Goal: Task Accomplishment & Management: Manage account settings

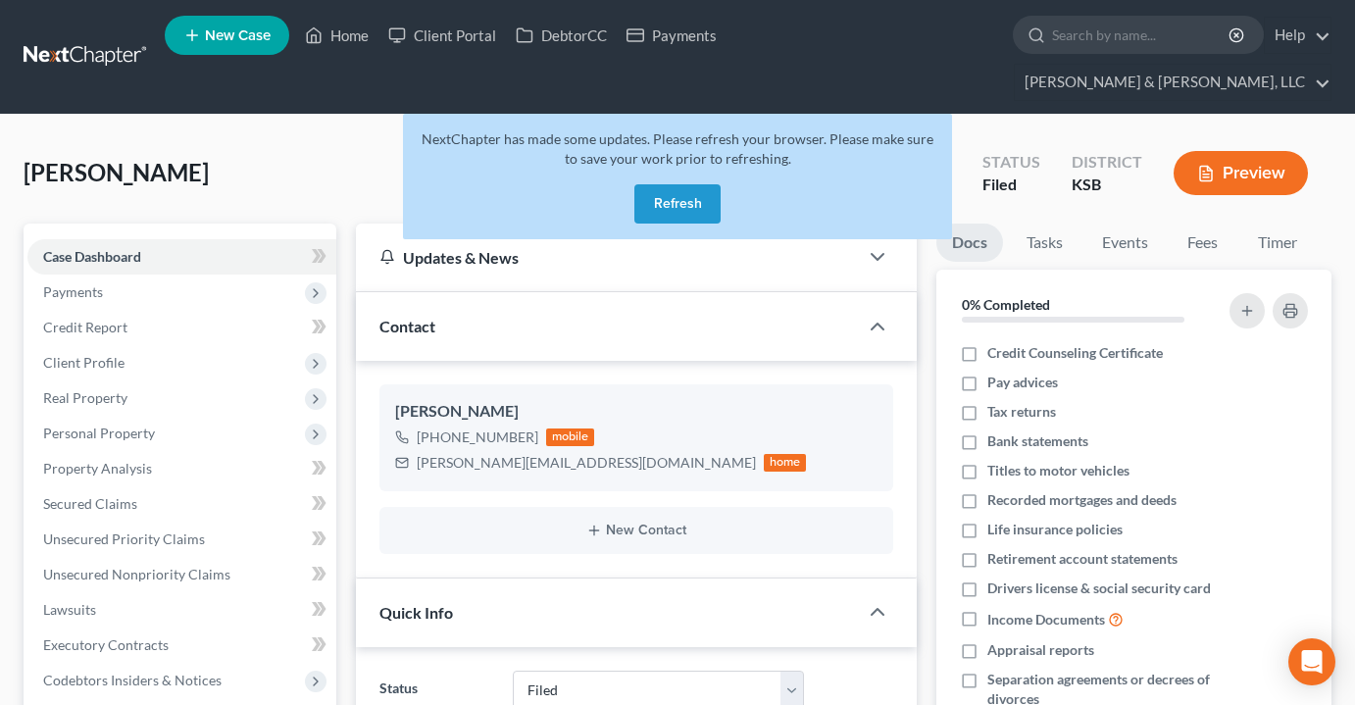
select select "6"
select select "0"
click at [348, 38] on link "Home" at bounding box center [336, 35] width 83 height 35
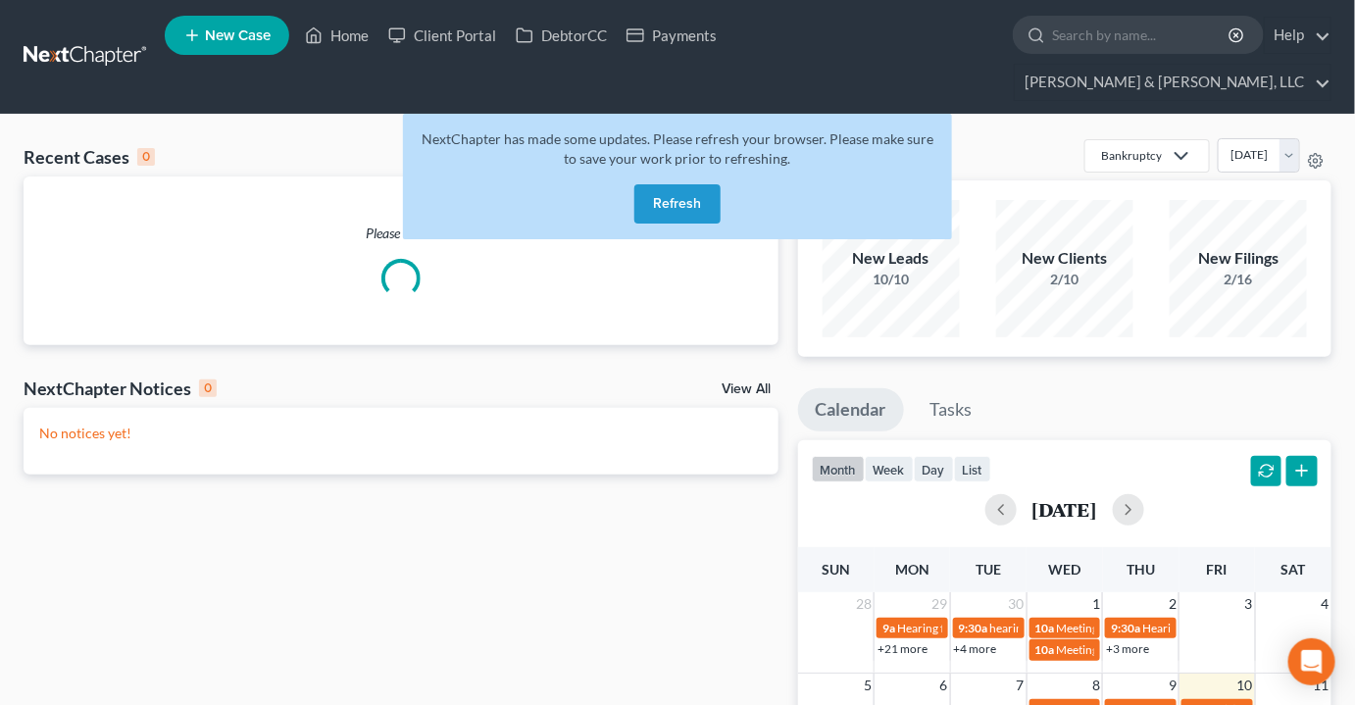
click at [671, 184] on button "Refresh" at bounding box center [677, 203] width 86 height 39
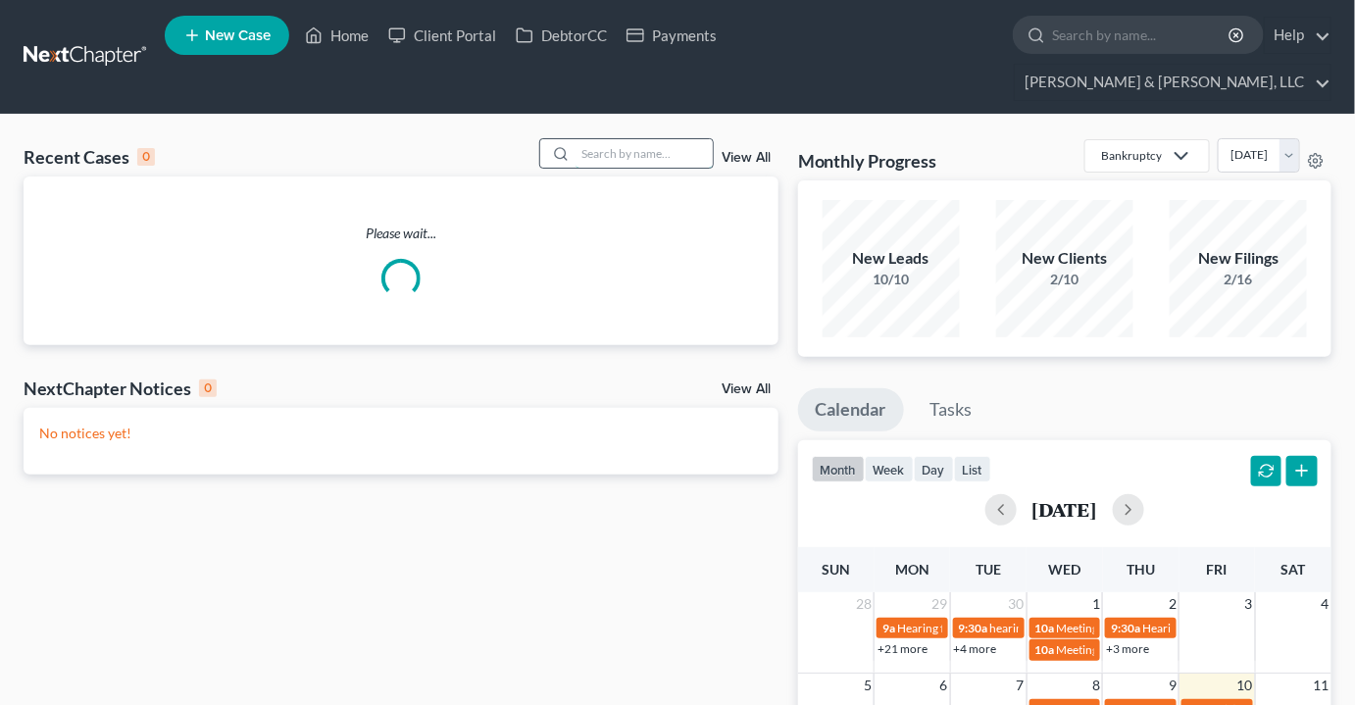
click at [636, 139] on input "search" at bounding box center [644, 153] width 137 height 28
click at [636, 139] on input "be" at bounding box center [644, 153] width 137 height 28
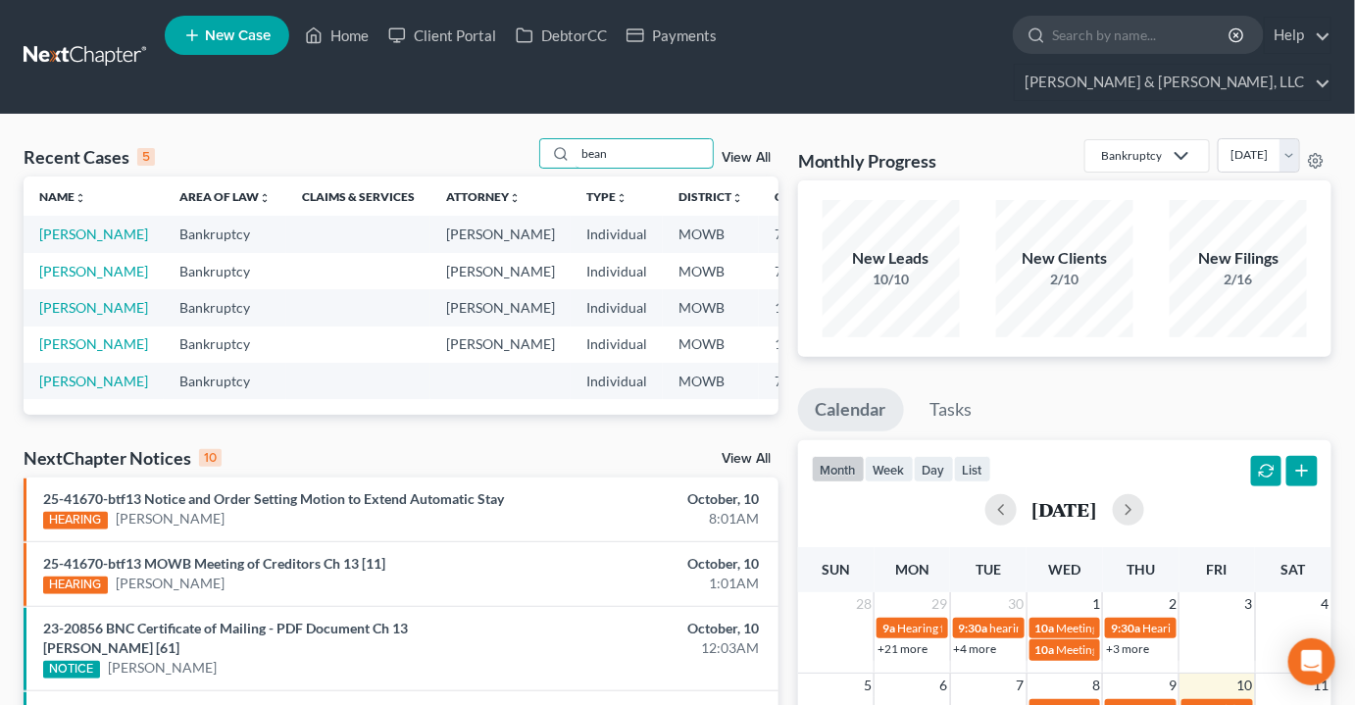
scroll to position [0, 83]
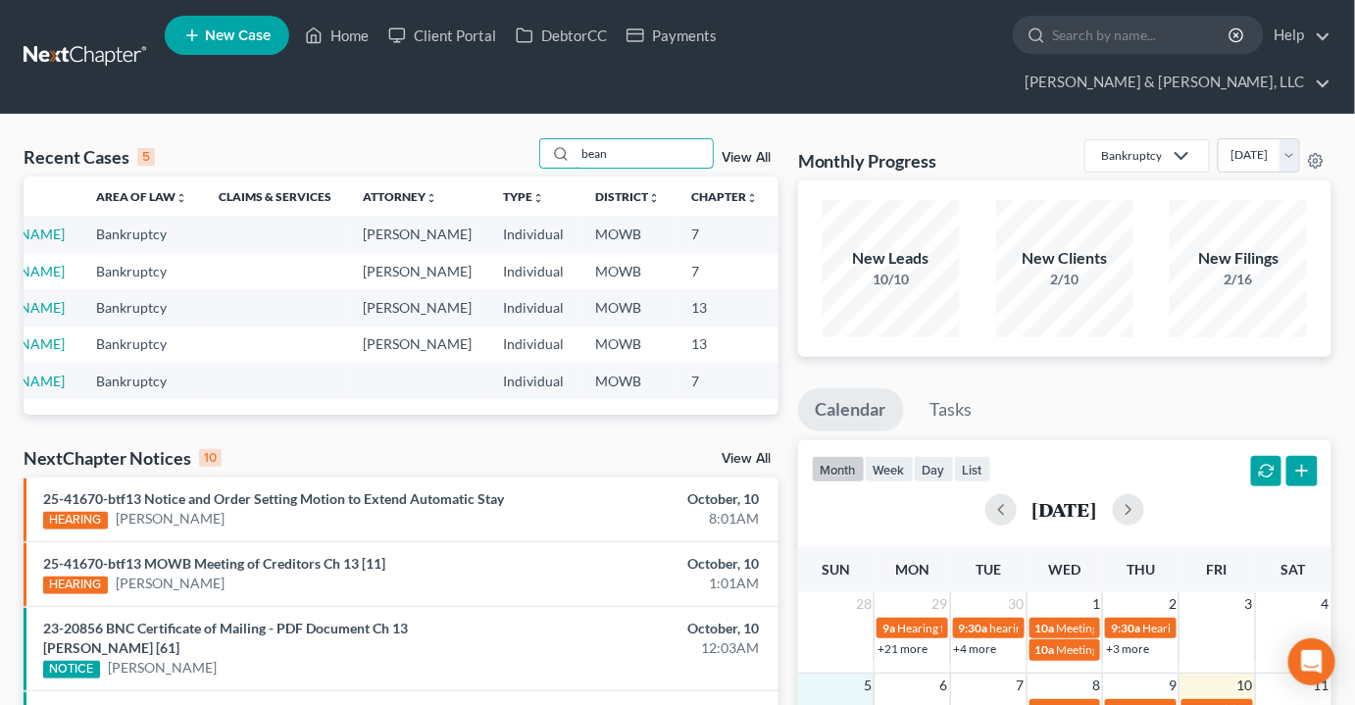
click at [800, 673] on td "5" at bounding box center [836, 685] width 76 height 25
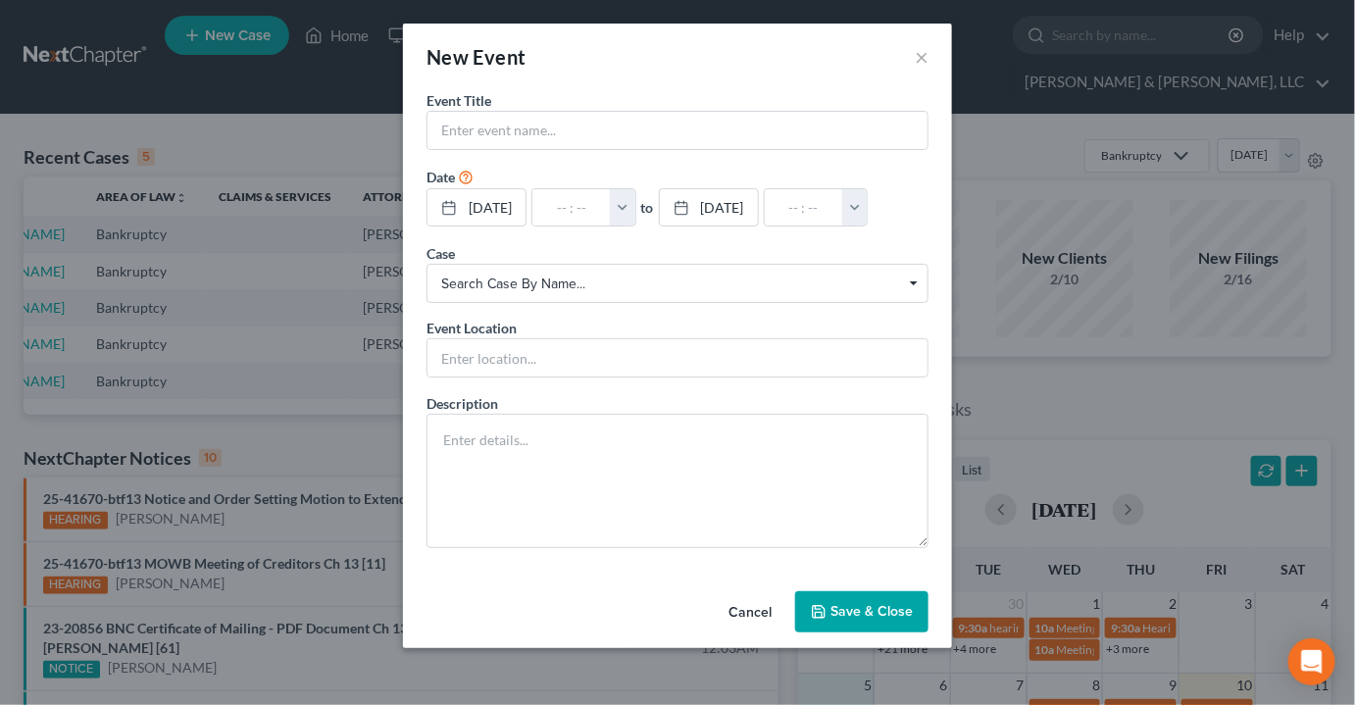
scroll to position [0, 76]
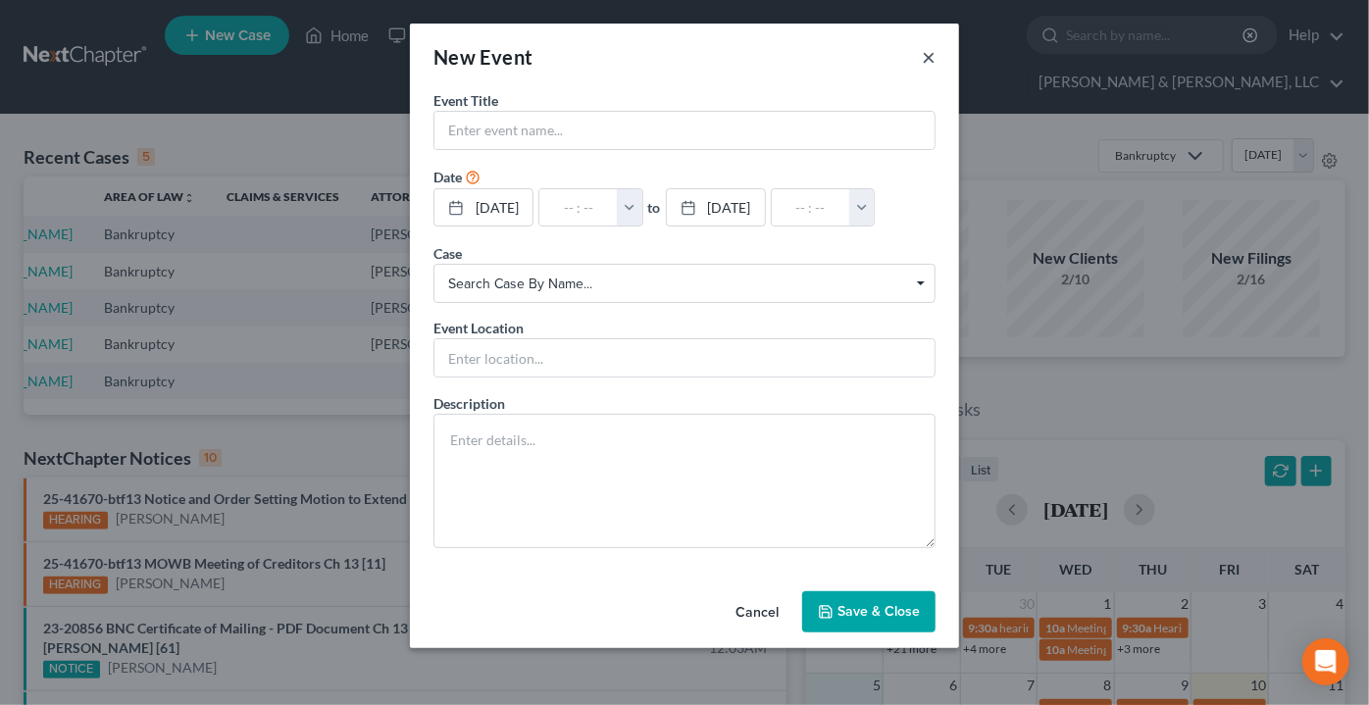
click at [928, 61] on button "×" at bounding box center [929, 57] width 14 height 24
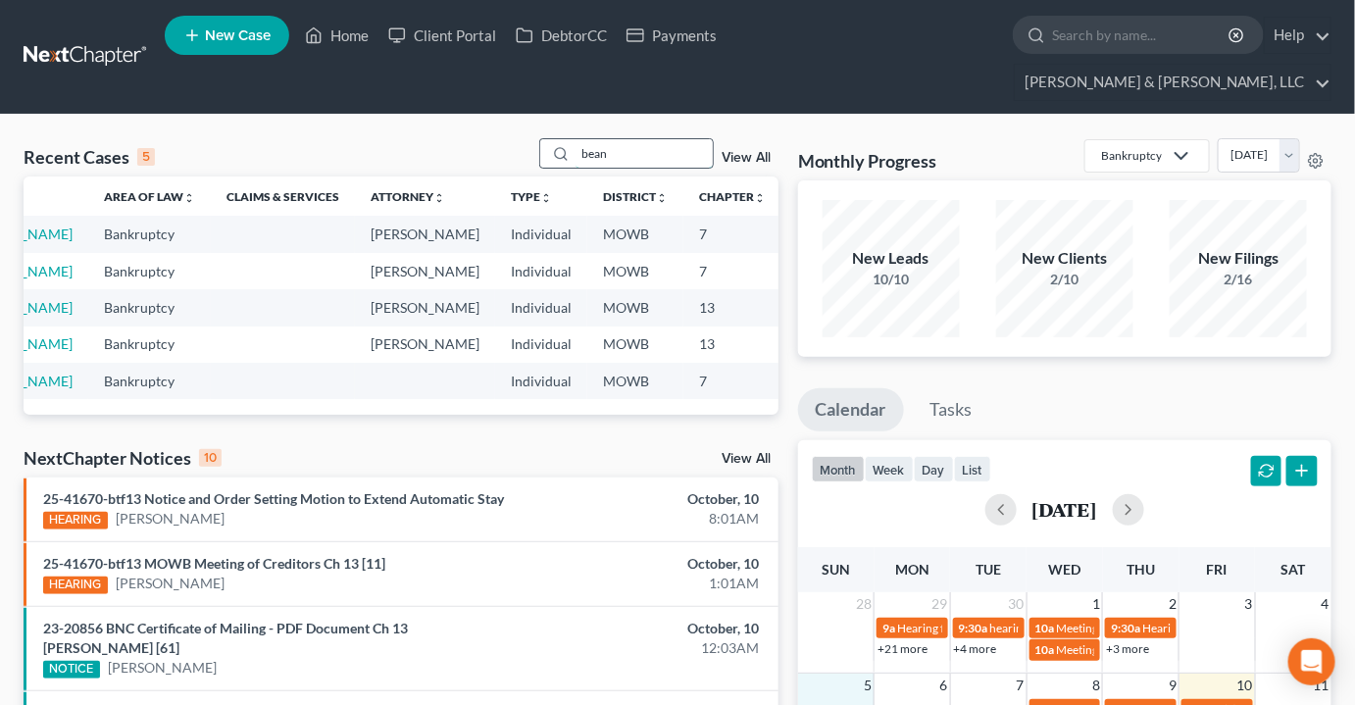
click at [644, 139] on input "bean" at bounding box center [644, 153] width 137 height 28
drag, startPoint x: 644, startPoint y: 113, endPoint x: 523, endPoint y: 117, distance: 121.7
click at [523, 138] on div "Recent Cases 5 bean View All" at bounding box center [401, 157] width 755 height 38
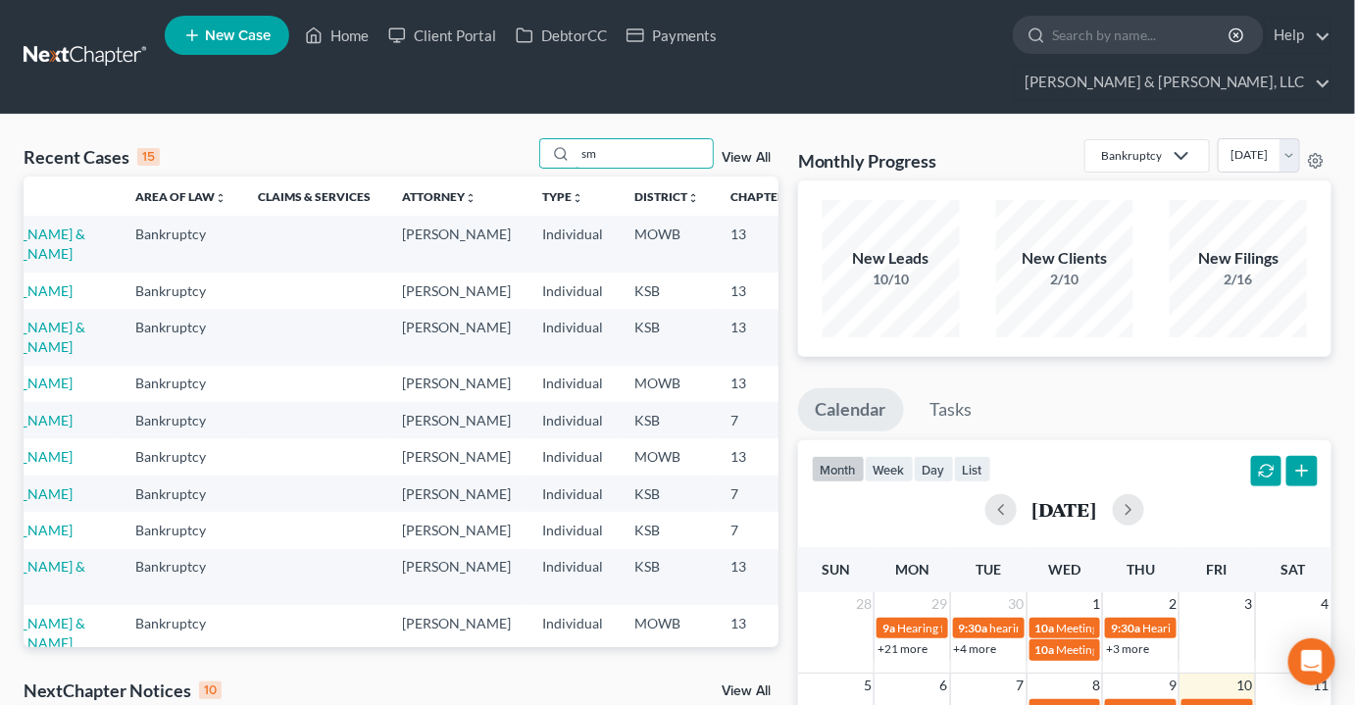
type input "s"
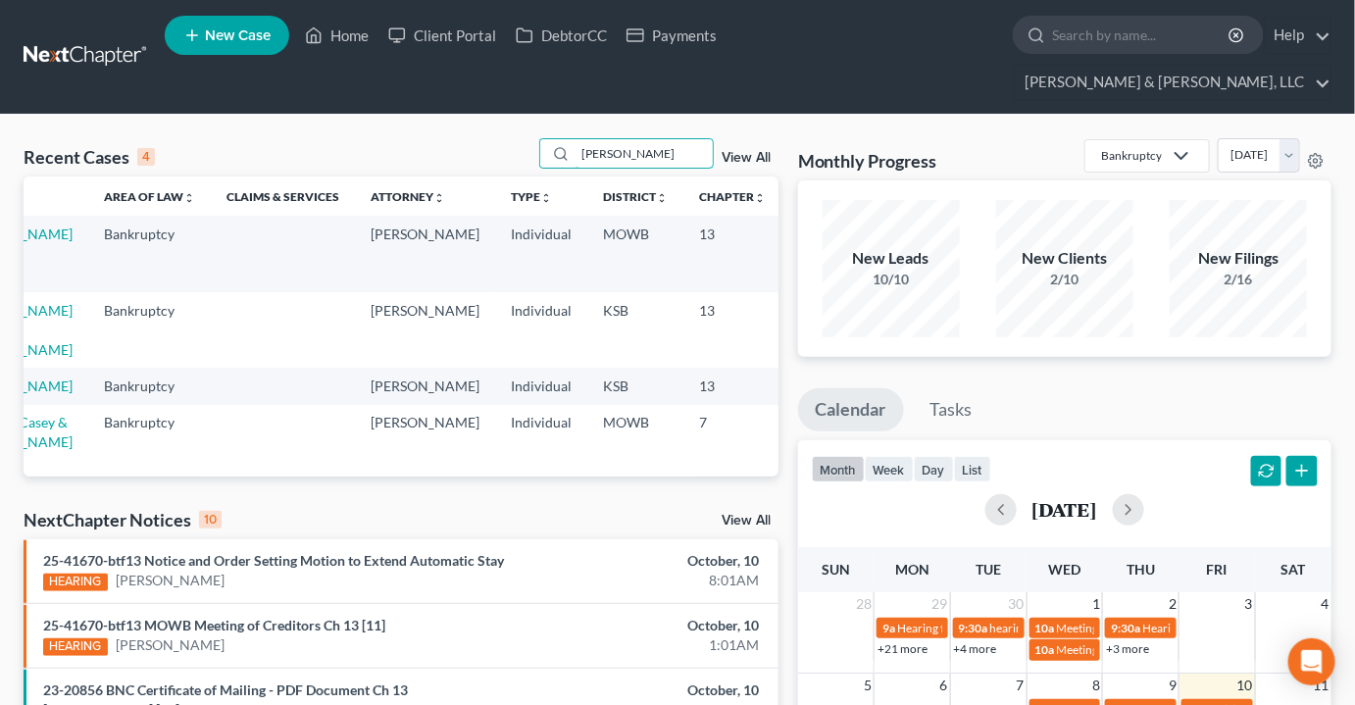
scroll to position [0, 0]
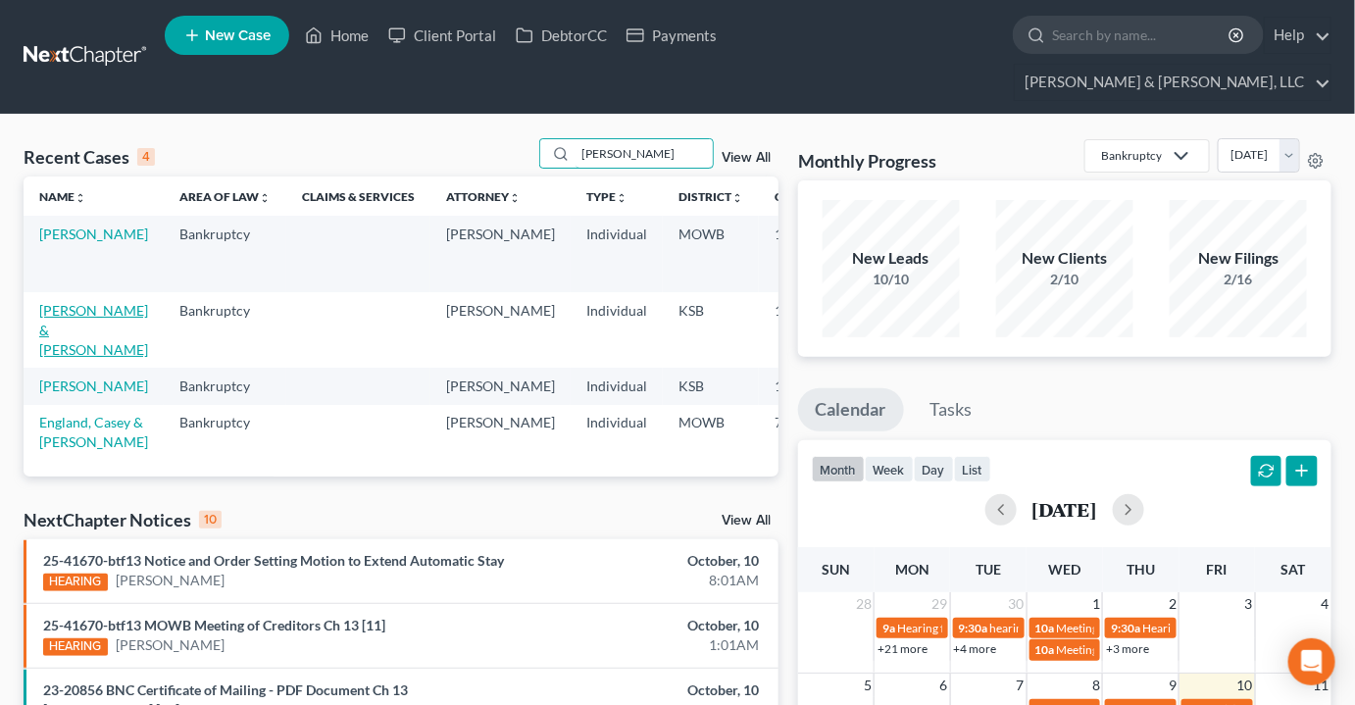
type input "gwen"
click at [49, 302] on link "[PERSON_NAME] & [PERSON_NAME]" at bounding box center [93, 330] width 109 height 56
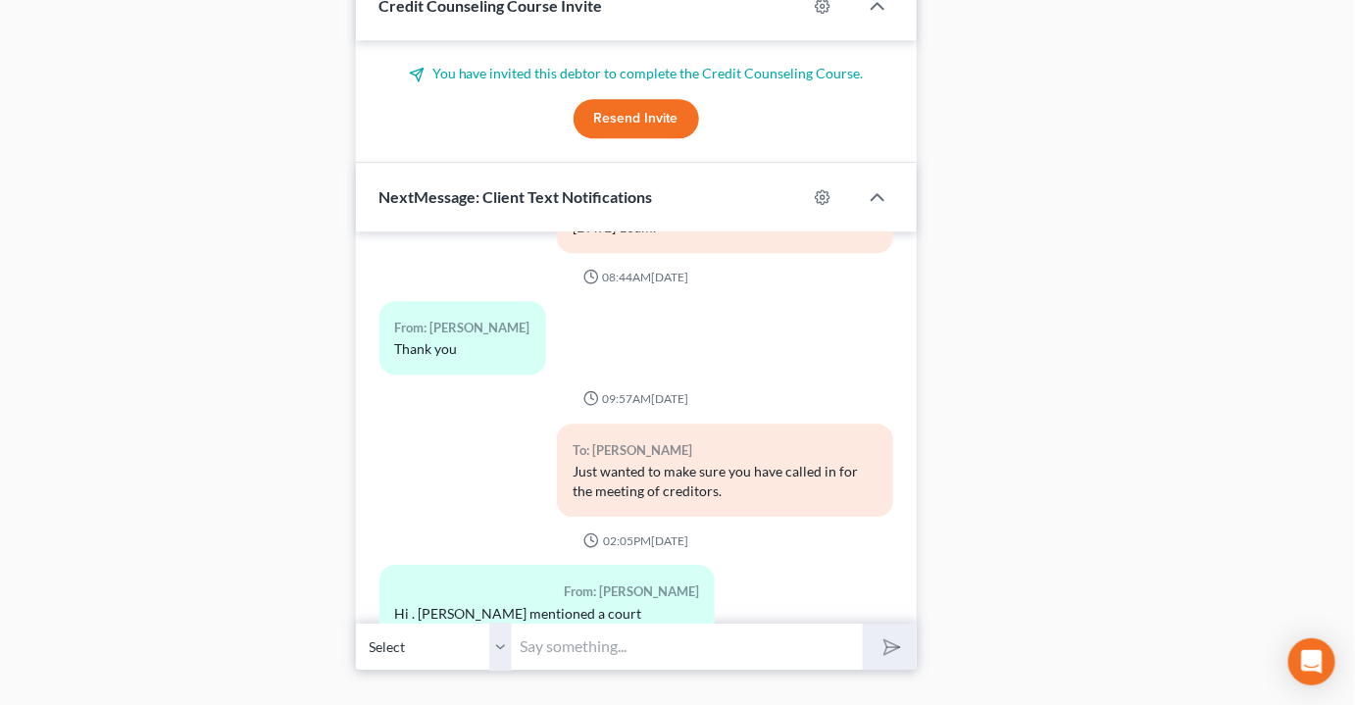
scroll to position [800, 0]
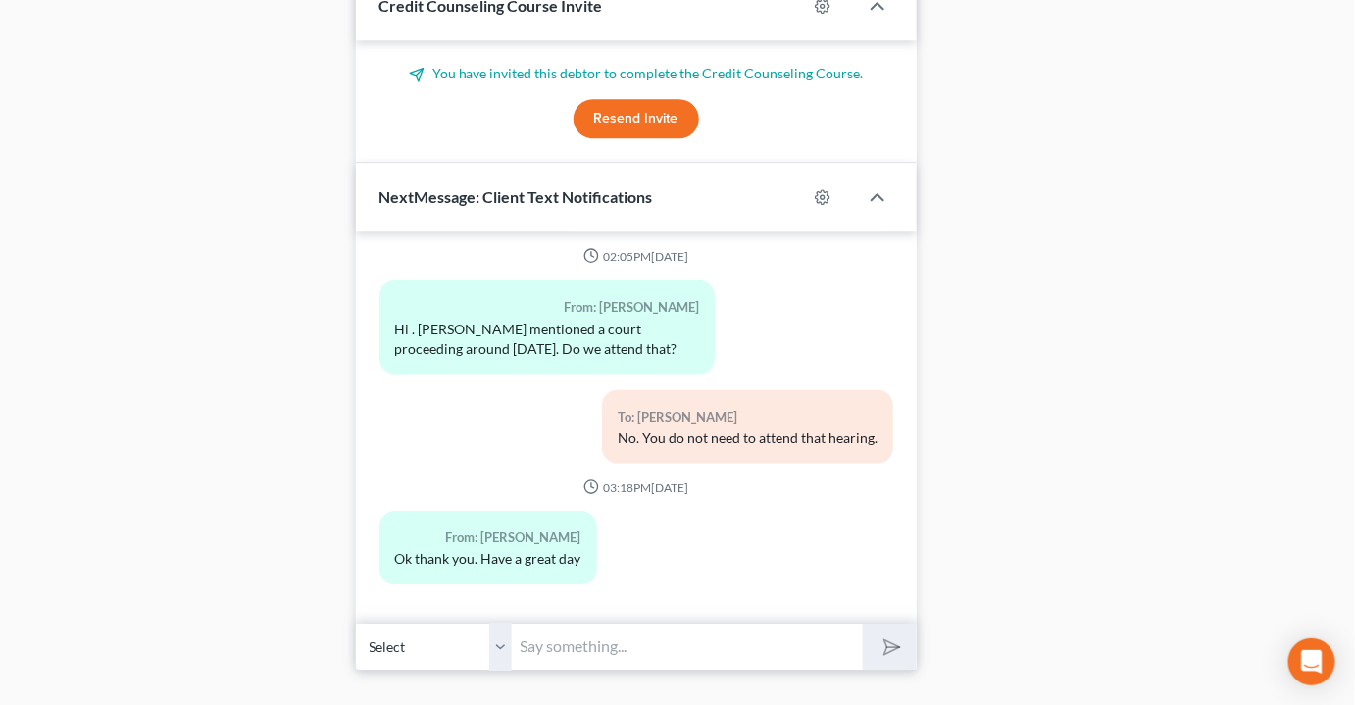
click at [497, 623] on select "Select +1 (913) 315-2462 - Michael Smith +1 (913) 315-2461 - Michael Smith +1 (…" at bounding box center [434, 647] width 157 height 48
select select "2"
click at [356, 623] on select "Select +1 (913) 315-2462 - Michael Smith +1 (913) 315-2461 - Michael Smith +1 (…" at bounding box center [434, 647] width 157 height 48
click at [582, 623] on input "text" at bounding box center [688, 647] width 350 height 48
type input "Patton & Dean text line"
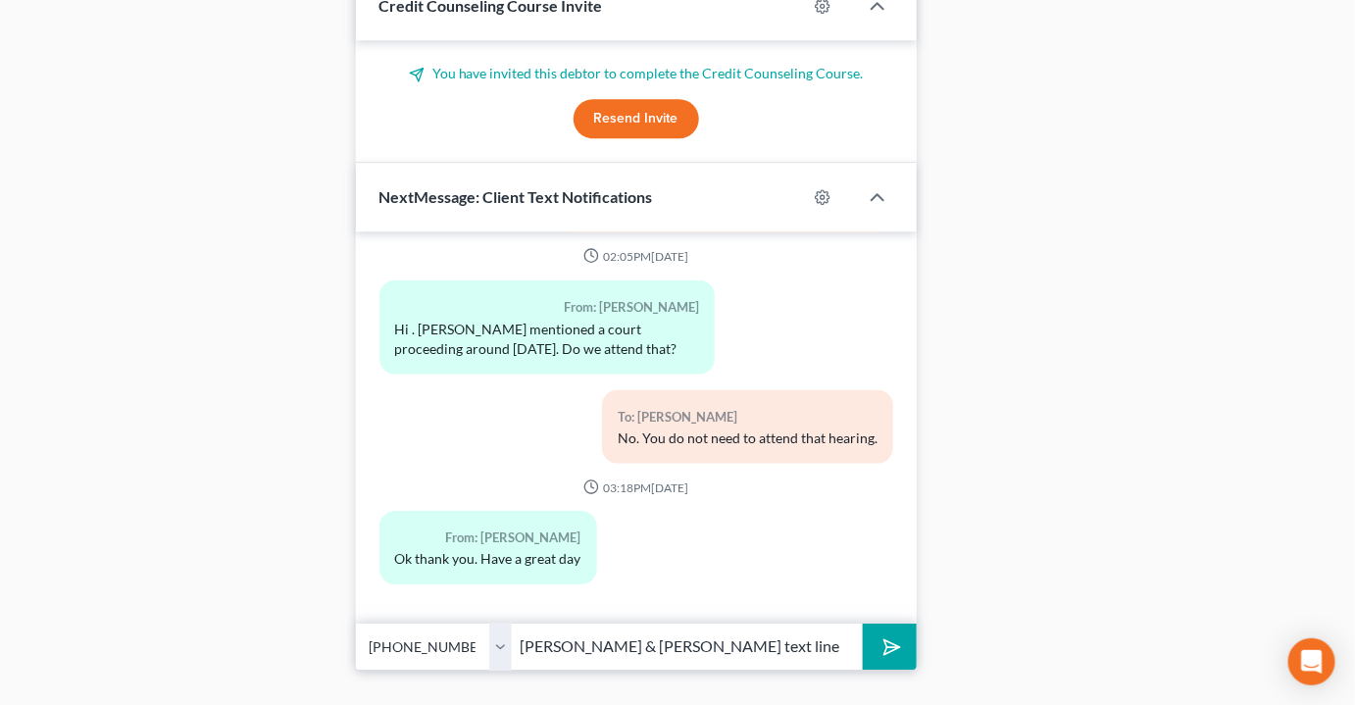
click at [883, 633] on icon "submit" at bounding box center [888, 646] width 27 height 27
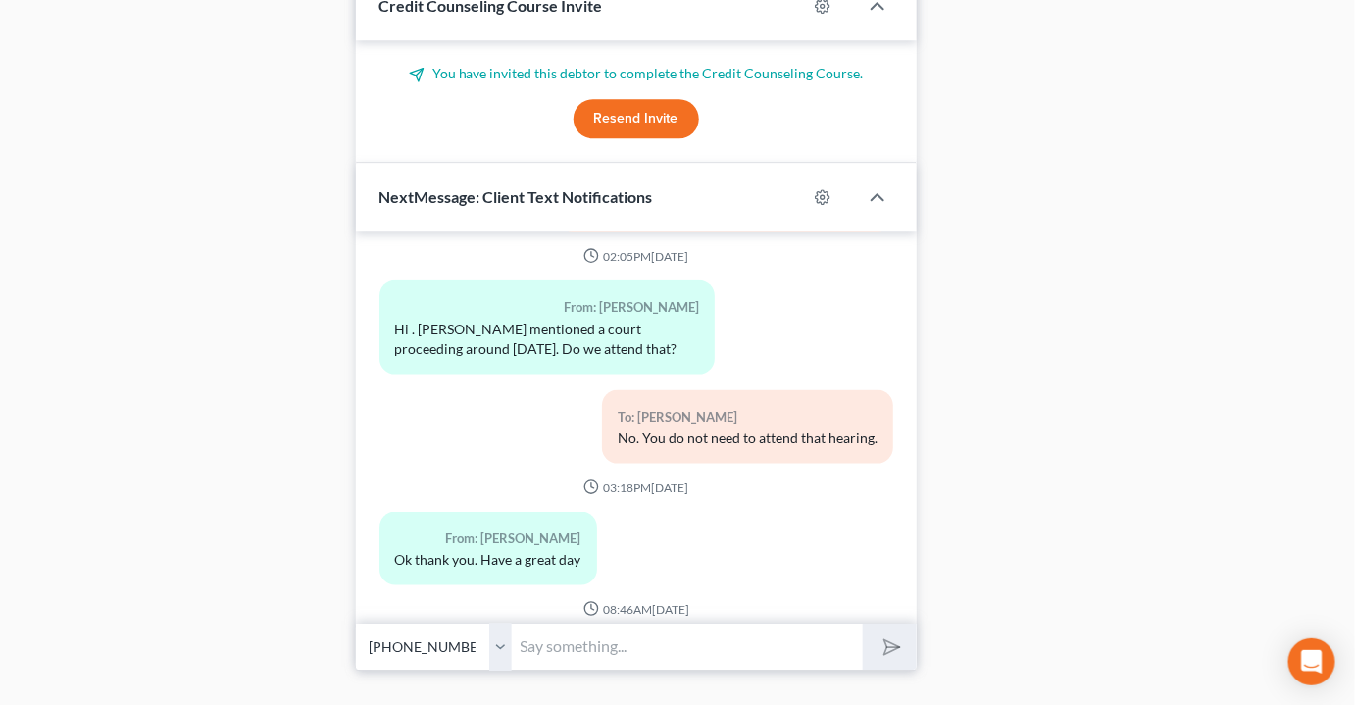
scroll to position [923, 0]
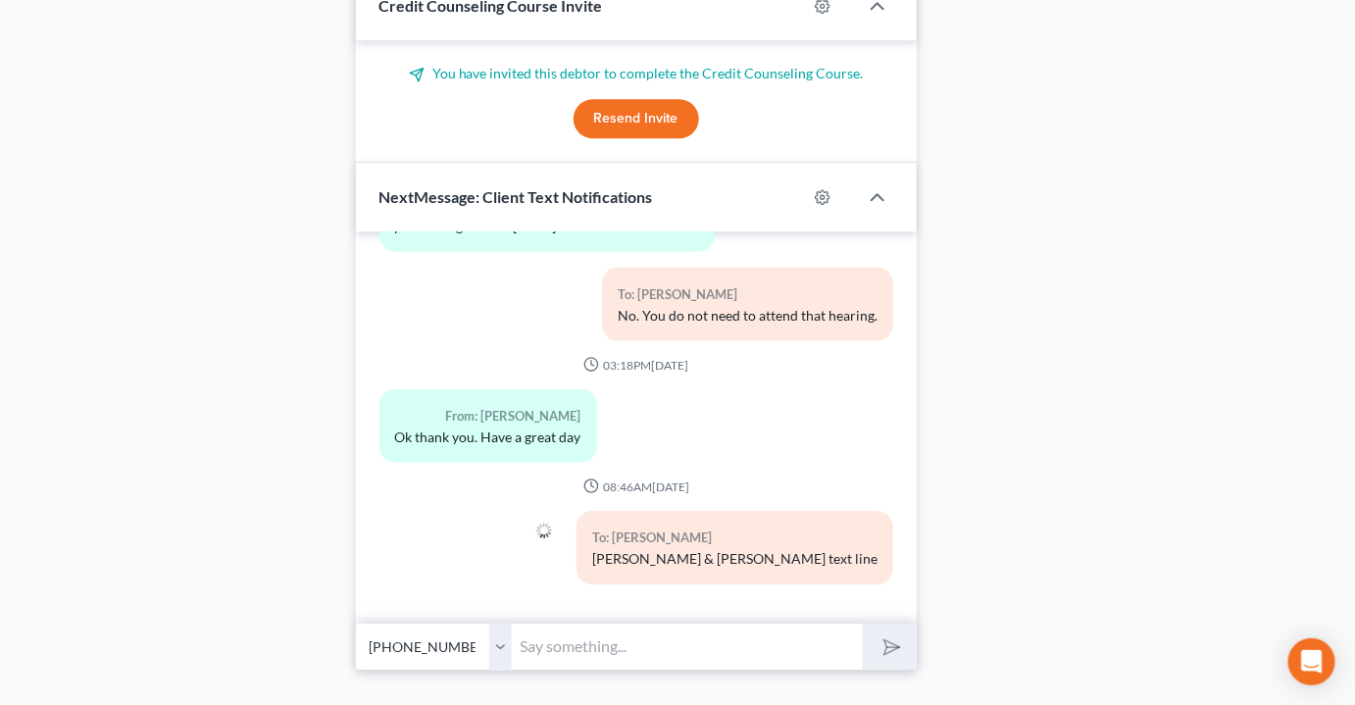
click at [507, 623] on select "Select +1 (913) 315-2462 - Michael Smith +1 (913) 315-2461 - Michael Smith +1 (…" at bounding box center [434, 647] width 157 height 48
click at [356, 623] on select "Select +1 (913) 315-2462 - Michael Smith +1 (913) 315-2461 - Michael Smith +1 (…" at bounding box center [434, 647] width 157 height 48
click at [557, 623] on input "text" at bounding box center [688, 647] width 350 height 48
click at [845, 549] on div "Patton & Dean text line" at bounding box center [734, 559] width 285 height 20
drag, startPoint x: 864, startPoint y: 520, endPoint x: 735, endPoint y: 522, distance: 128.5
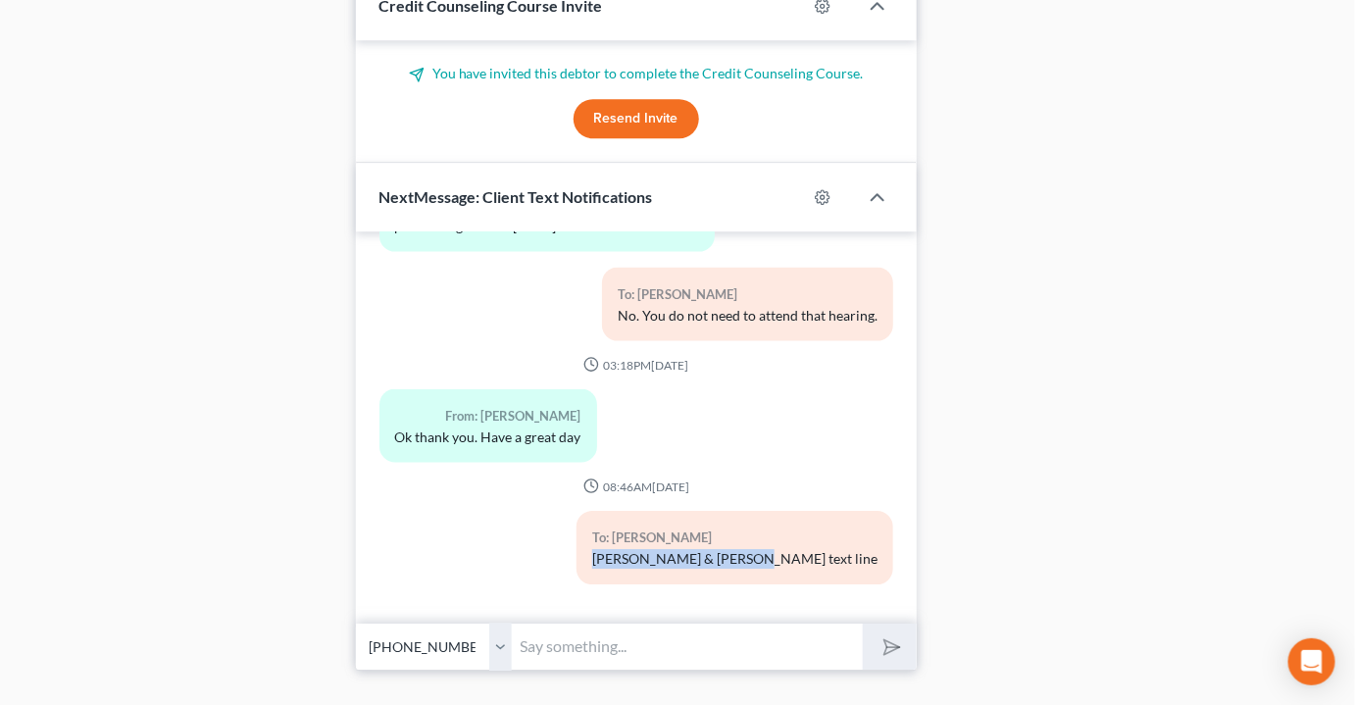
click at [714, 519] on div "To: Michael Smith Patton & Dean text line" at bounding box center [735, 548] width 317 height 74
copy div "Patton & Dean text line"
click at [614, 623] on input "text" at bounding box center [688, 647] width 350 height 48
paste input "Patton & Dean text line"
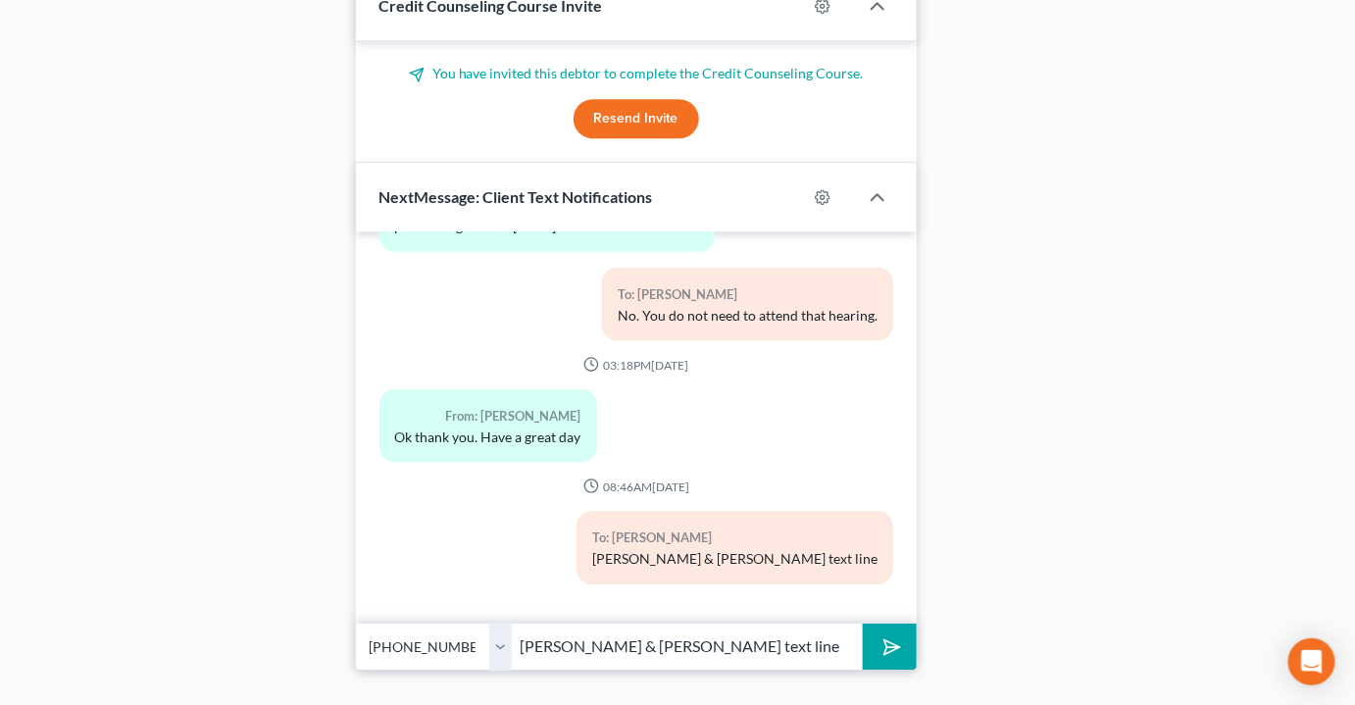
type input "Patton & Dean text line"
click at [510, 623] on select "Select +1 (913) 315-2462 - Michael Smith +1 (913) 315-2461 - Michael Smith +1 (…" at bounding box center [434, 647] width 157 height 48
click at [356, 623] on select "Select +1 (913) 315-2462 - Michael Smith +1 (913) 315-2461 - Michael Smith +1 (…" at bounding box center [434, 647] width 157 height 48
click at [902, 624] on button "submit" at bounding box center [890, 647] width 54 height 46
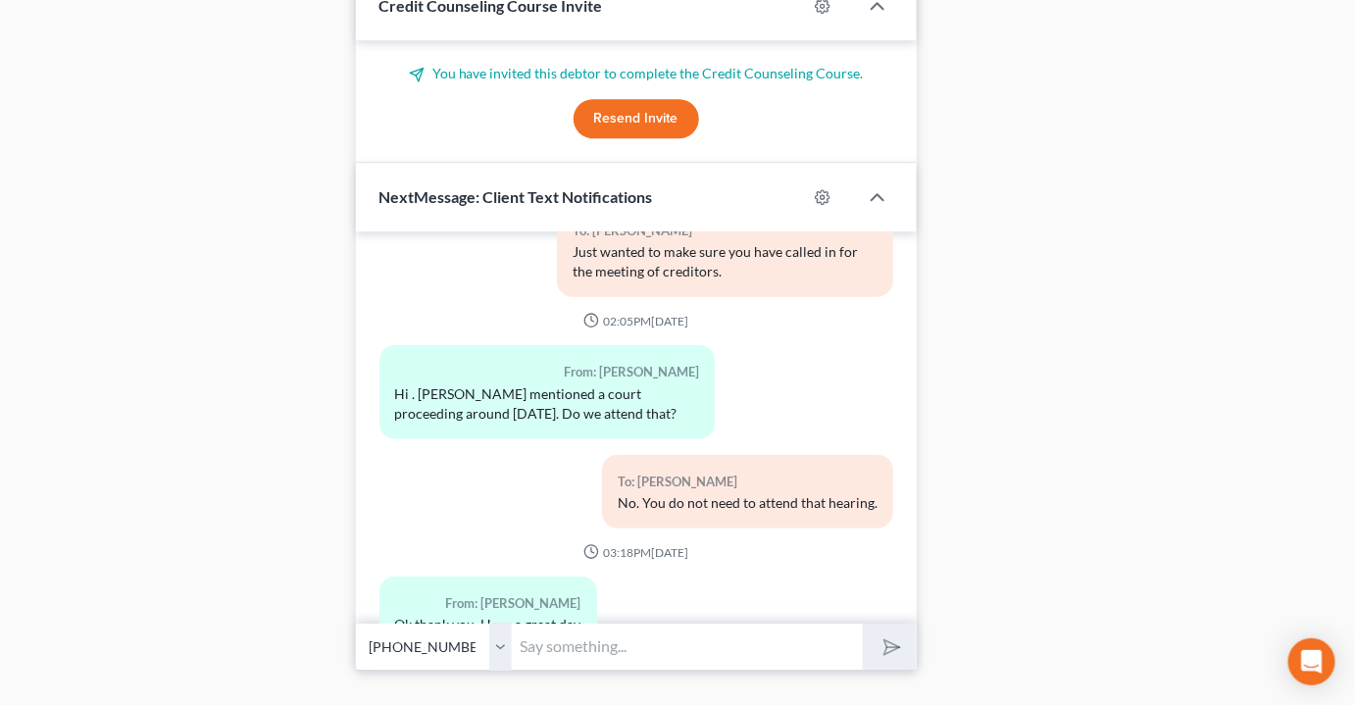
scroll to position [655, 0]
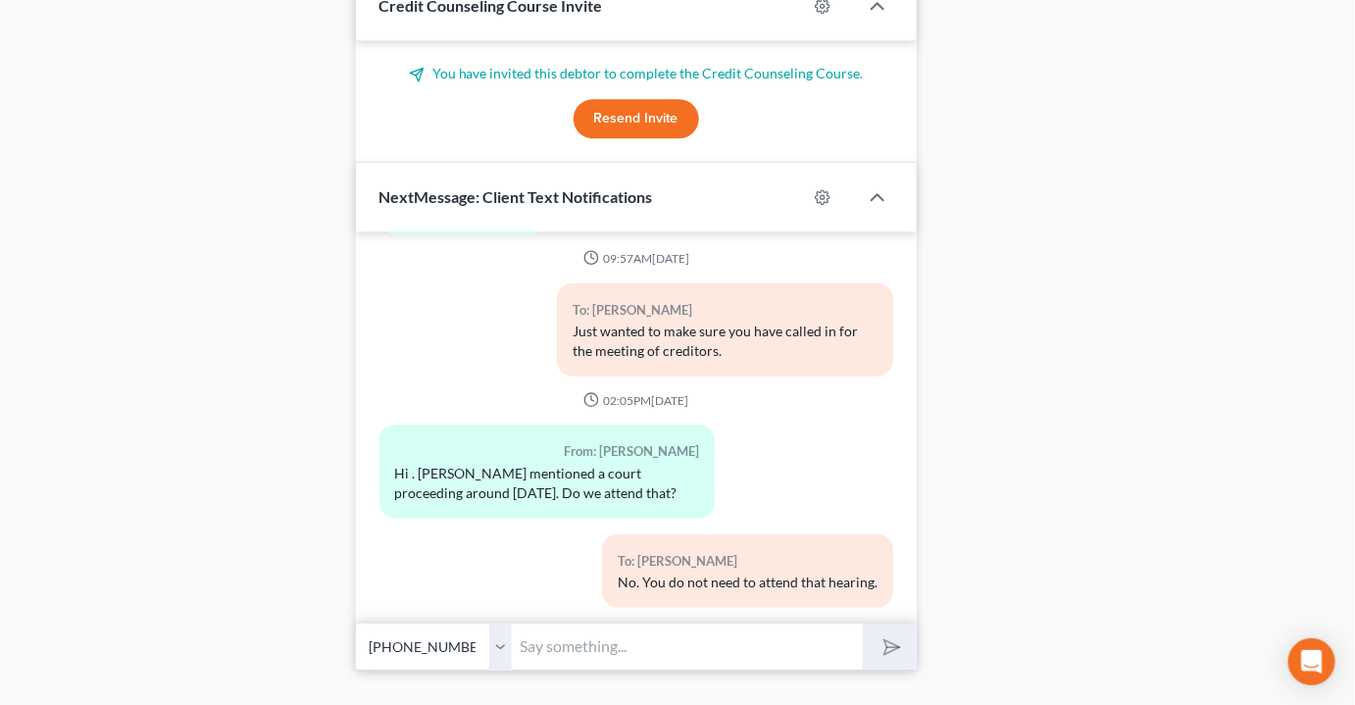
click at [504, 623] on select "Select +1 (913) 315-2462 - Michael Smith +1 (913) 315-2461 - Michael Smith +1 (…" at bounding box center [434, 647] width 157 height 48
select select "1"
click at [356, 623] on select "Select +1 (913) 315-2462 - Michael Smith +1 (913) 315-2461 - Michael Smith +1 (…" at bounding box center [434, 647] width 157 height 48
click at [498, 623] on select "Select +1 (913) 315-2462 - Michael Smith +1 (913) 315-2461 - Michael Smith +1 (…" at bounding box center [434, 647] width 157 height 48
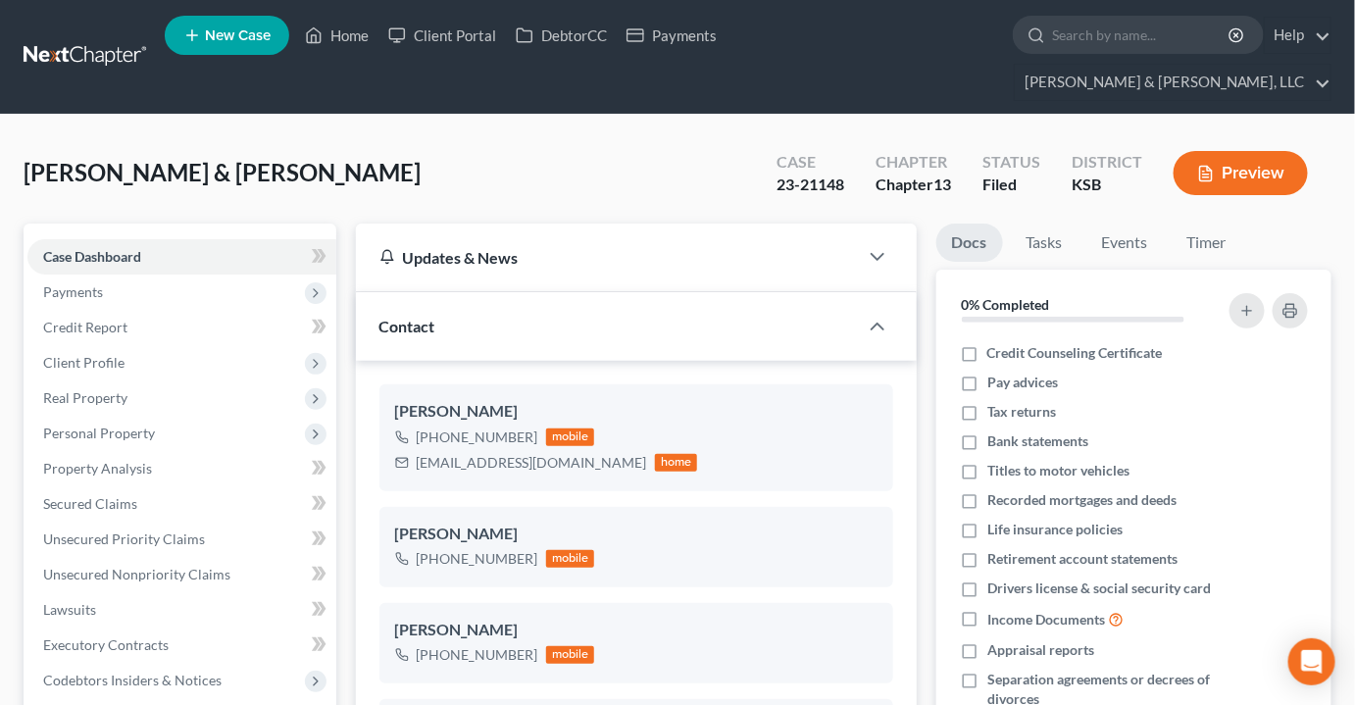
scroll to position [445, 0]
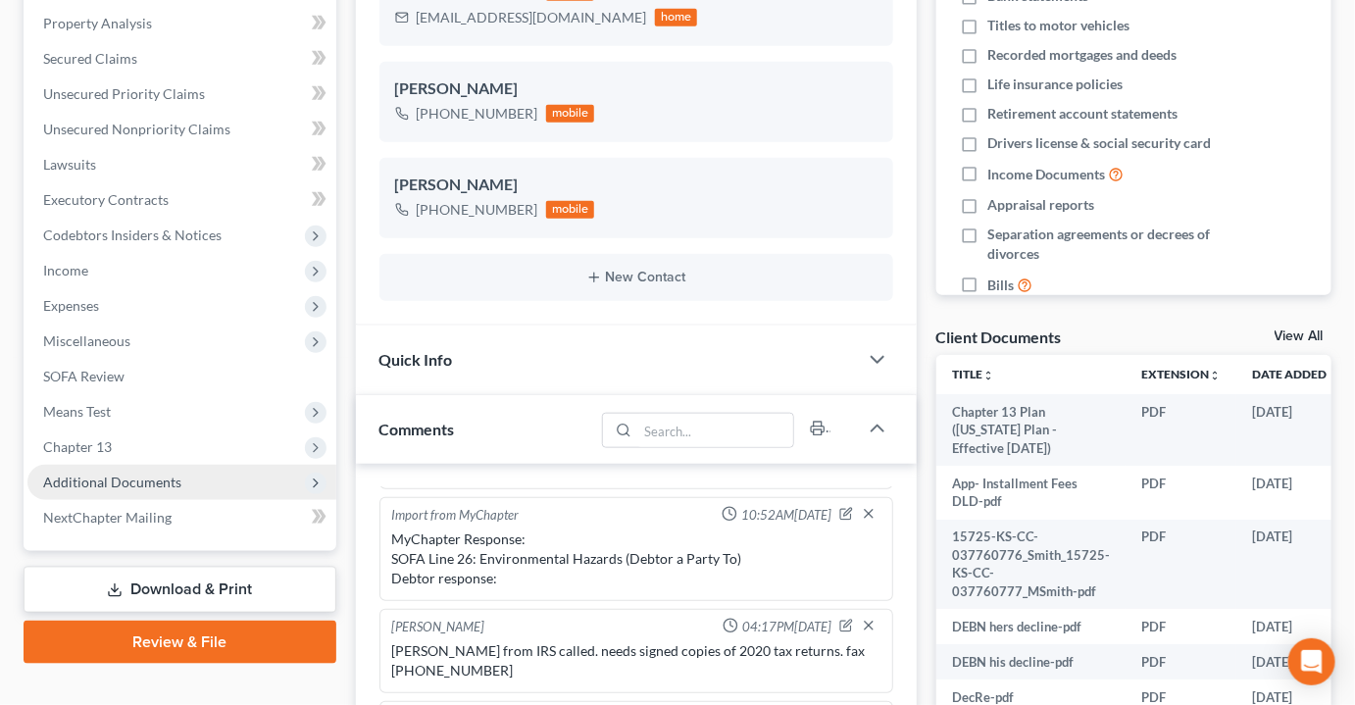
click at [94, 474] on span "Additional Documents" at bounding box center [112, 482] width 138 height 17
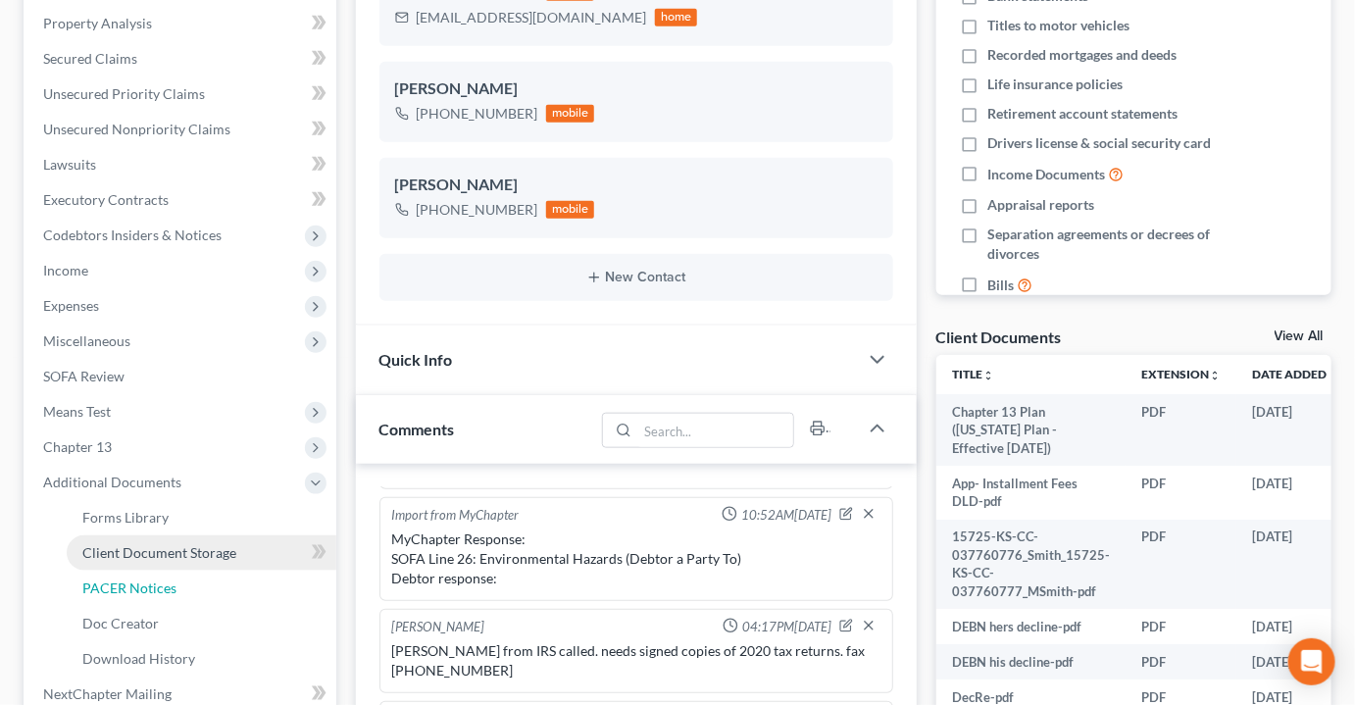
drag, startPoint x: 114, startPoint y: 548, endPoint x: 290, endPoint y: 514, distance: 179.8
click at [115, 580] on span "PACER Notices" at bounding box center [129, 588] width 94 height 17
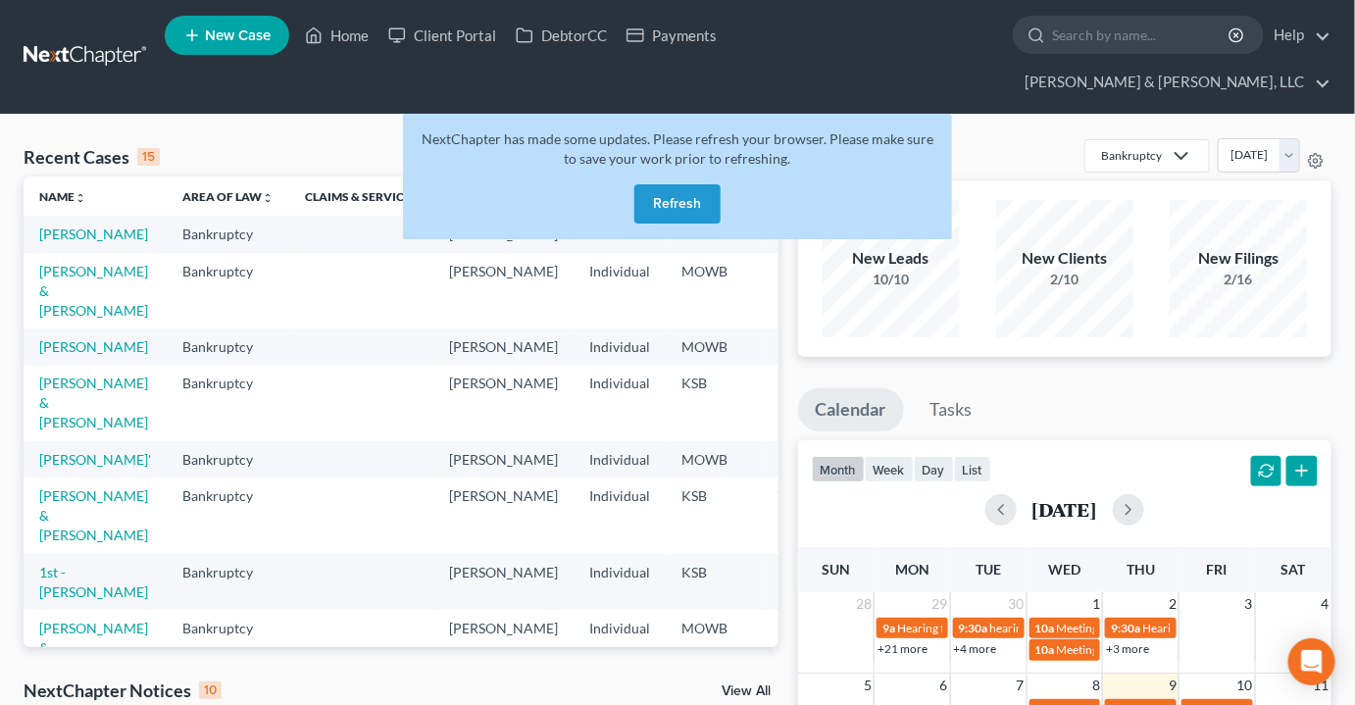
click at [647, 184] on button "Refresh" at bounding box center [677, 203] width 86 height 39
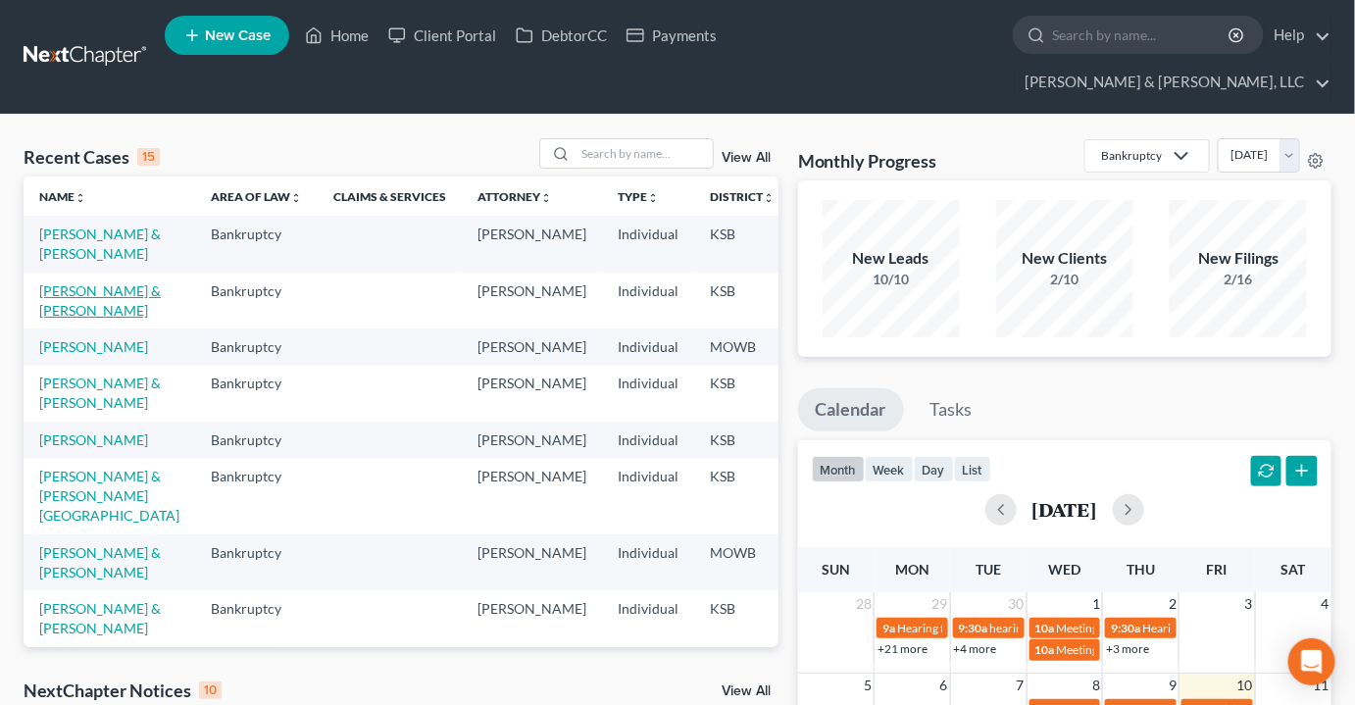
click at [72, 297] on link "[PERSON_NAME] & [PERSON_NAME]" at bounding box center [100, 300] width 122 height 36
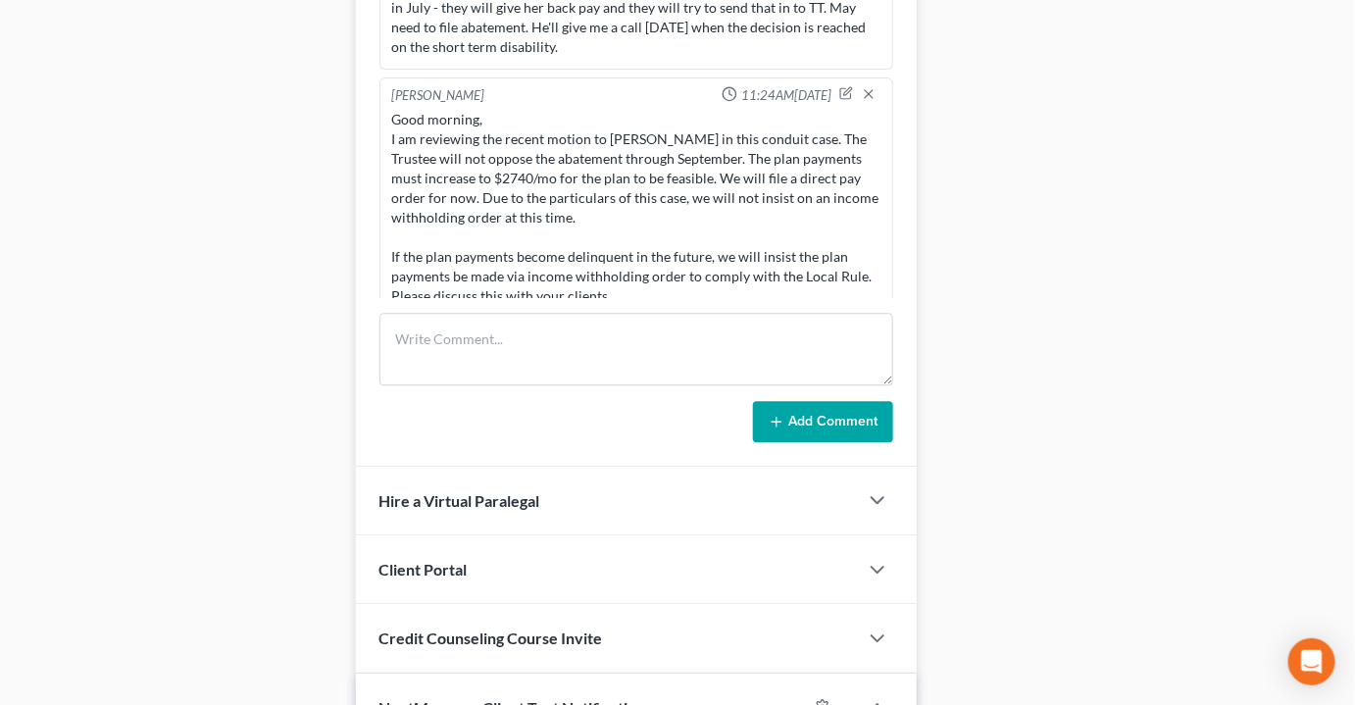
scroll to position [2021, 0]
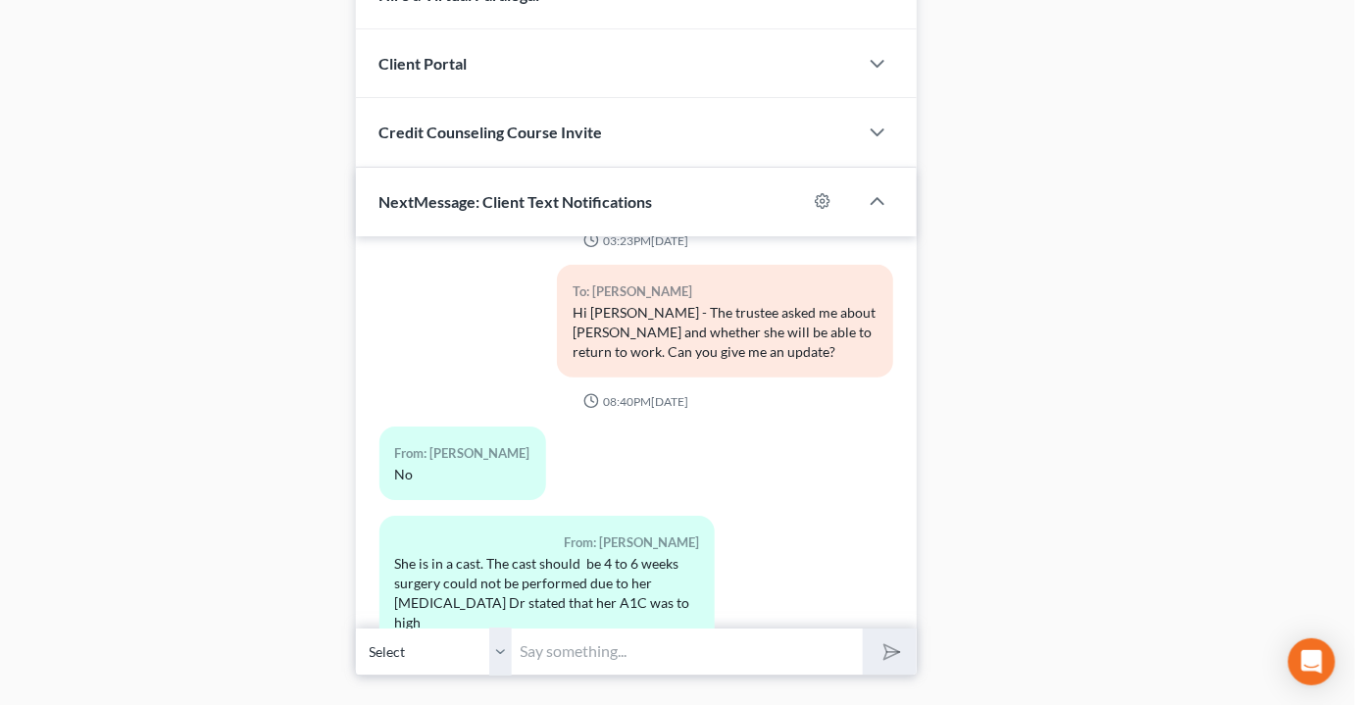
click at [553, 628] on input "text" at bounding box center [688, 652] width 350 height 48
type input "Thank you for updating me."
click at [863, 629] on button "submit" at bounding box center [890, 652] width 54 height 46
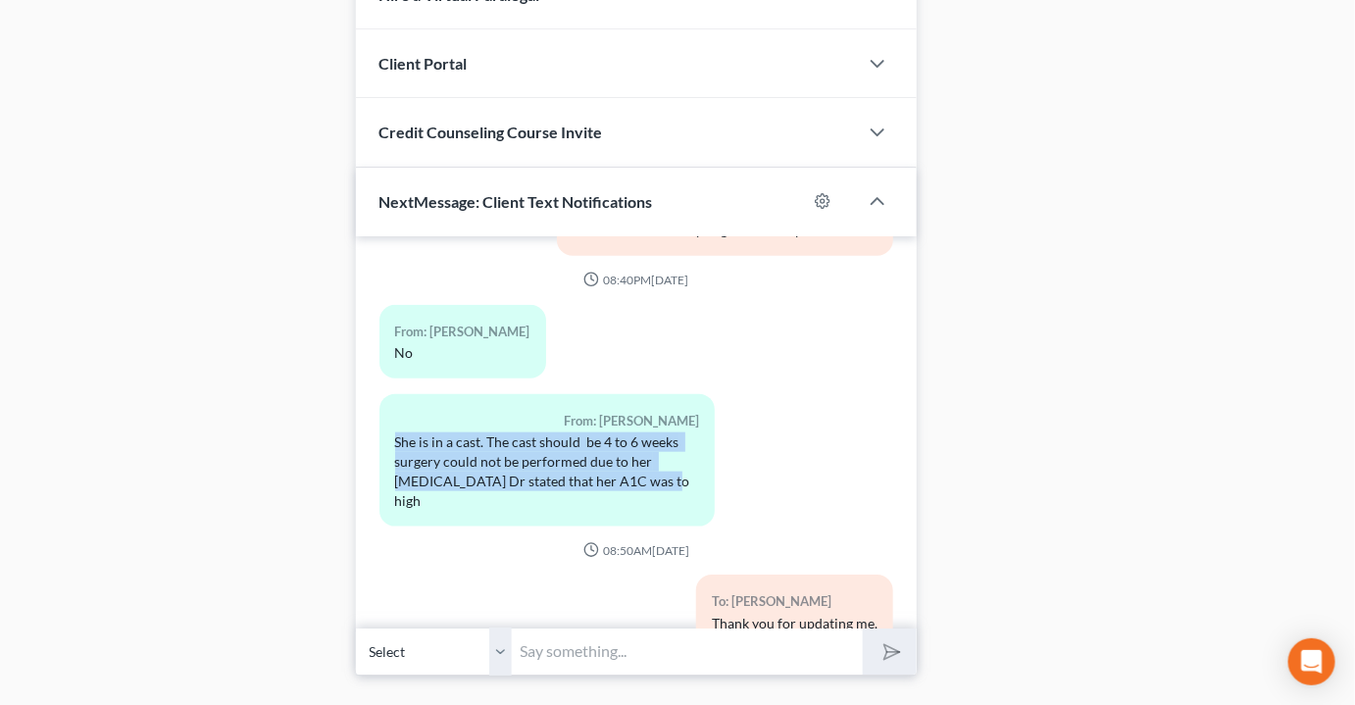
drag, startPoint x: 644, startPoint y: 406, endPoint x: 382, endPoint y: 361, distance: 265.7
click at [382, 394] on div "From: LeeRoy Daniels Jr. She is in a cast. The cast should be 4 to 6 weeks surg…" at bounding box center [547, 460] width 336 height 132
copy div "She is in a cast. The cast should be 4 to 6 weeks surgery could not be performe…"
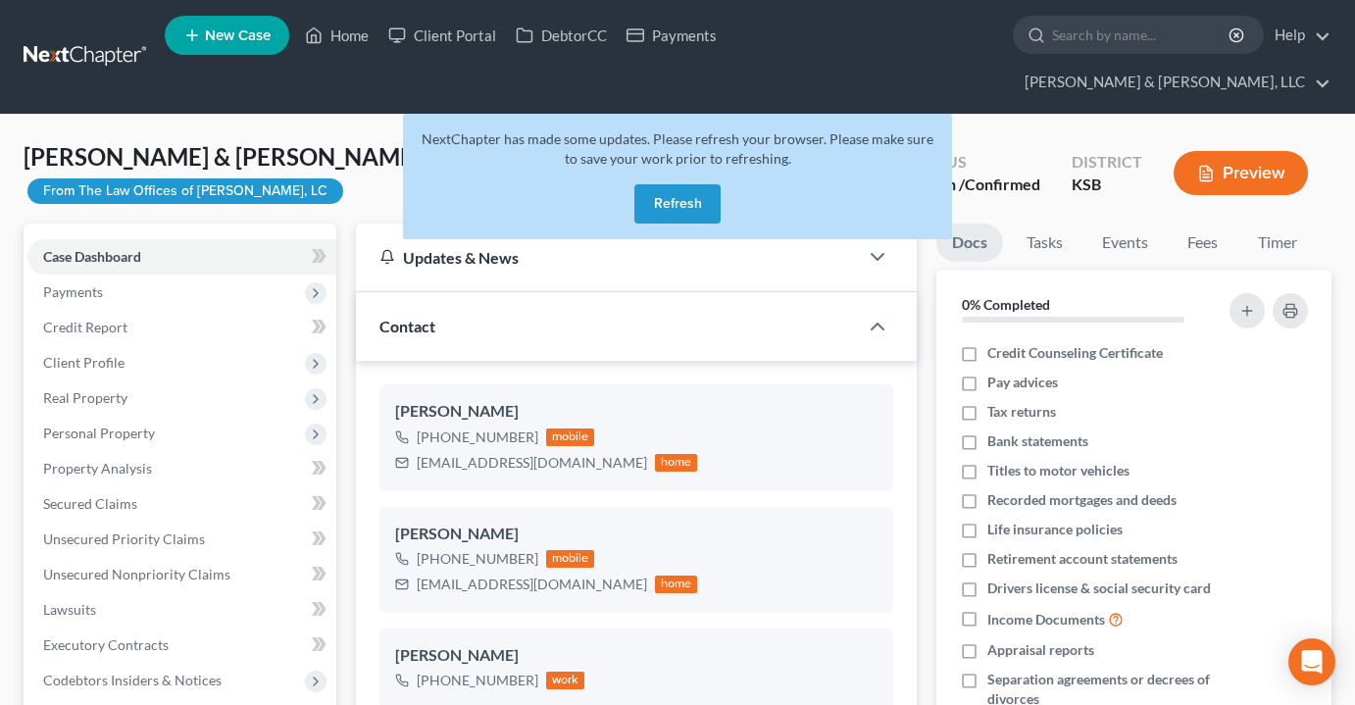
select select "0"
click at [343, 31] on link "Home" at bounding box center [336, 35] width 83 height 35
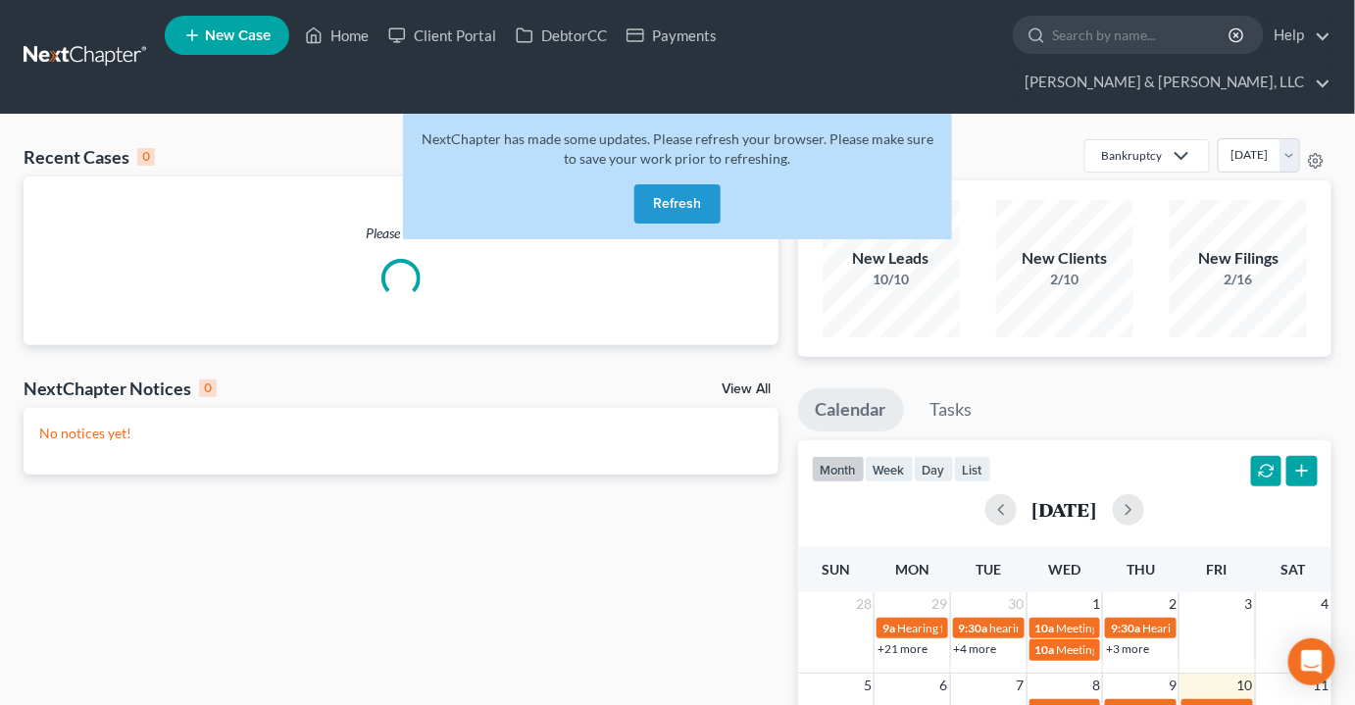
click at [694, 184] on button "Refresh" at bounding box center [677, 203] width 86 height 39
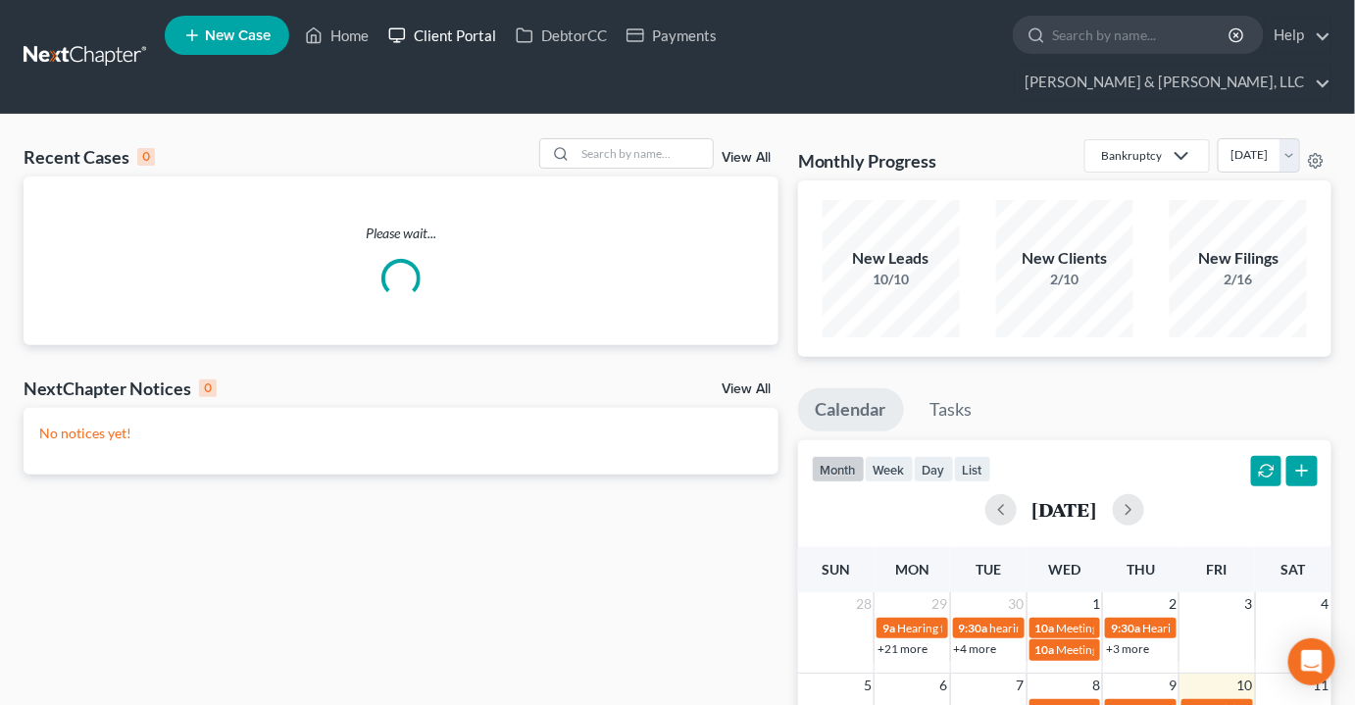
click at [446, 33] on link "Client Portal" at bounding box center [441, 35] width 127 height 35
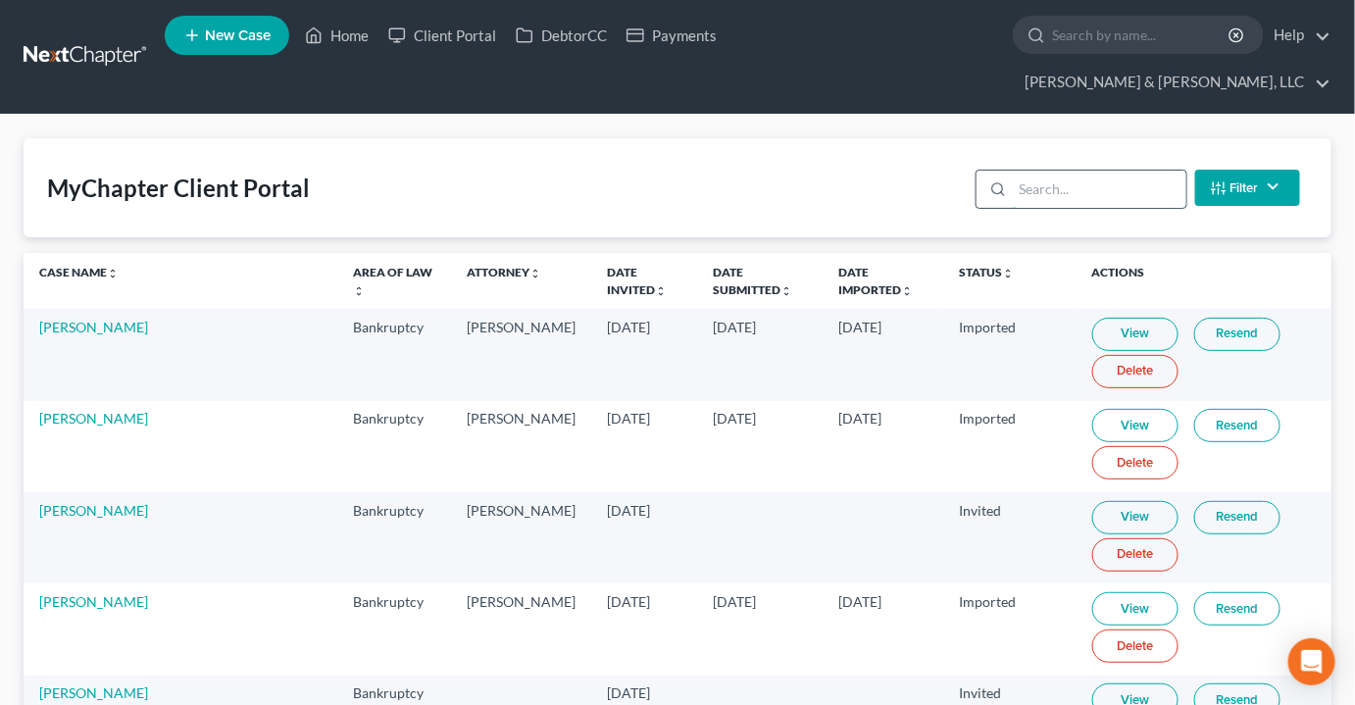
click at [1033, 171] on input "search" at bounding box center [1100, 189] width 174 height 37
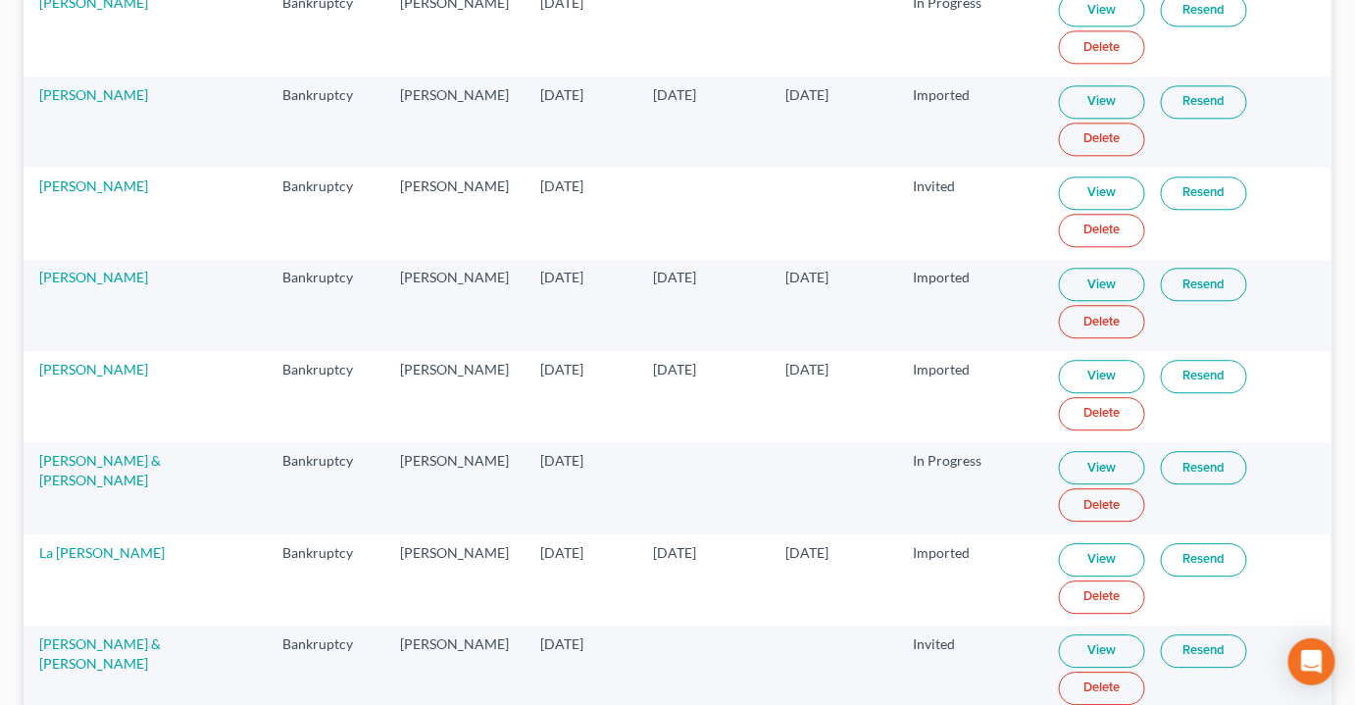
scroll to position [1604, 0]
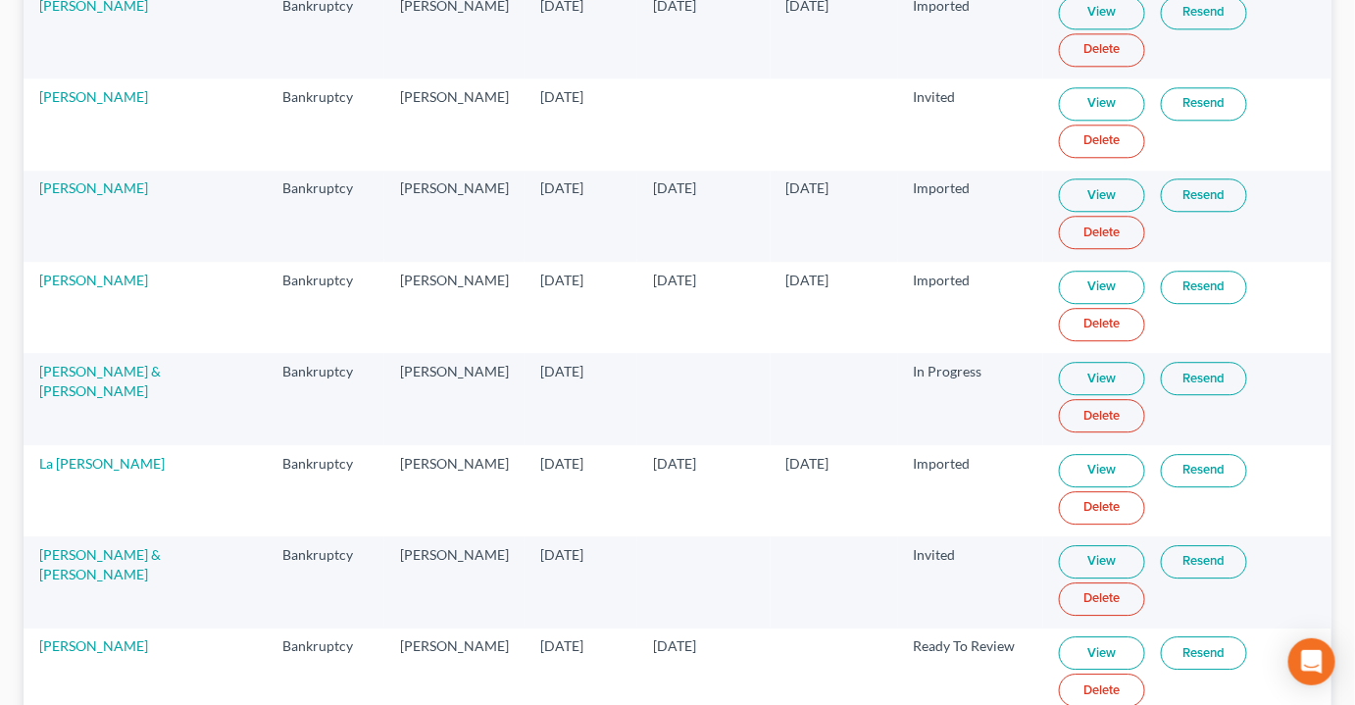
click at [1084, 636] on link "View" at bounding box center [1102, 652] width 86 height 33
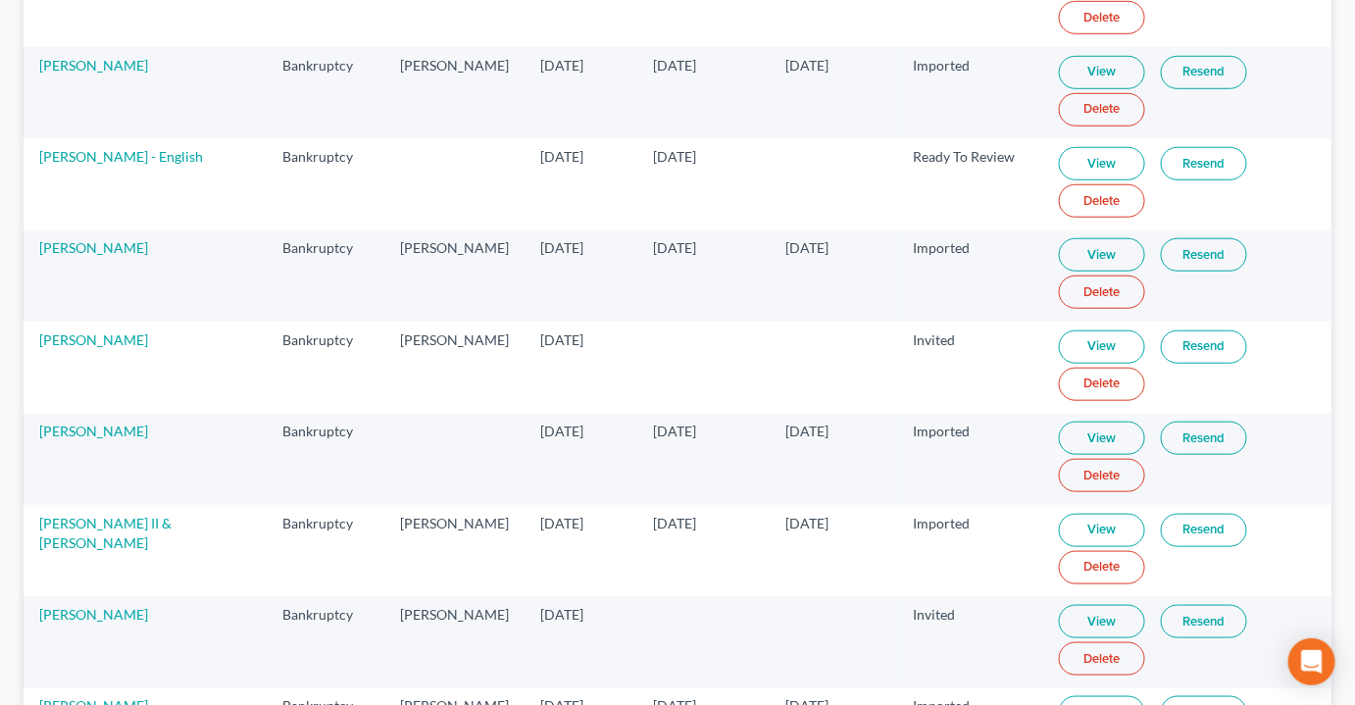
scroll to position [88, 0]
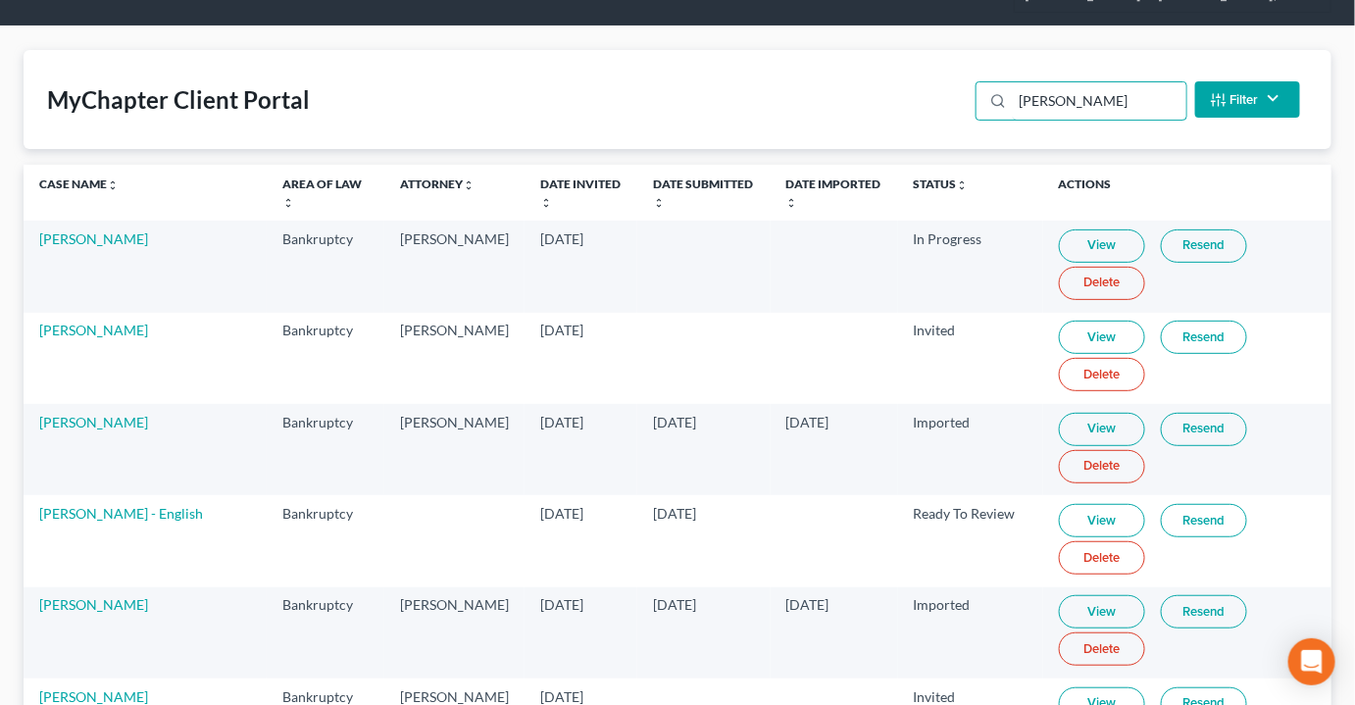
drag, startPoint x: 1077, startPoint y: 63, endPoint x: 924, endPoint y: 63, distance: 153.0
click at [924, 63] on div "MyChapter Client Portal [PERSON_NAME] Filter Status Filter... Invited With Paym…" at bounding box center [678, 99] width 1308 height 99
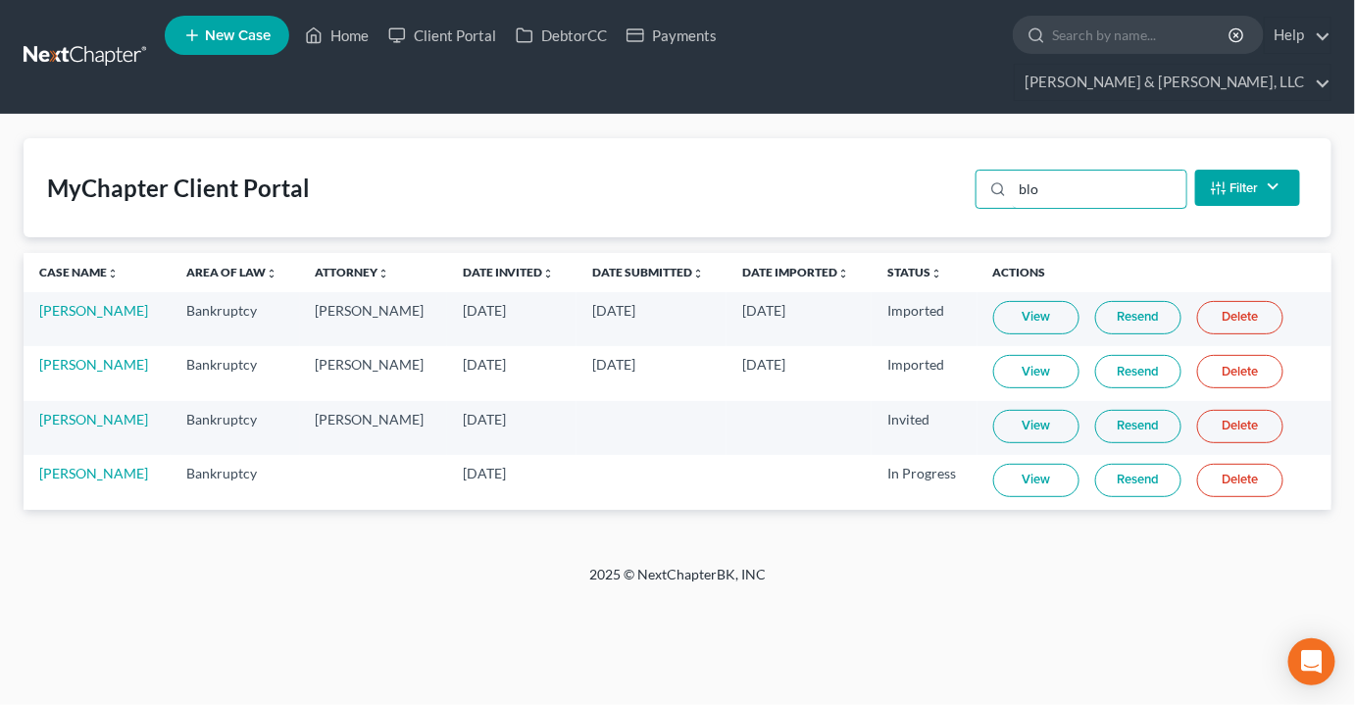
scroll to position [0, 0]
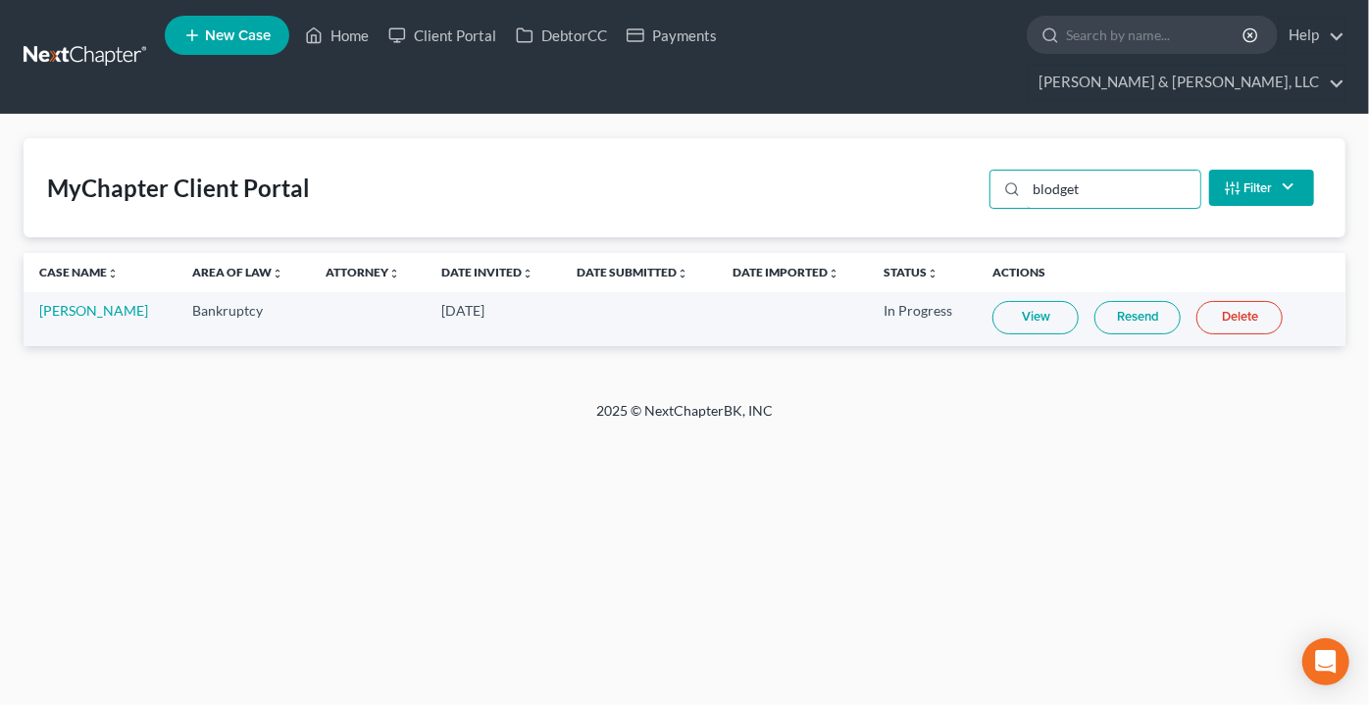
type input "blodget"
click at [1033, 301] on link "View" at bounding box center [1035, 317] width 86 height 33
click at [79, 302] on link "[PERSON_NAME]" at bounding box center [93, 310] width 109 height 17
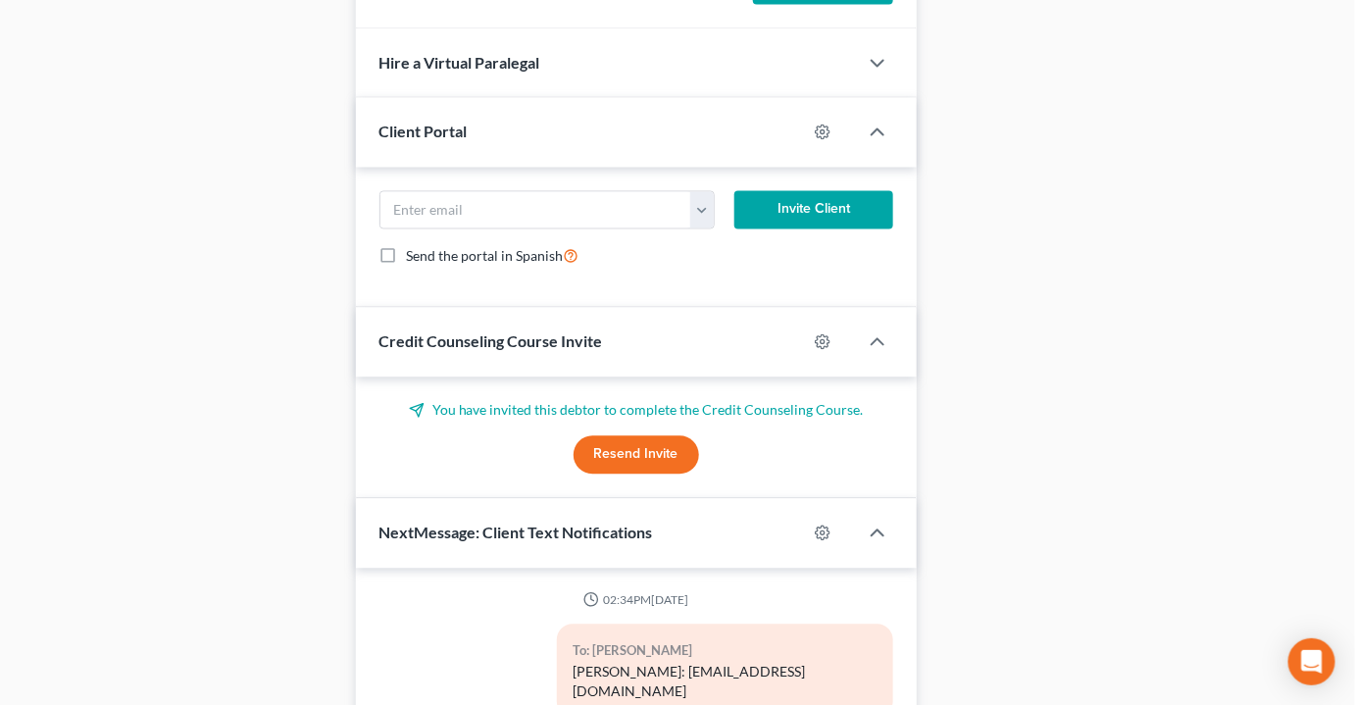
scroll to position [1416, 0]
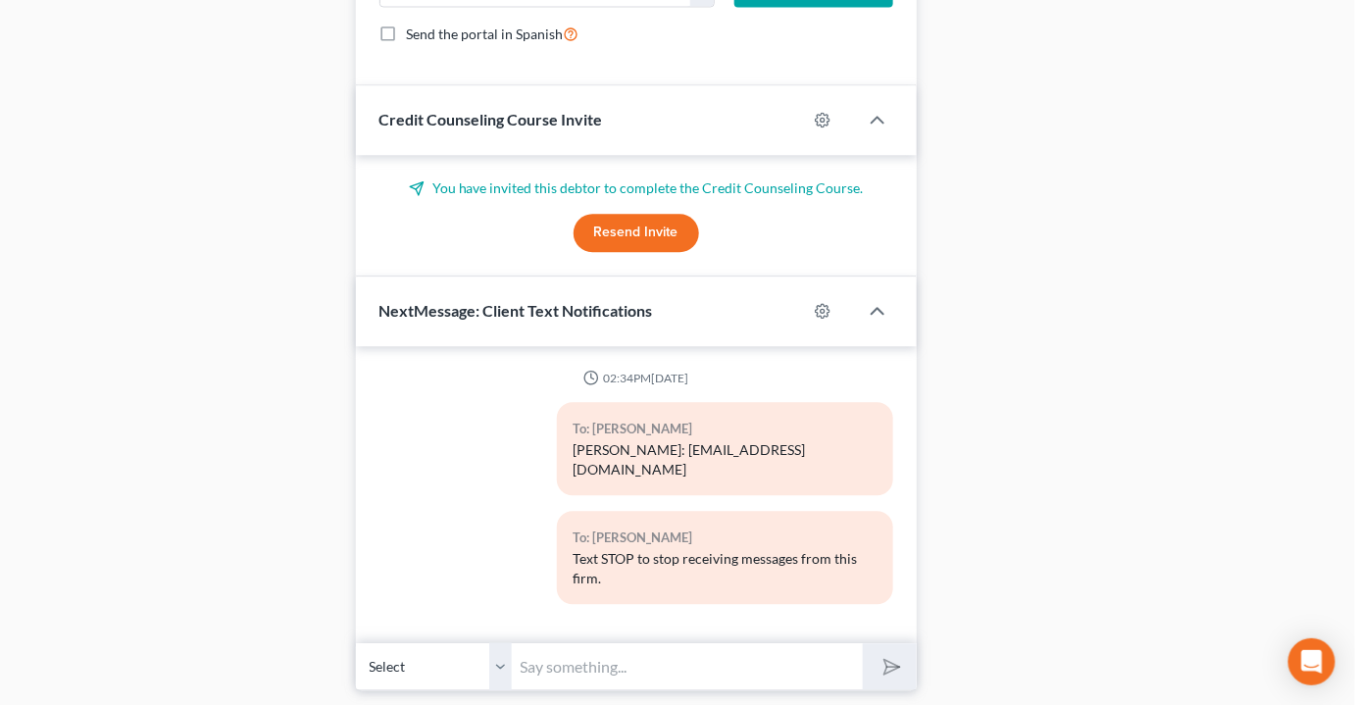
click at [590, 642] on input "text" at bounding box center [688, 666] width 350 height 48
type input "Hi [PERSON_NAME] - This is [PERSON_NAME]. I looked through the portal and didn'…"
click at [863, 643] on button "submit" at bounding box center [890, 666] width 54 height 46
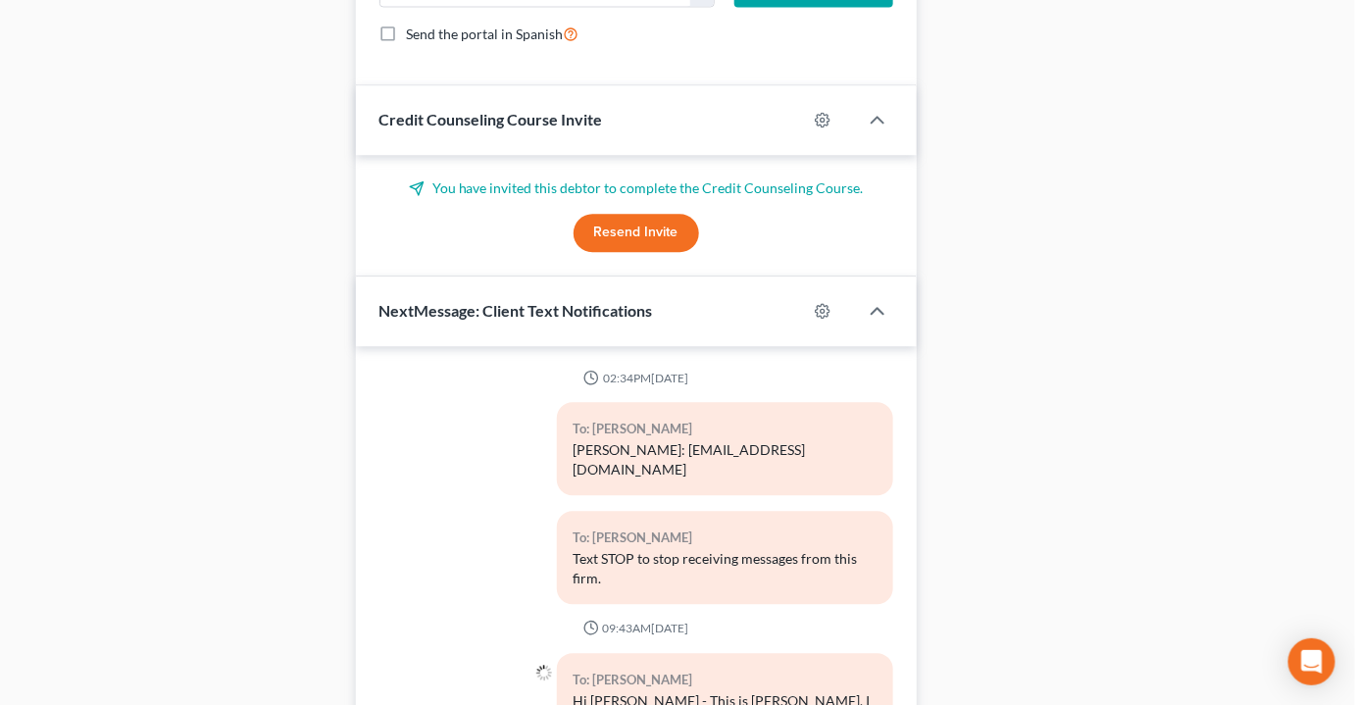
scroll to position [47, 0]
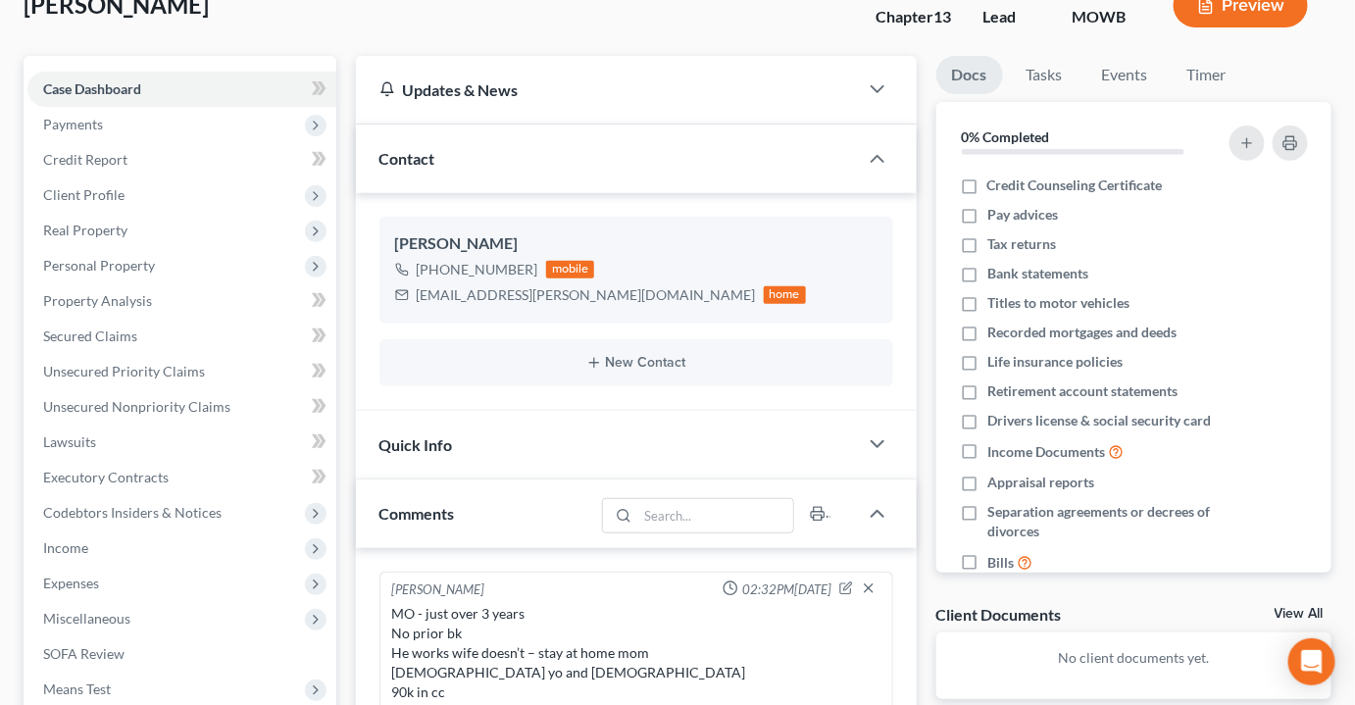
scroll to position [0, 0]
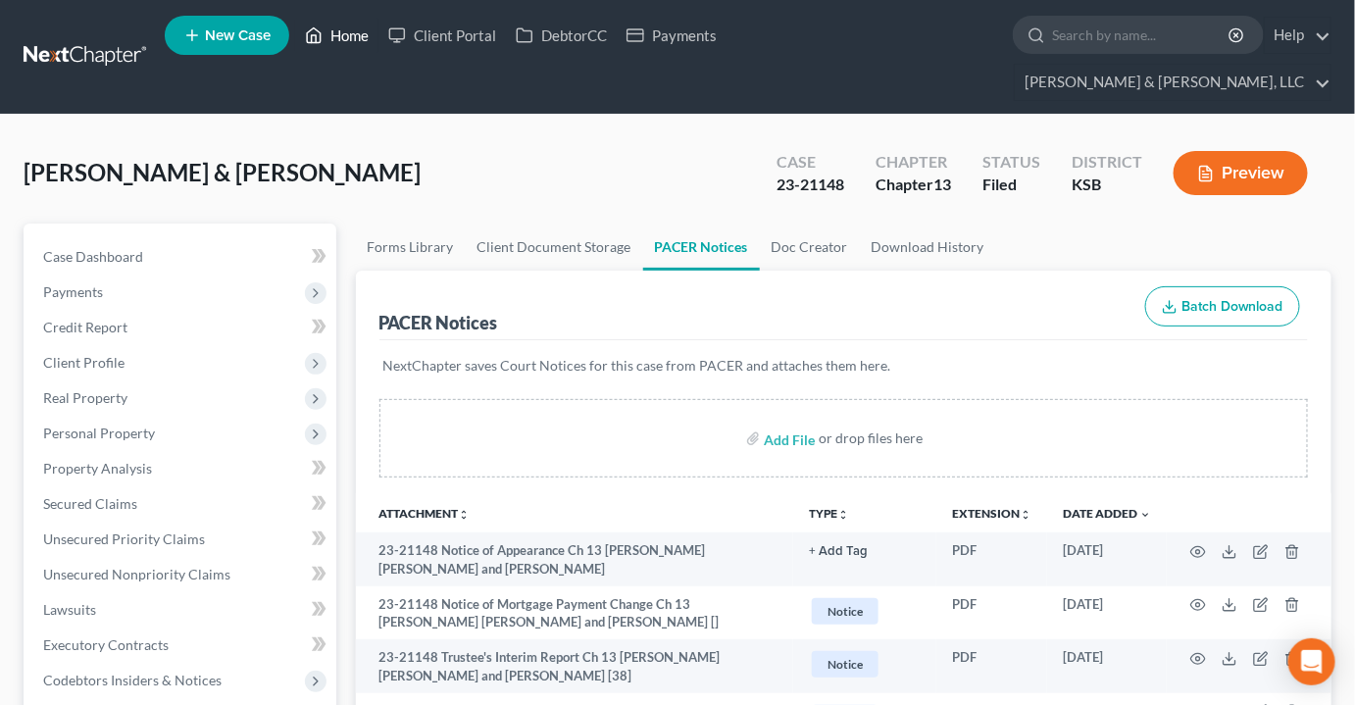
click at [350, 38] on link "Home" at bounding box center [336, 35] width 83 height 35
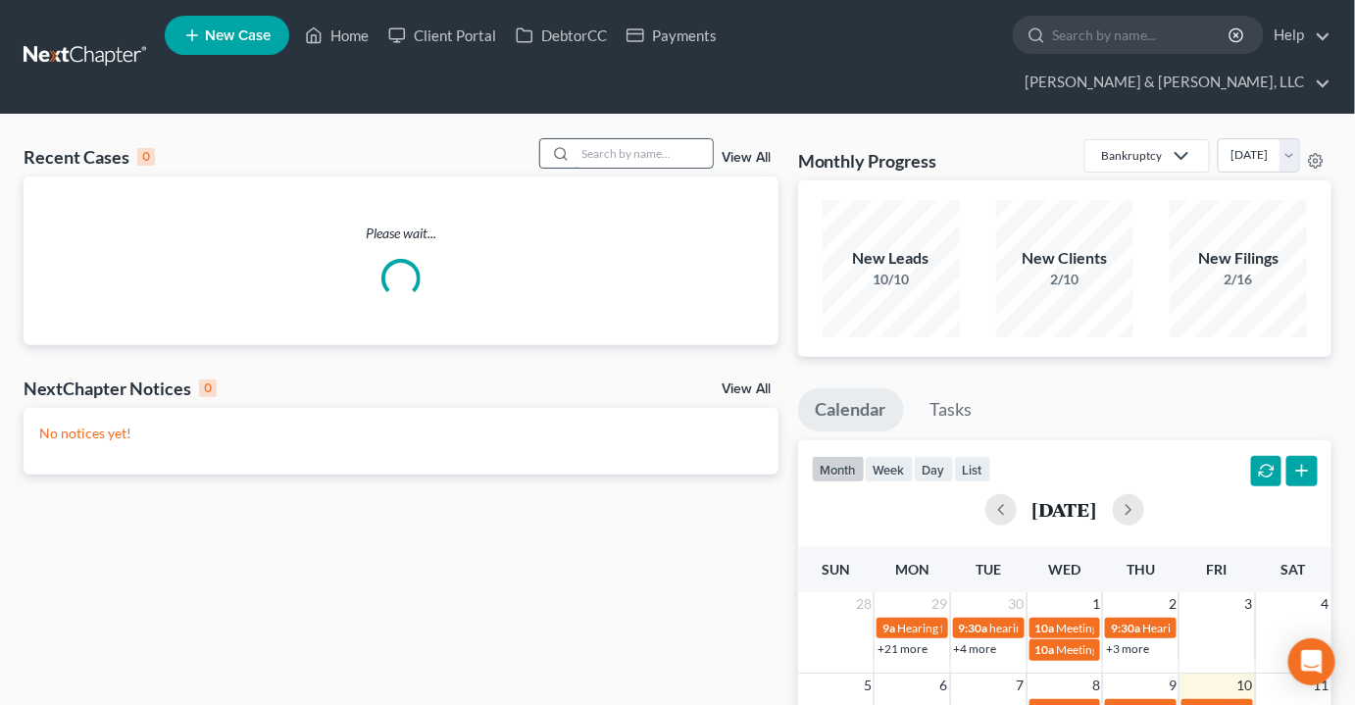
click at [664, 139] on input "search" at bounding box center [644, 153] width 137 height 28
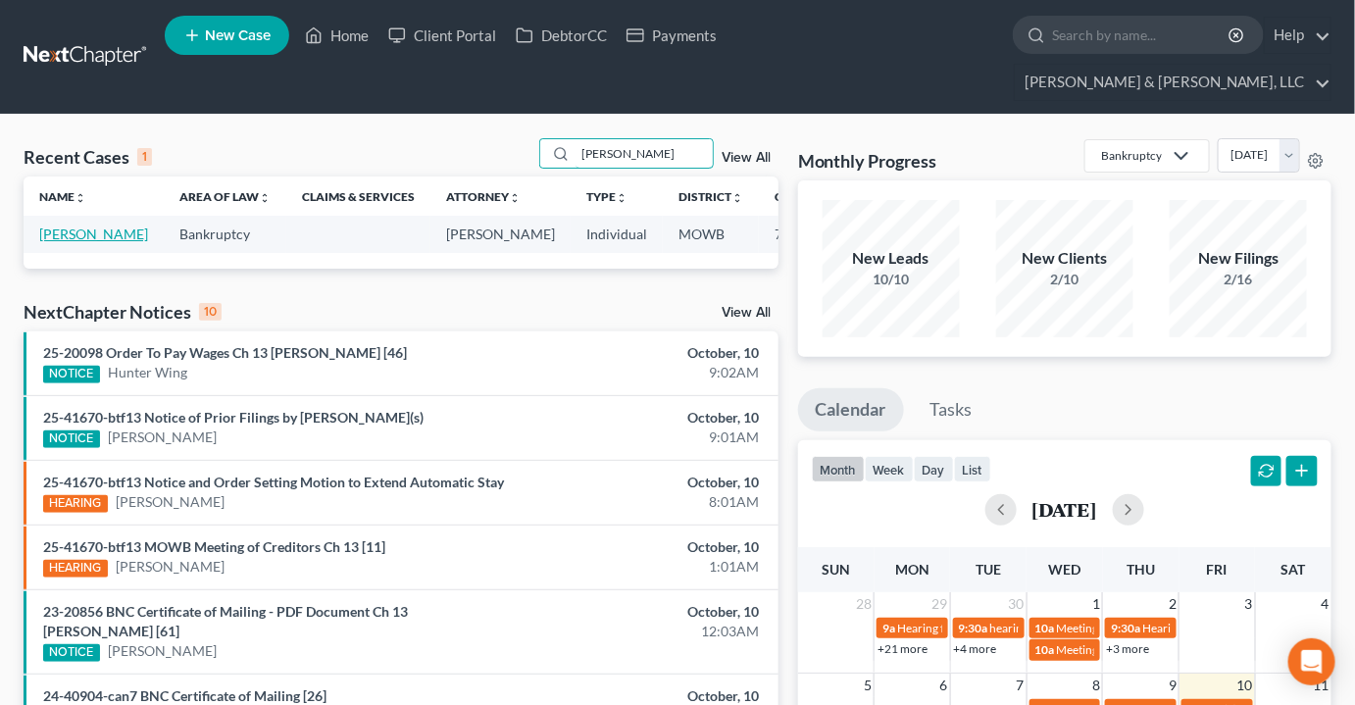
type input "eisen"
click at [59, 226] on link "[PERSON_NAME]" at bounding box center [93, 234] width 109 height 17
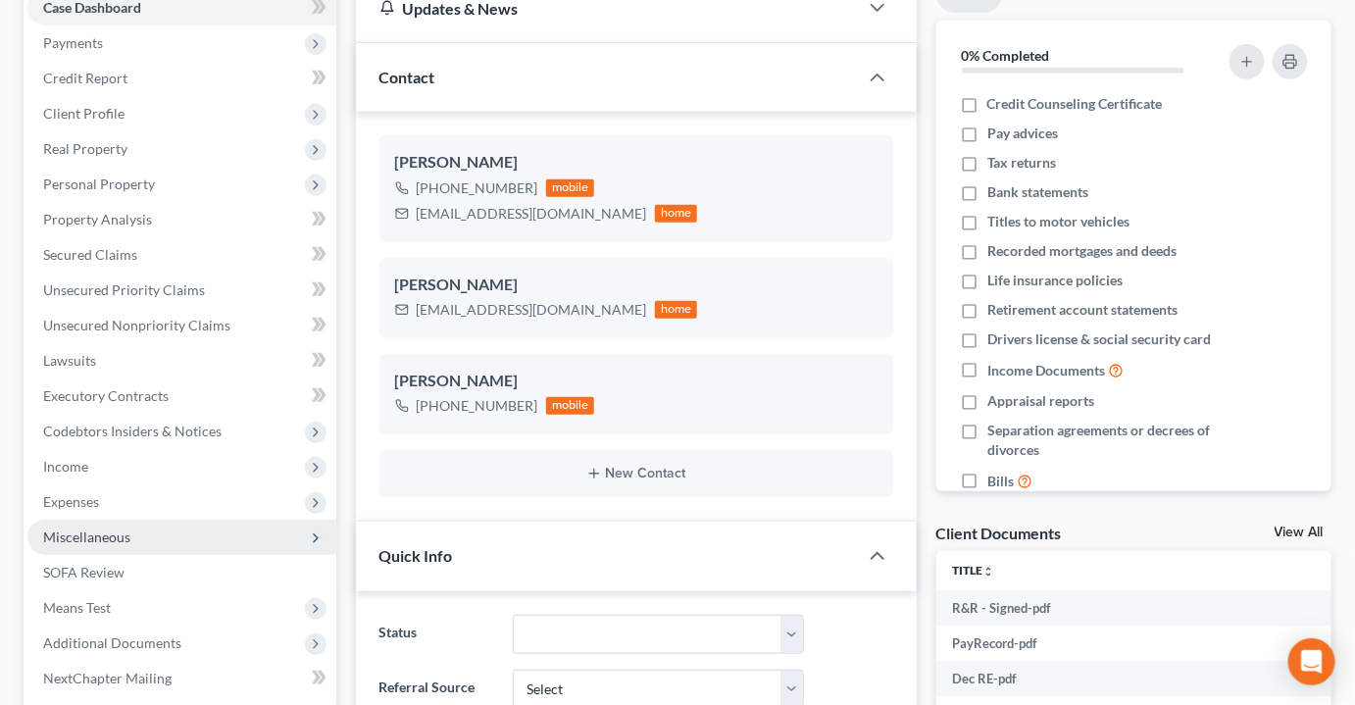
scroll to position [356, 0]
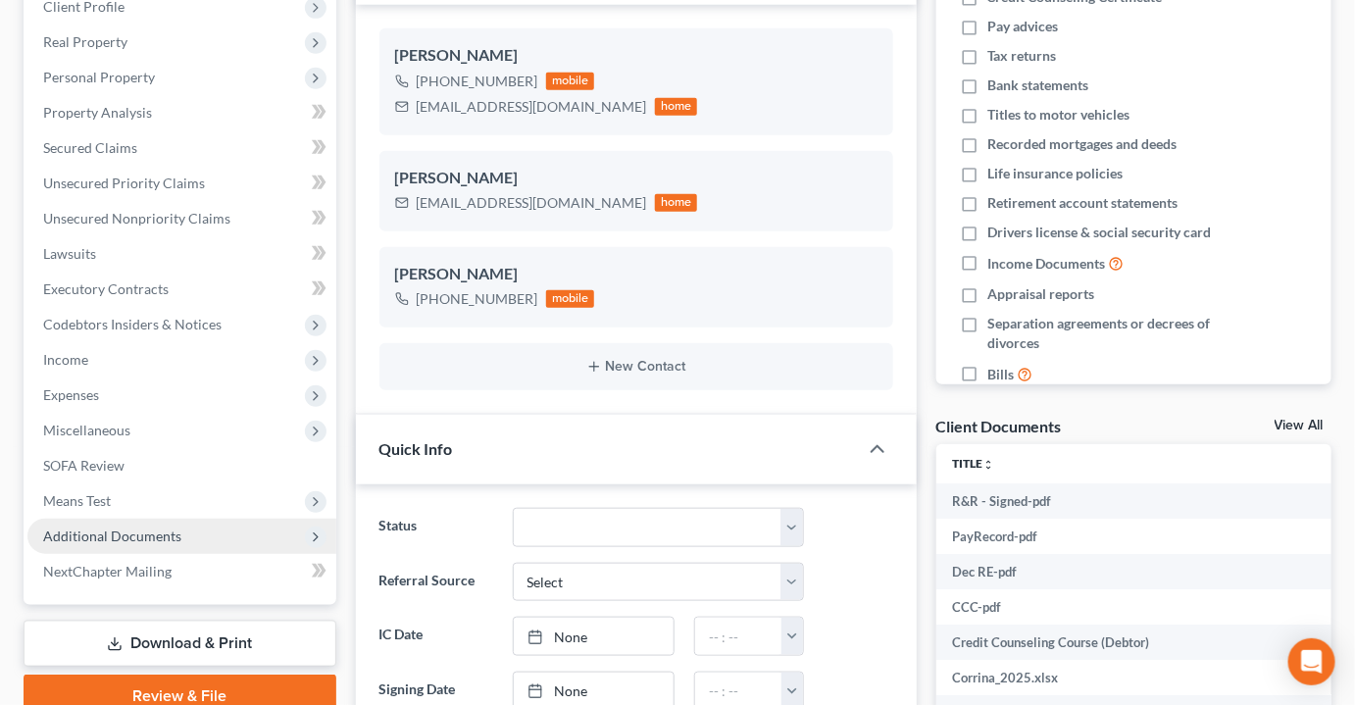
click at [116, 519] on span "Additional Documents" at bounding box center [181, 536] width 309 height 35
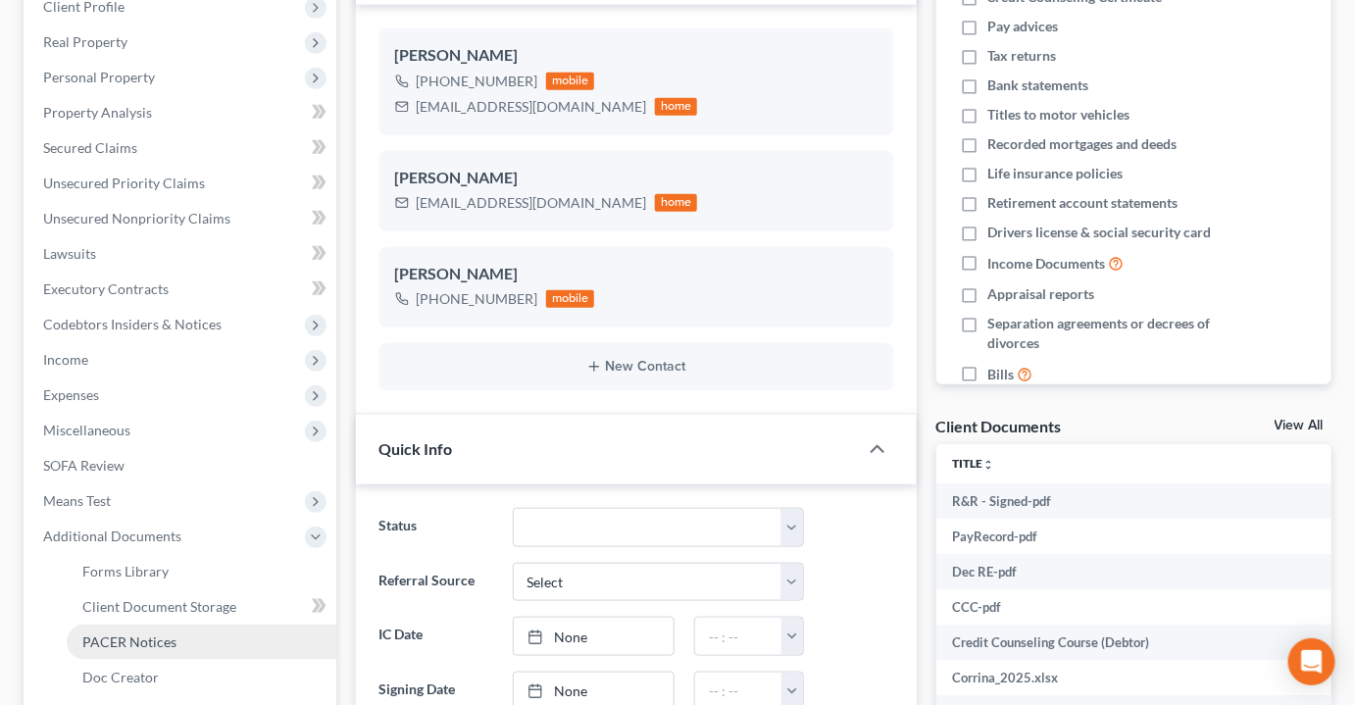
click at [136, 625] on link "PACER Notices" at bounding box center [202, 642] width 270 height 35
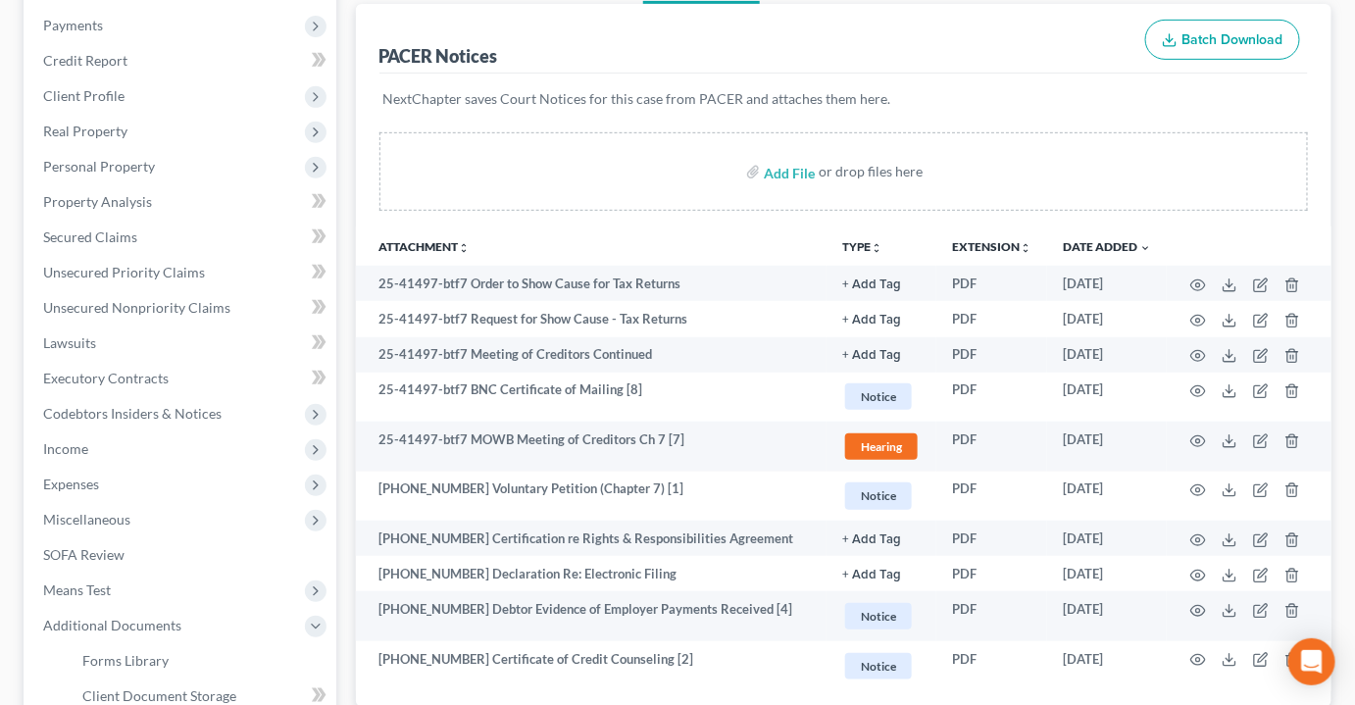
scroll to position [356, 0]
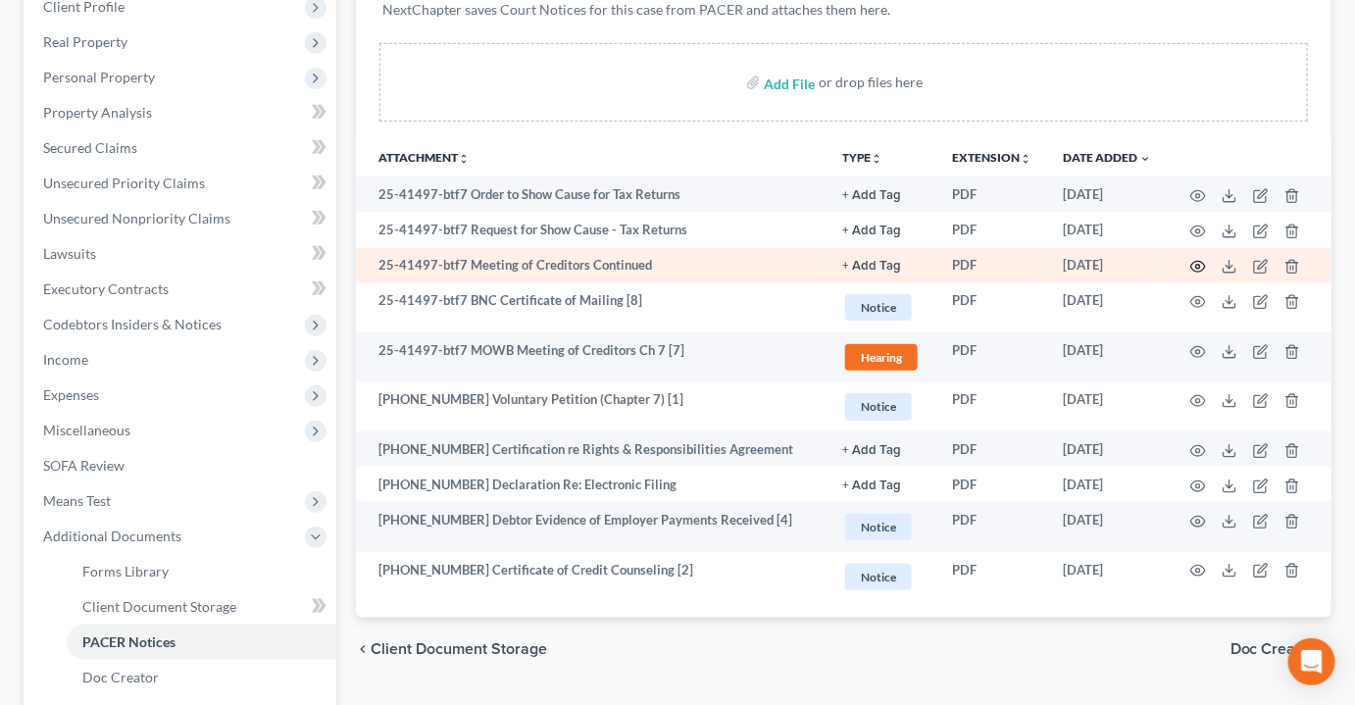
click at [1200, 259] on icon "button" at bounding box center [1198, 267] width 16 height 16
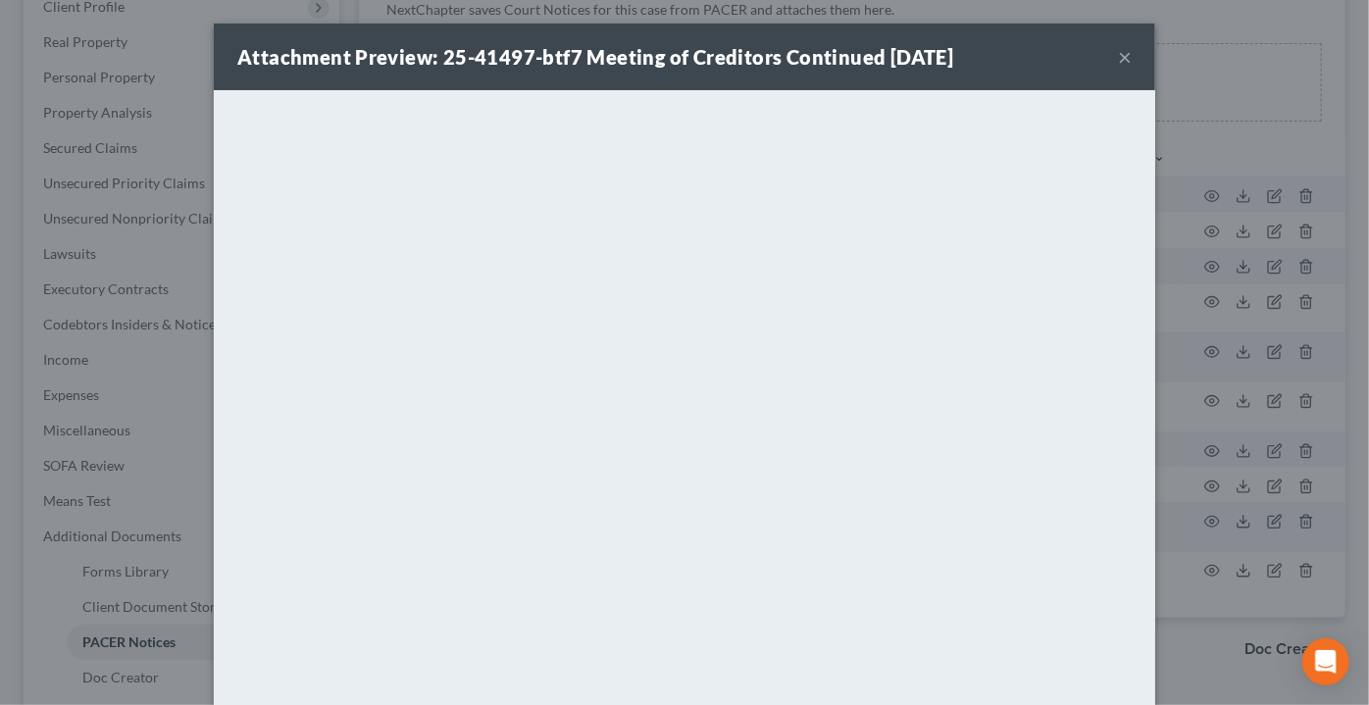
click at [1118, 56] on button "×" at bounding box center [1125, 57] width 14 height 24
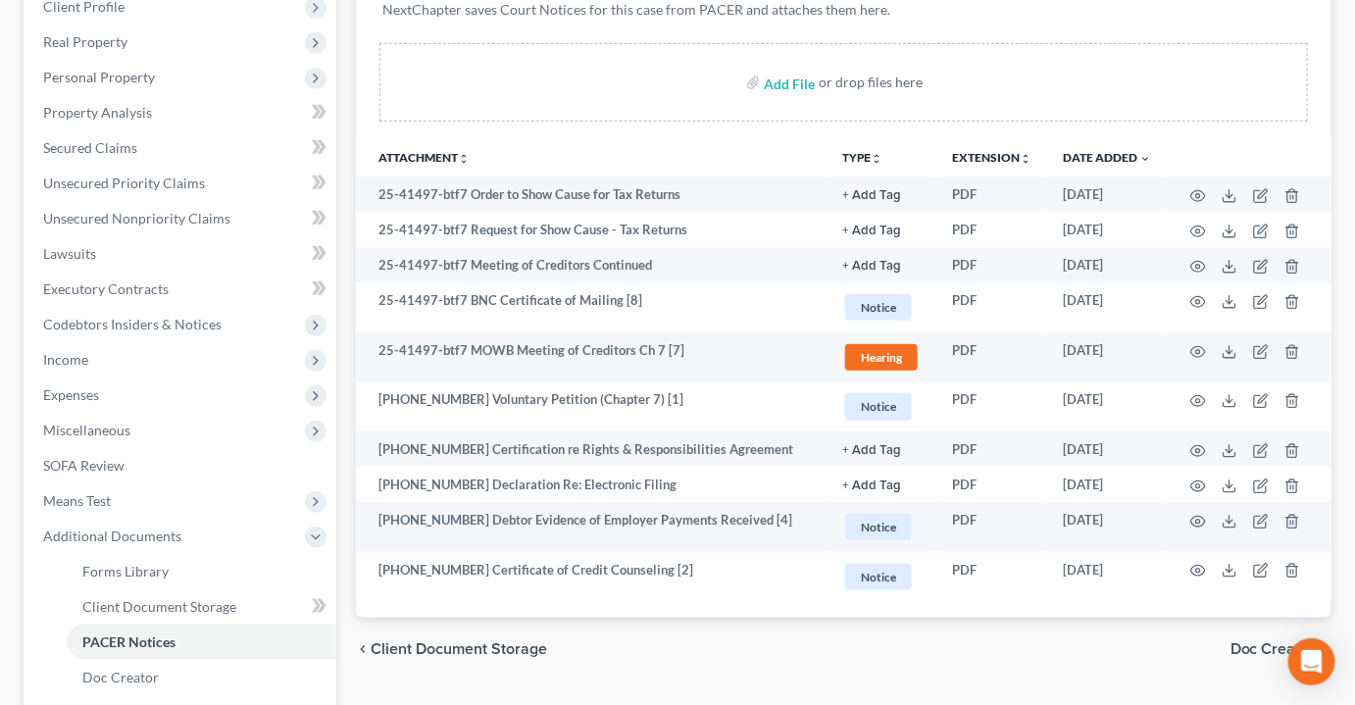
click at [463, 634] on div "chevron_left Client Document Storage Doc Creator chevron_right" at bounding box center [844, 649] width 977 height 63
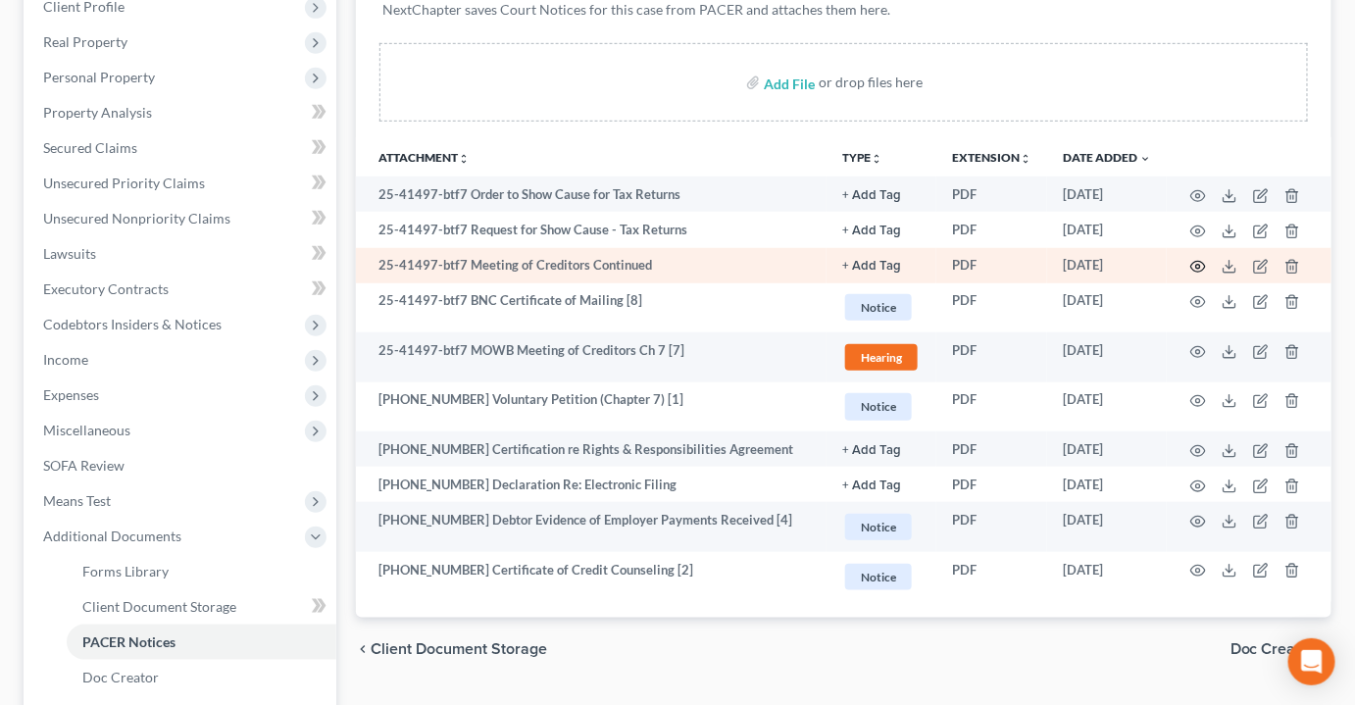
click at [1202, 259] on icon "button" at bounding box center [1198, 267] width 16 height 16
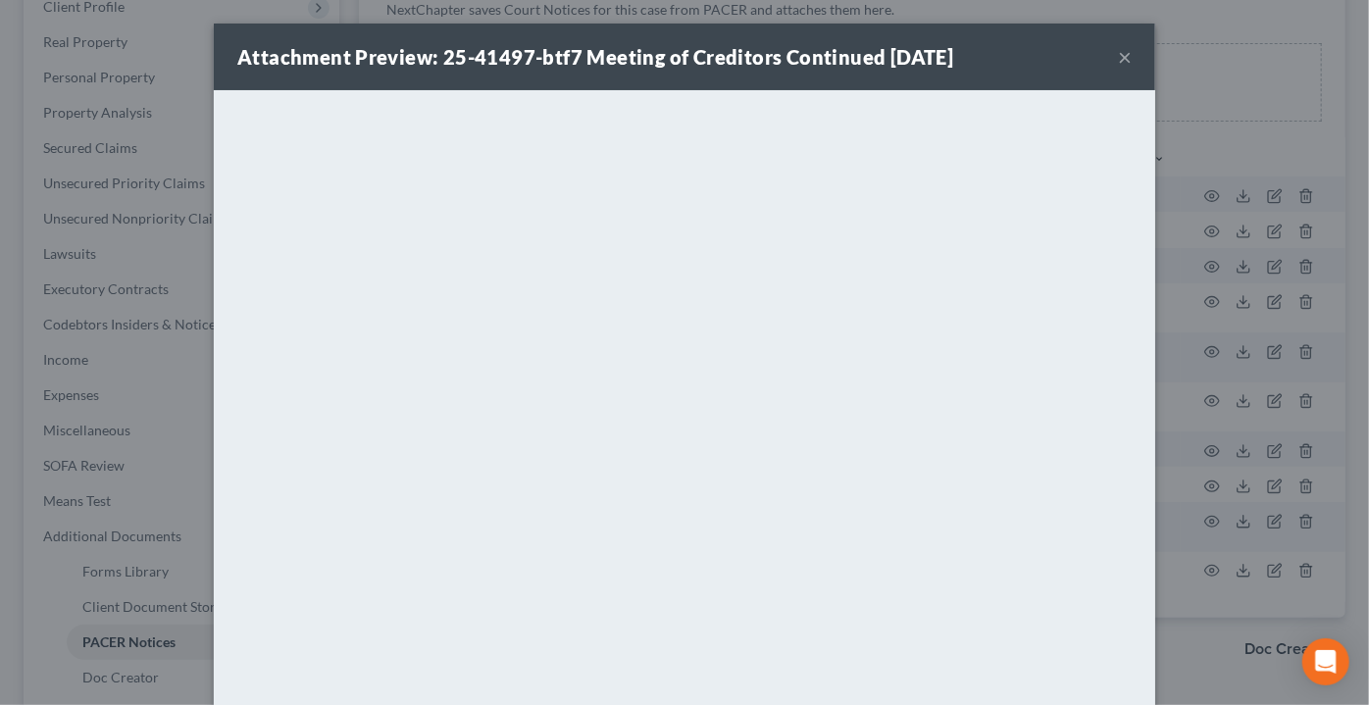
click at [1118, 55] on button "×" at bounding box center [1125, 57] width 14 height 24
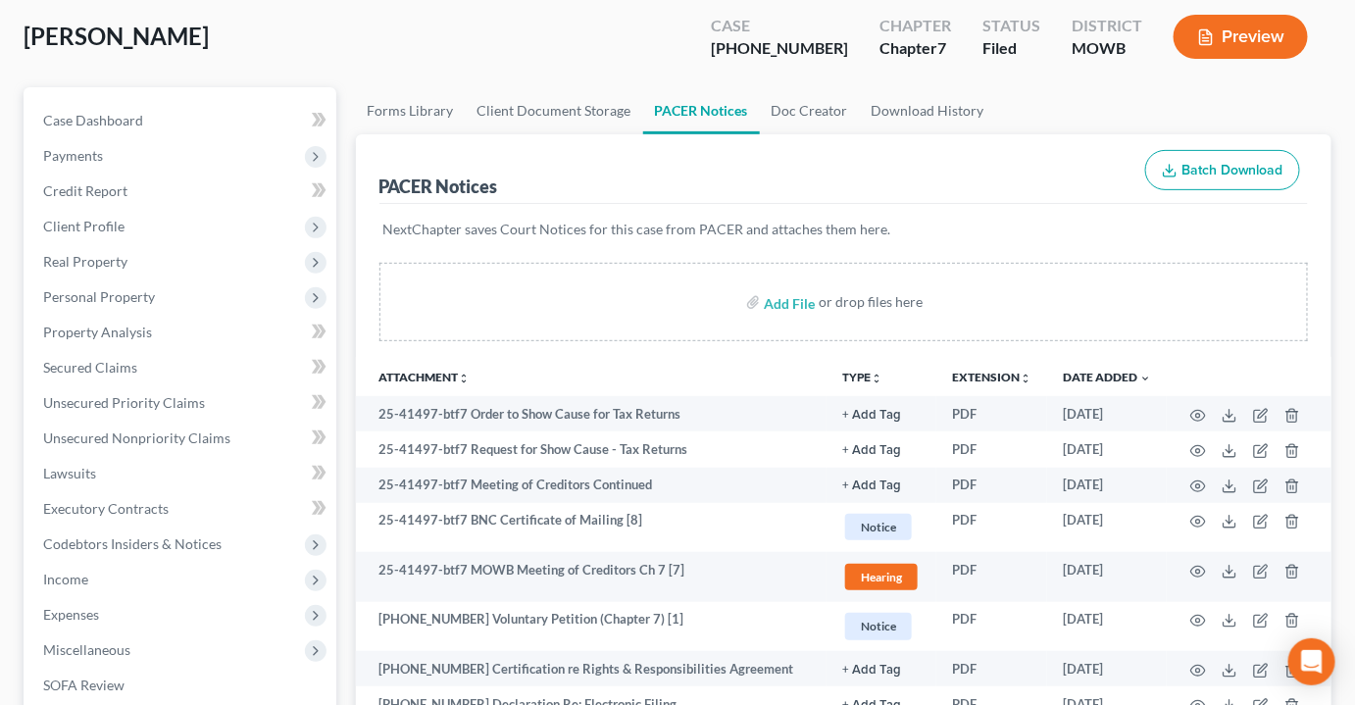
scroll to position [0, 0]
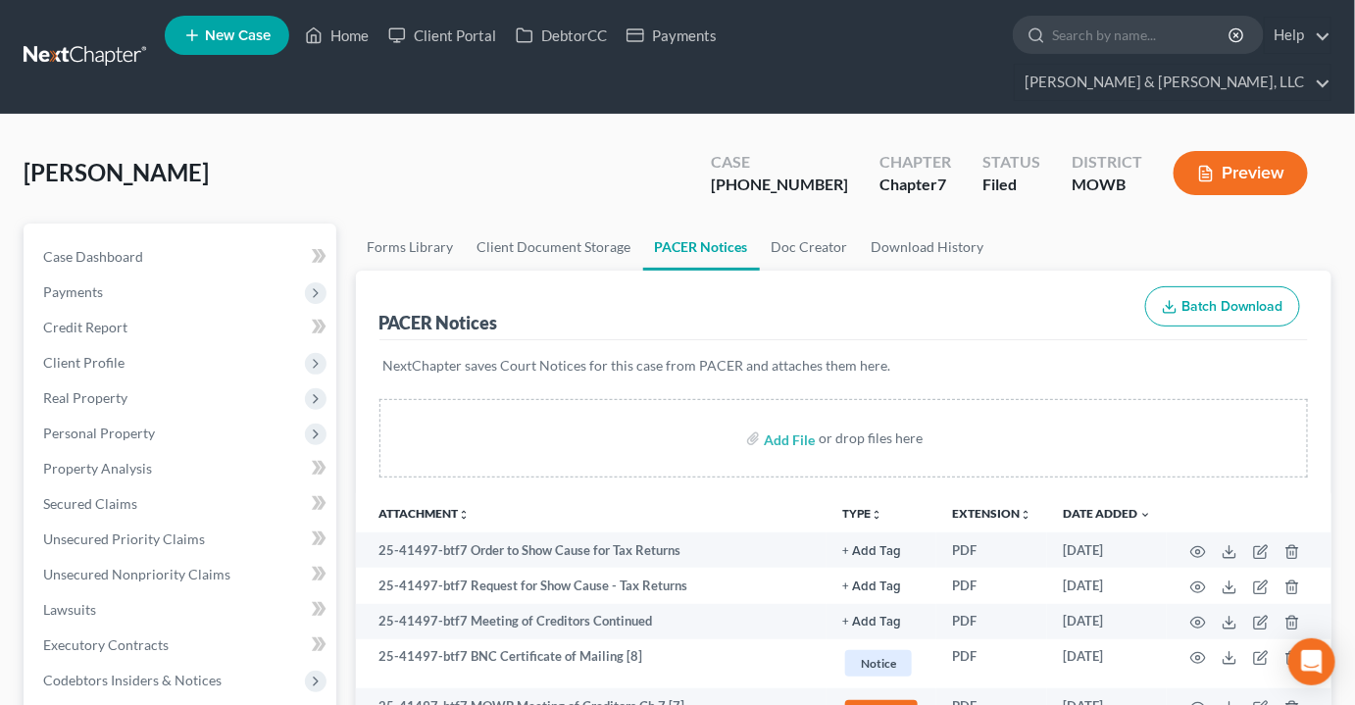
drag, startPoint x: 216, startPoint y: 129, endPoint x: 0, endPoint y: 148, distance: 216.5
click at [0, 148] on div "Eisenhart, Corrina Upgraded Case 25-41497-7 Chapter Chapter 7 Status Filed Dist…" at bounding box center [677, 702] width 1355 height 1175
click at [269, 140] on div "Eisenhart, Corrina Upgraded Case 25-41497-7 Chapter Chapter 7 Status Filed Dist…" at bounding box center [678, 180] width 1308 height 85
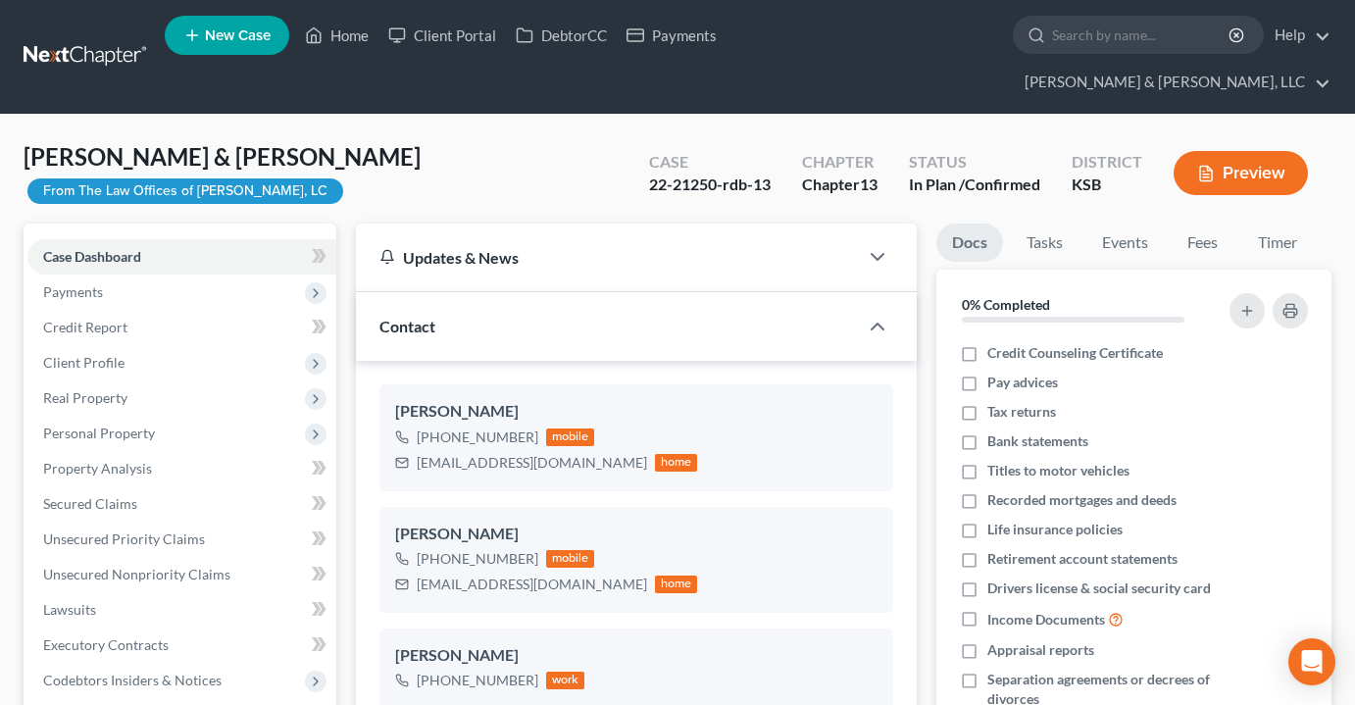
select select "0"
click at [322, 35] on icon at bounding box center [314, 36] width 18 height 24
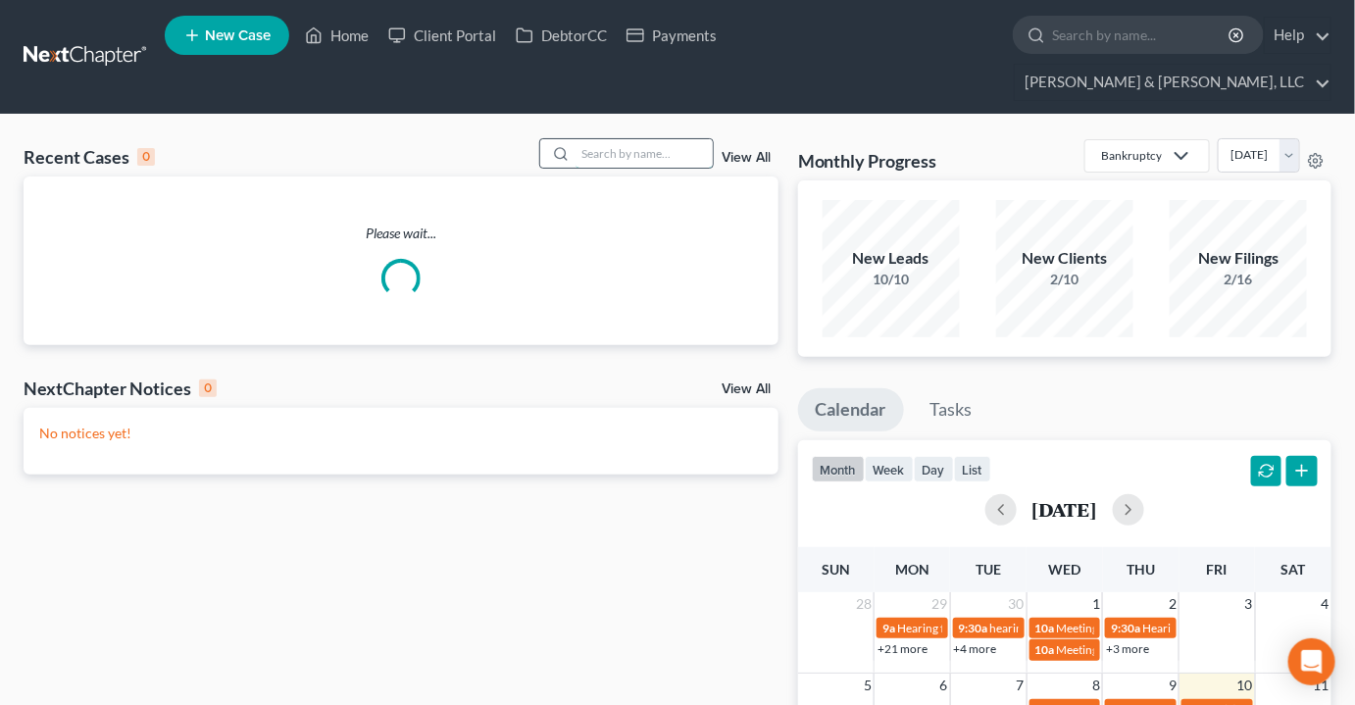
click at [614, 139] on input "search" at bounding box center [644, 153] width 137 height 28
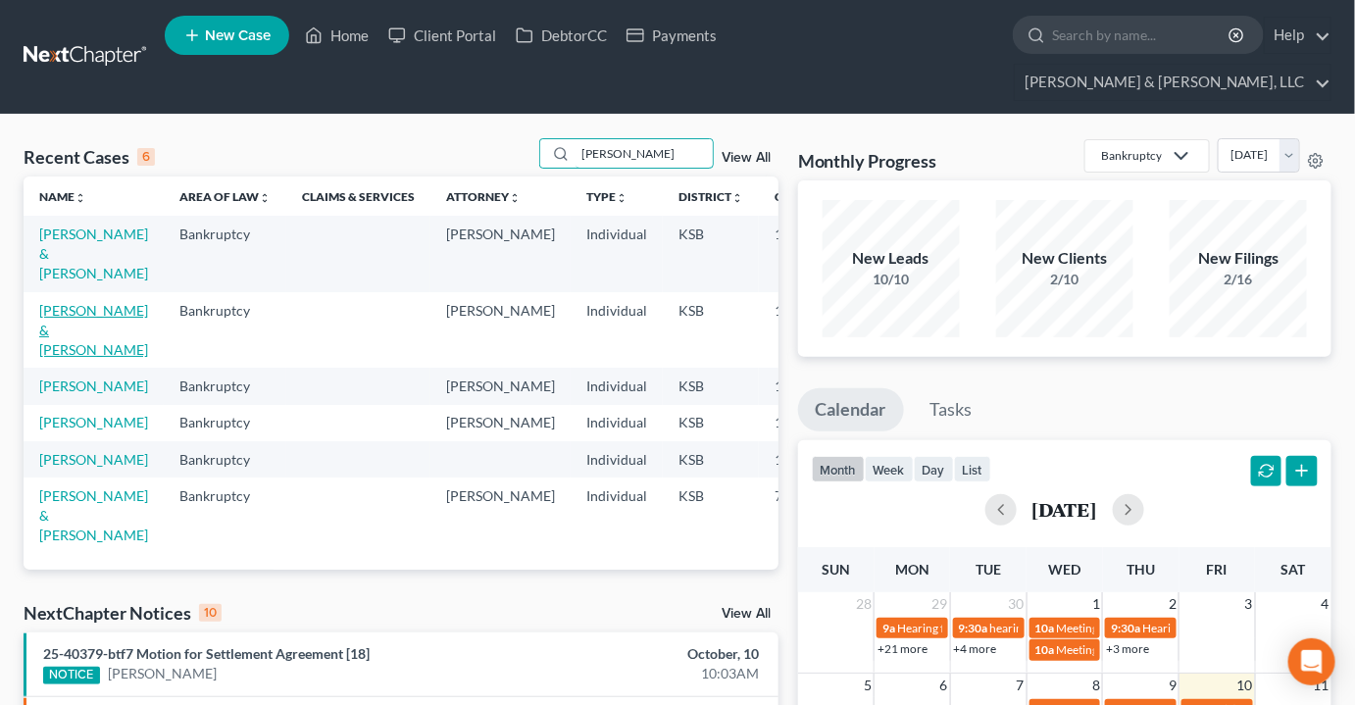
type input "[PERSON_NAME]"
click at [56, 321] on link "[PERSON_NAME] & [PERSON_NAME]" at bounding box center [93, 330] width 109 height 56
select select "2"
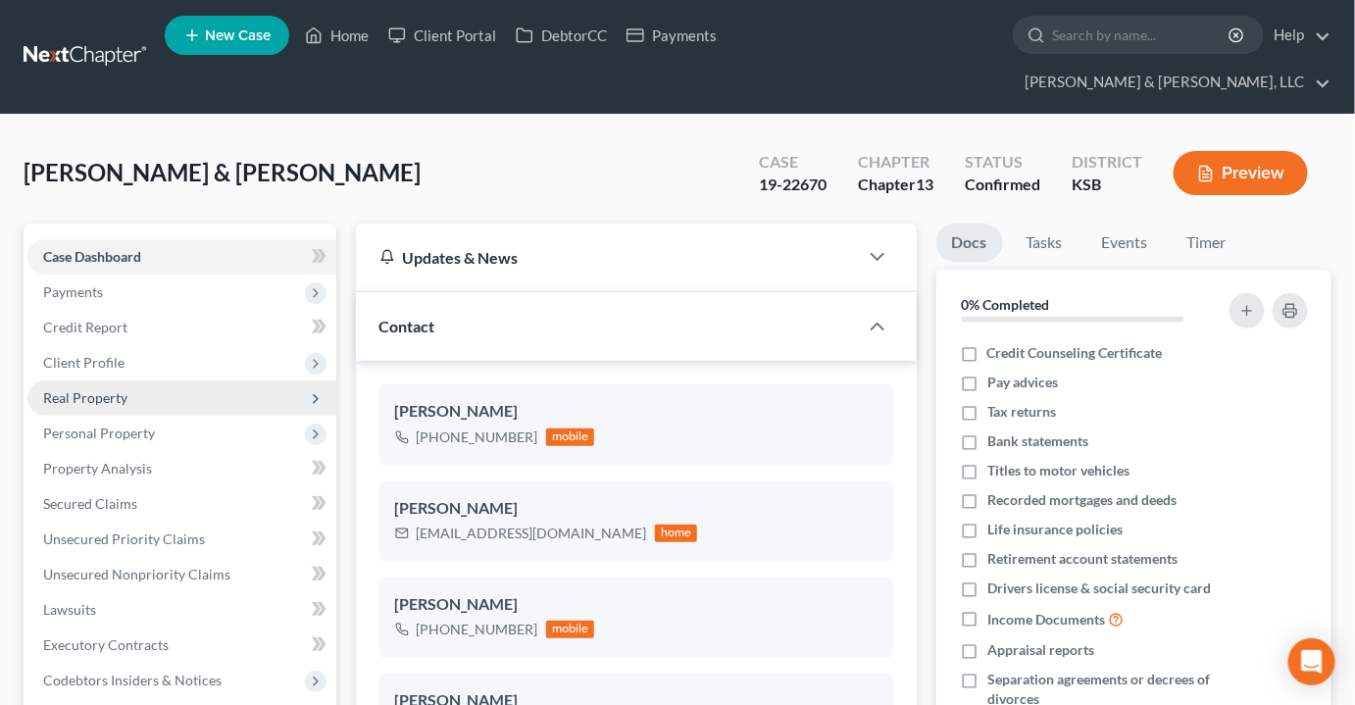
click at [214, 380] on span "Real Property" at bounding box center [181, 397] width 309 height 35
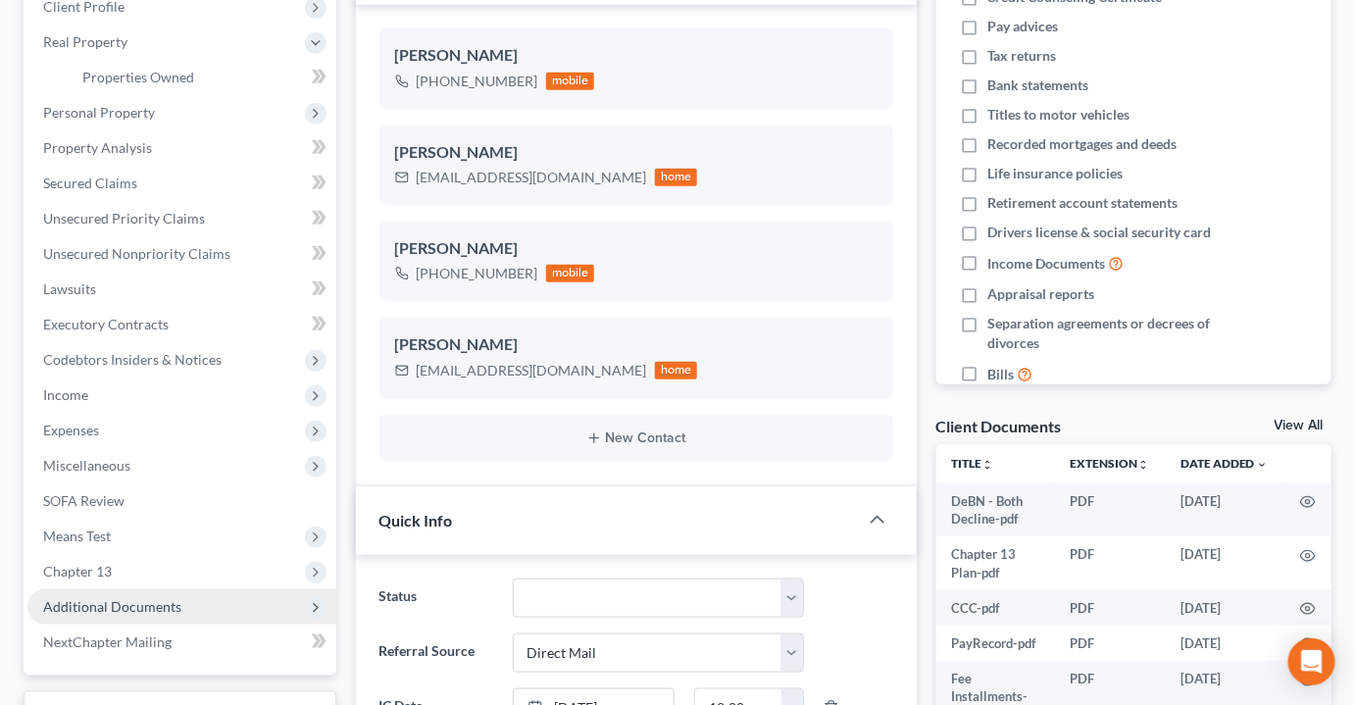
scroll to position [781, 0]
click at [123, 598] on span "Additional Documents" at bounding box center [112, 606] width 138 height 17
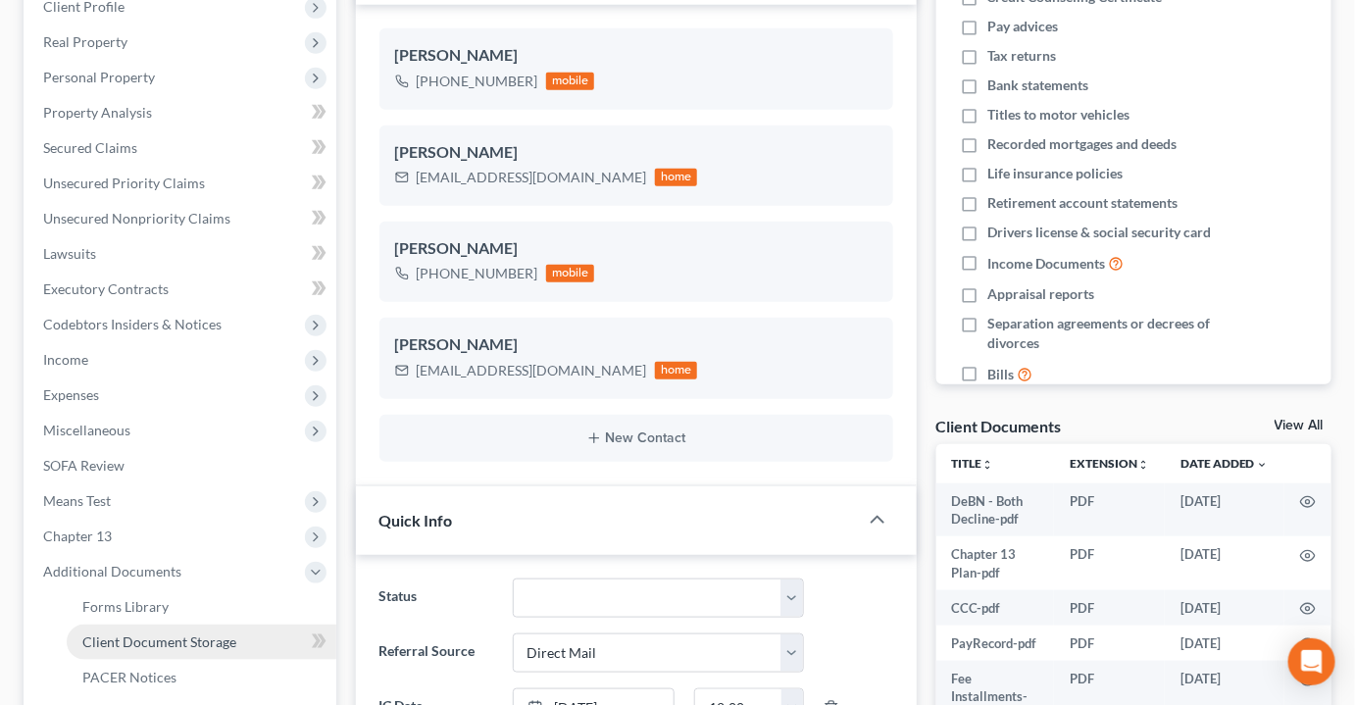
click at [138, 625] on link "Client Document Storage" at bounding box center [202, 642] width 270 height 35
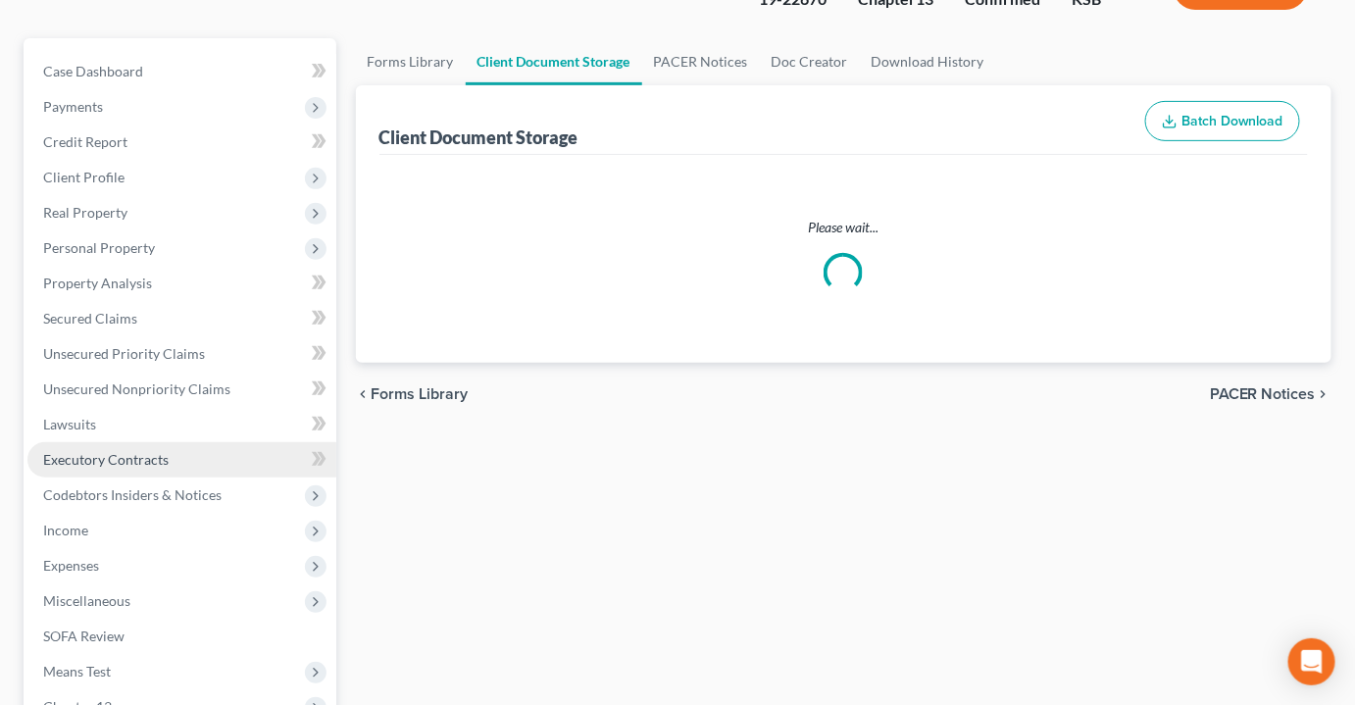
scroll to position [8, 0]
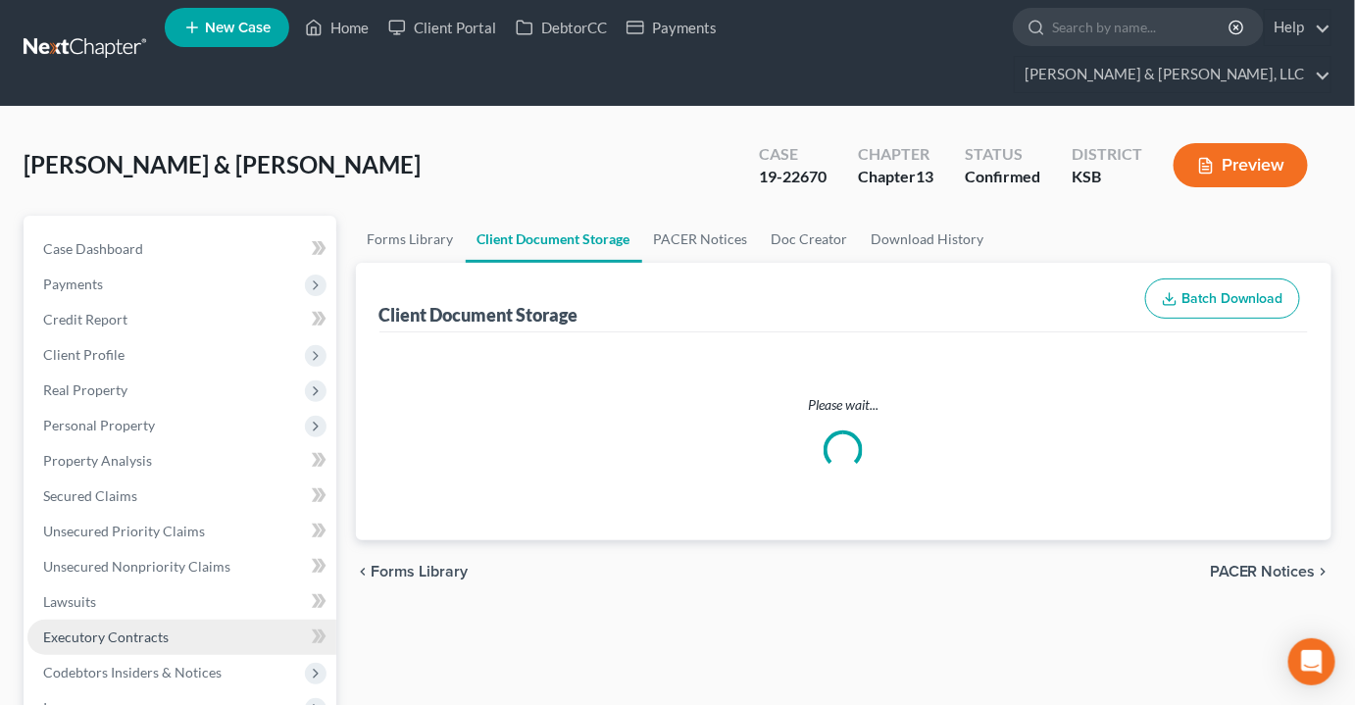
select select "3"
select select "5"
select select "4"
select select "0"
select select "1"
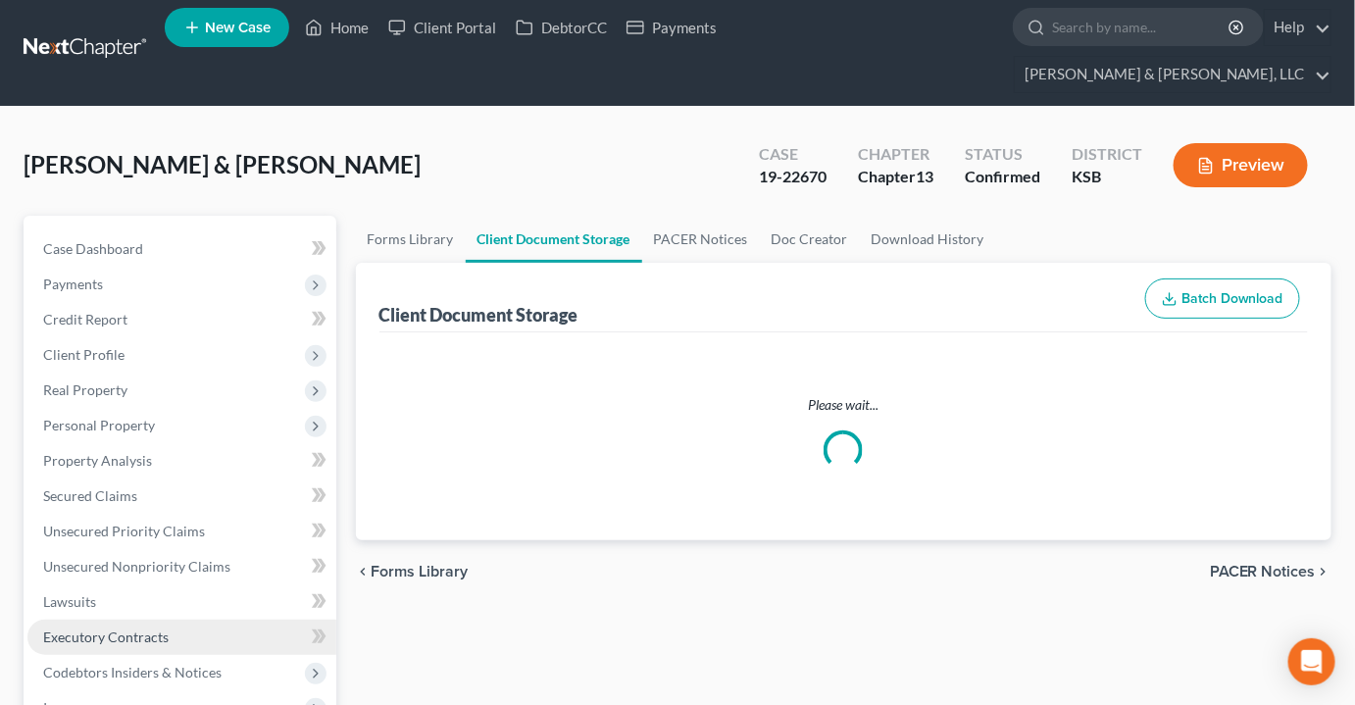
select select "2"
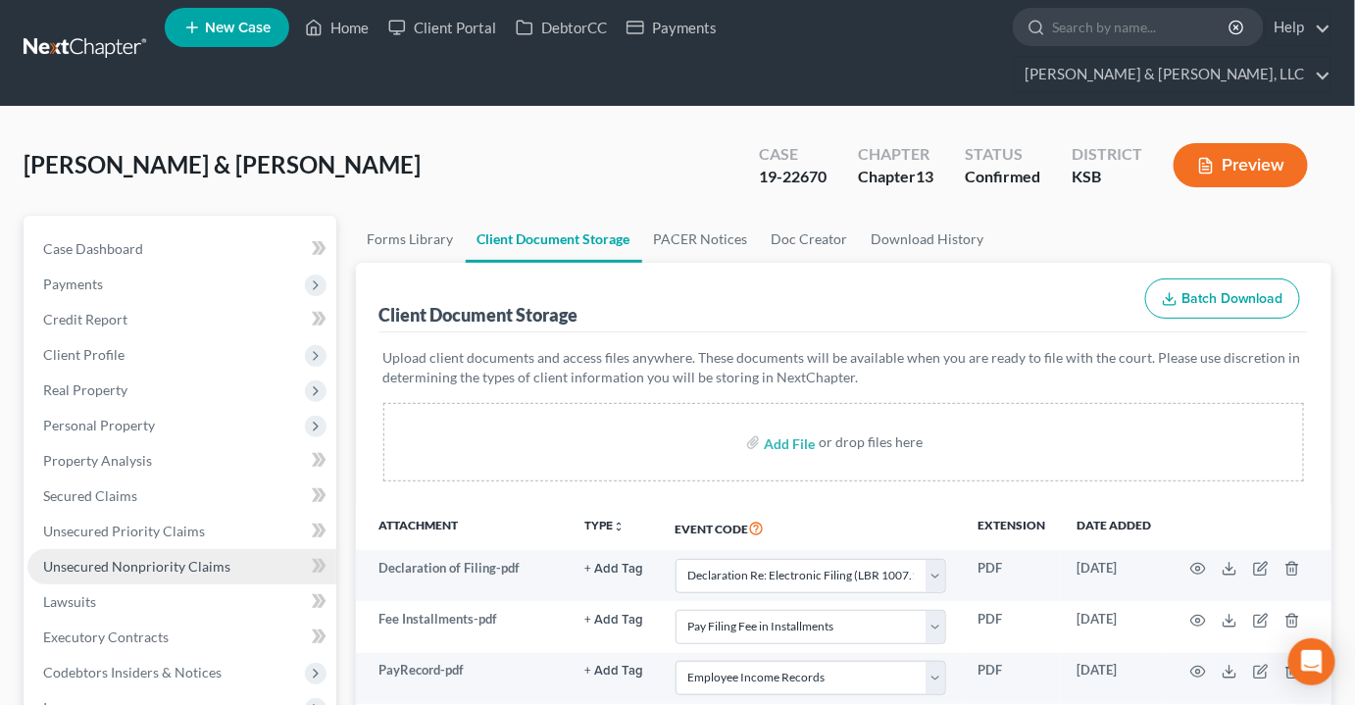
scroll to position [0, 0]
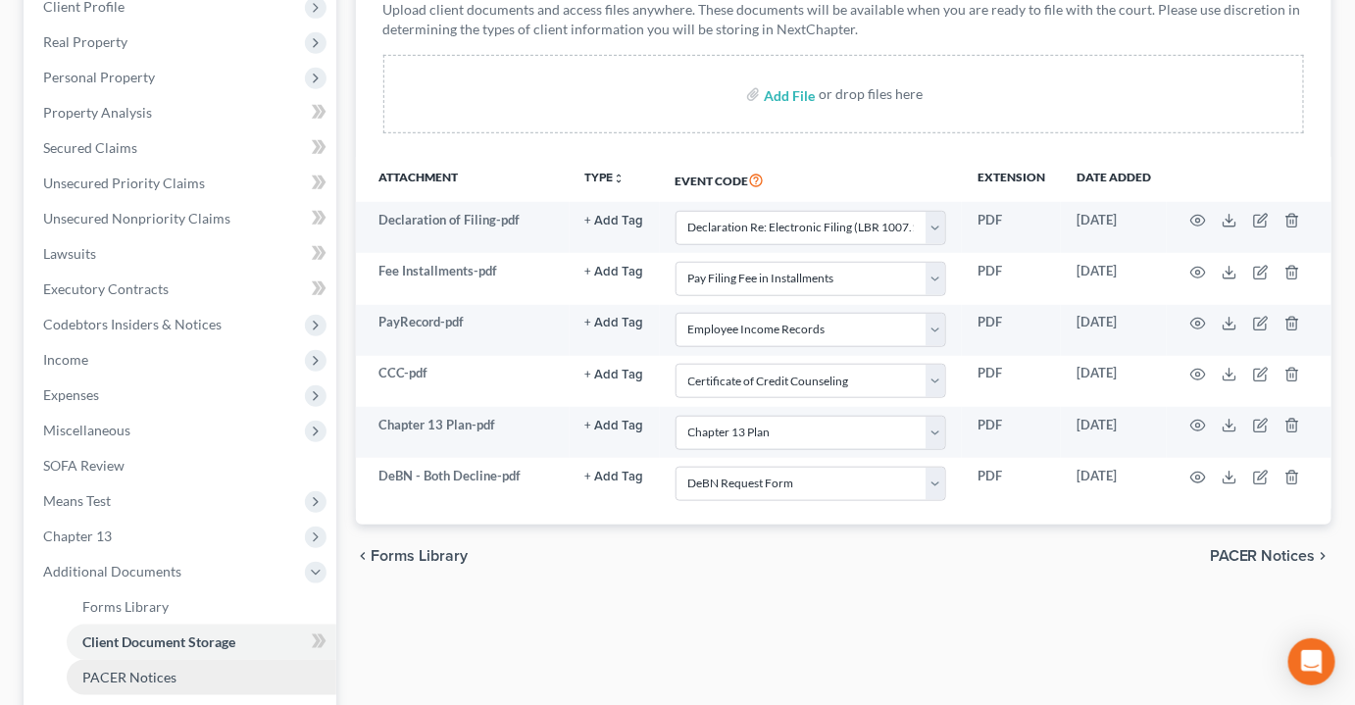
click at [129, 669] on span "PACER Notices" at bounding box center [129, 677] width 94 height 17
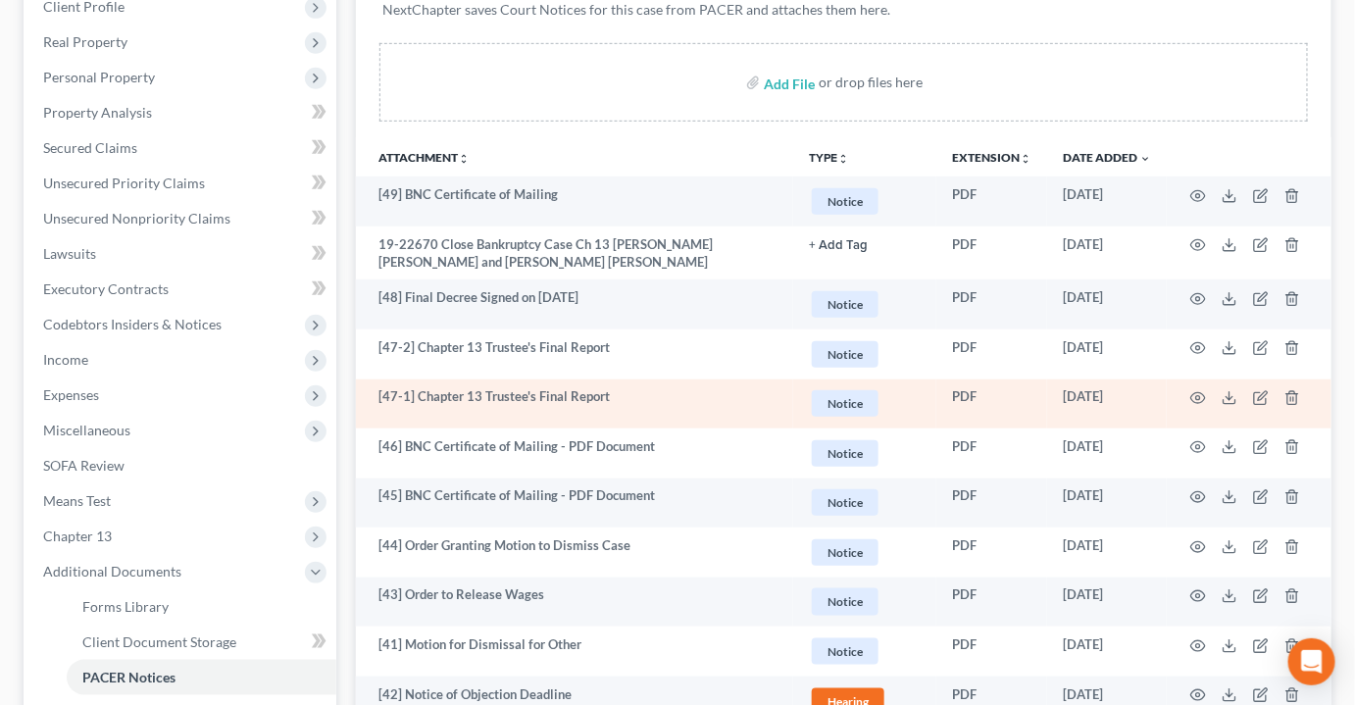
scroll to position [267, 0]
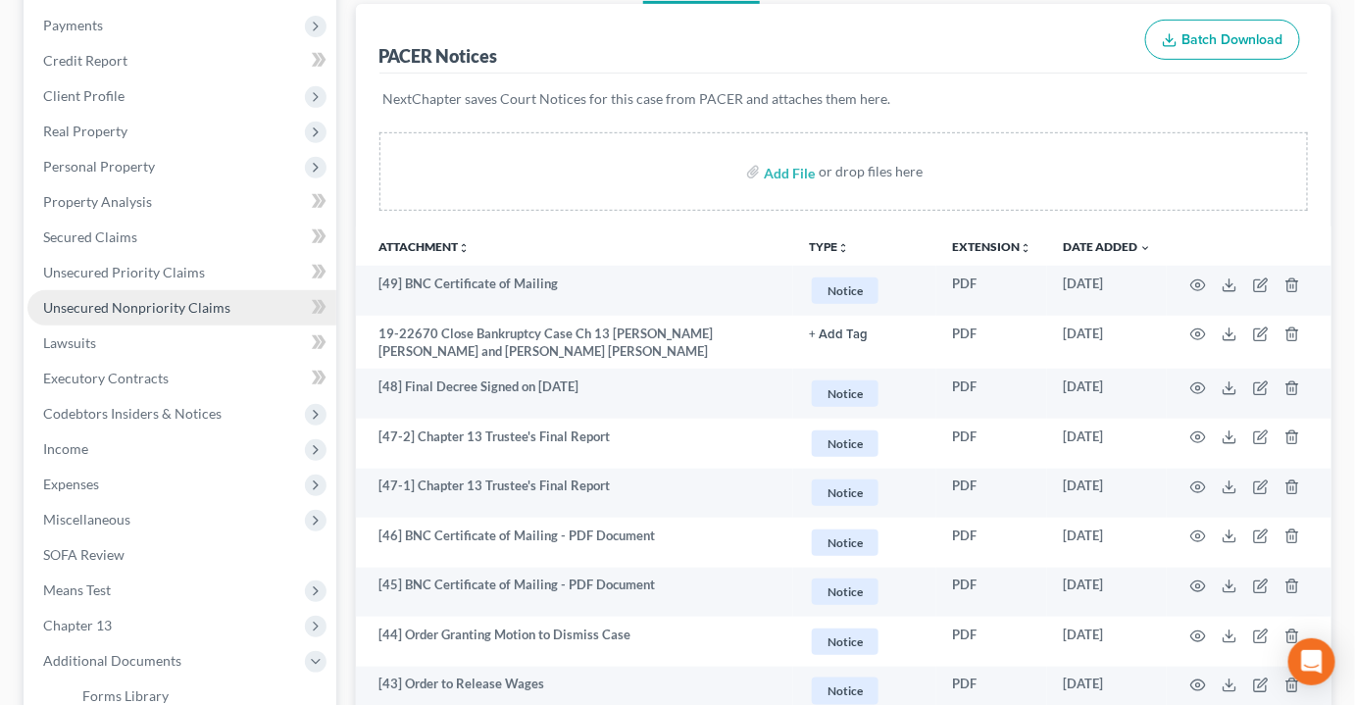
click at [156, 299] on span "Unsecured Nonpriority Claims" at bounding box center [136, 307] width 187 height 17
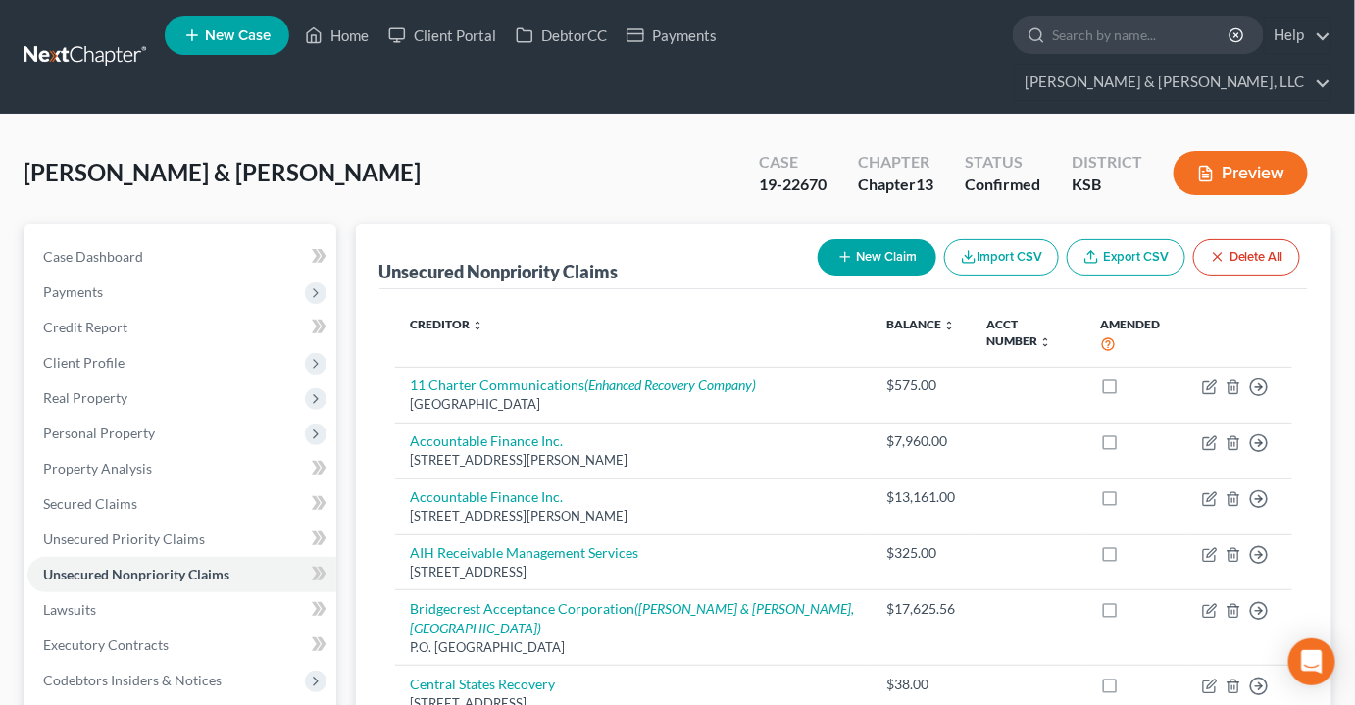
click at [1122, 239] on link "Export CSV" at bounding box center [1126, 257] width 119 height 36
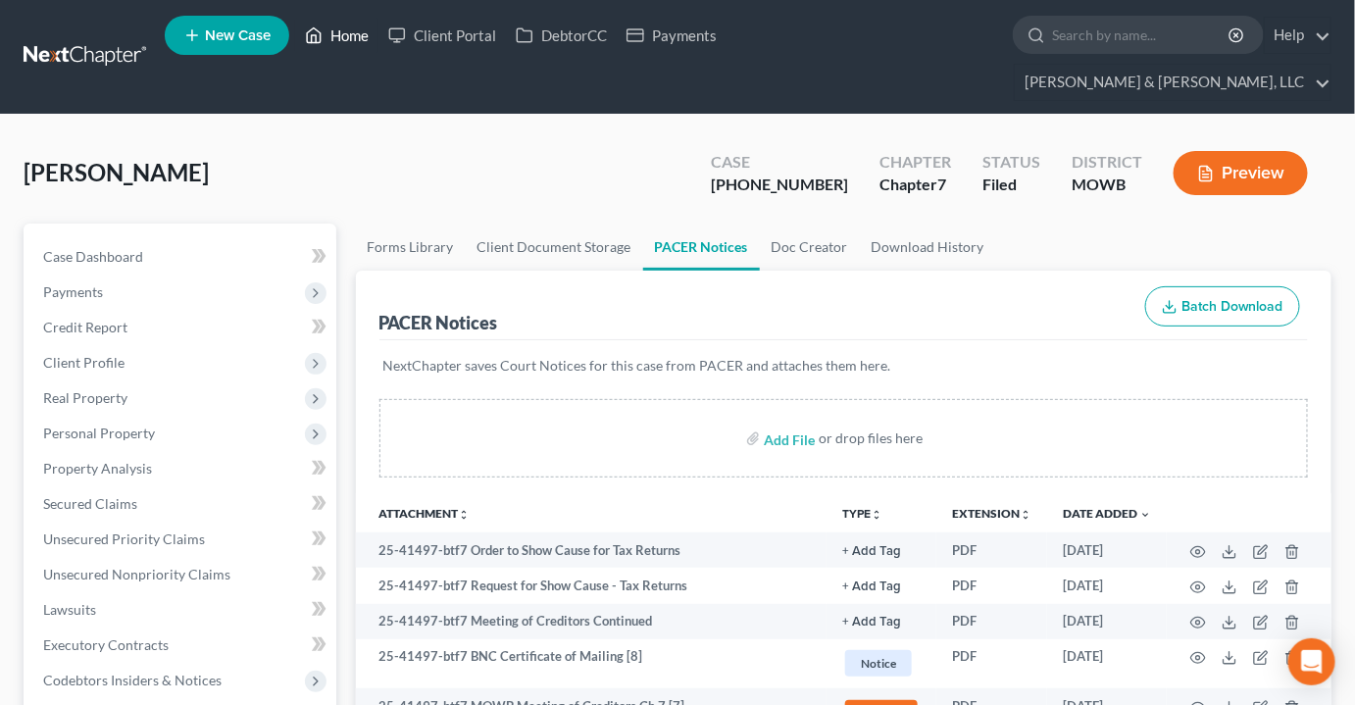
click at [361, 40] on link "Home" at bounding box center [336, 35] width 83 height 35
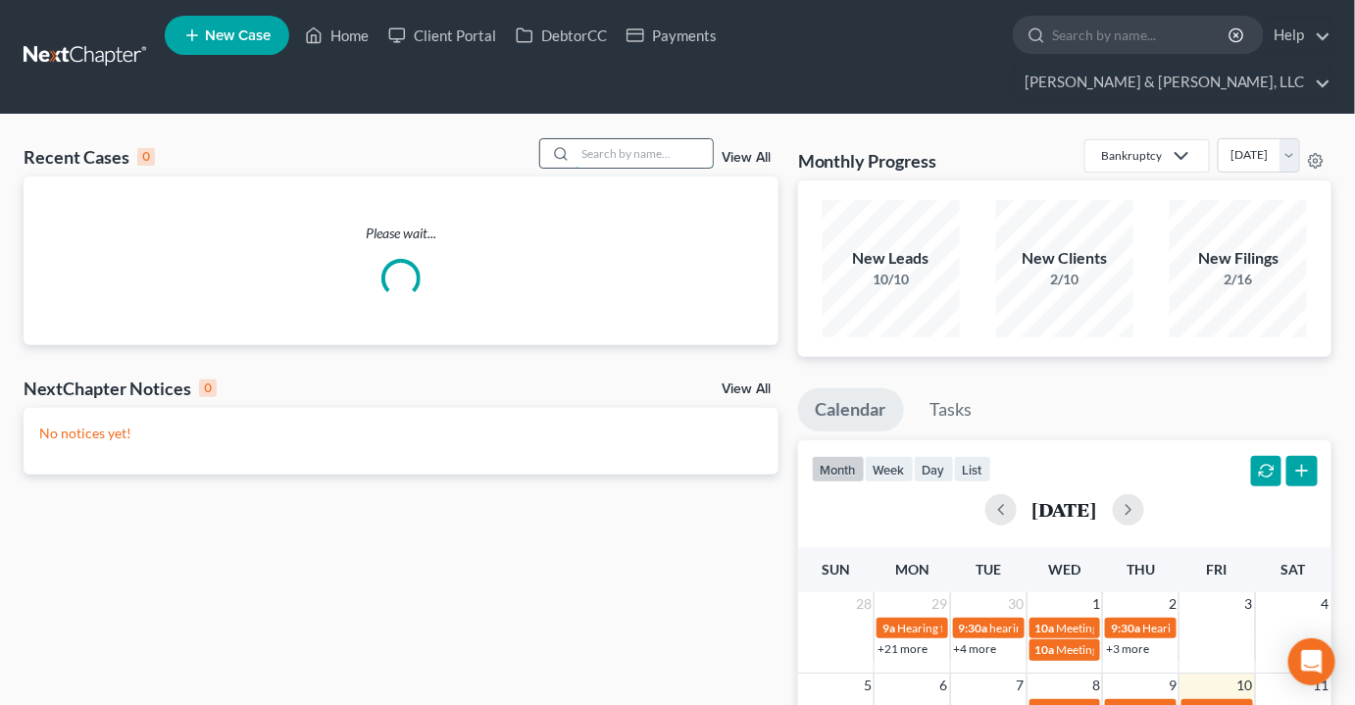
click at [643, 139] on input "search" at bounding box center [644, 153] width 137 height 28
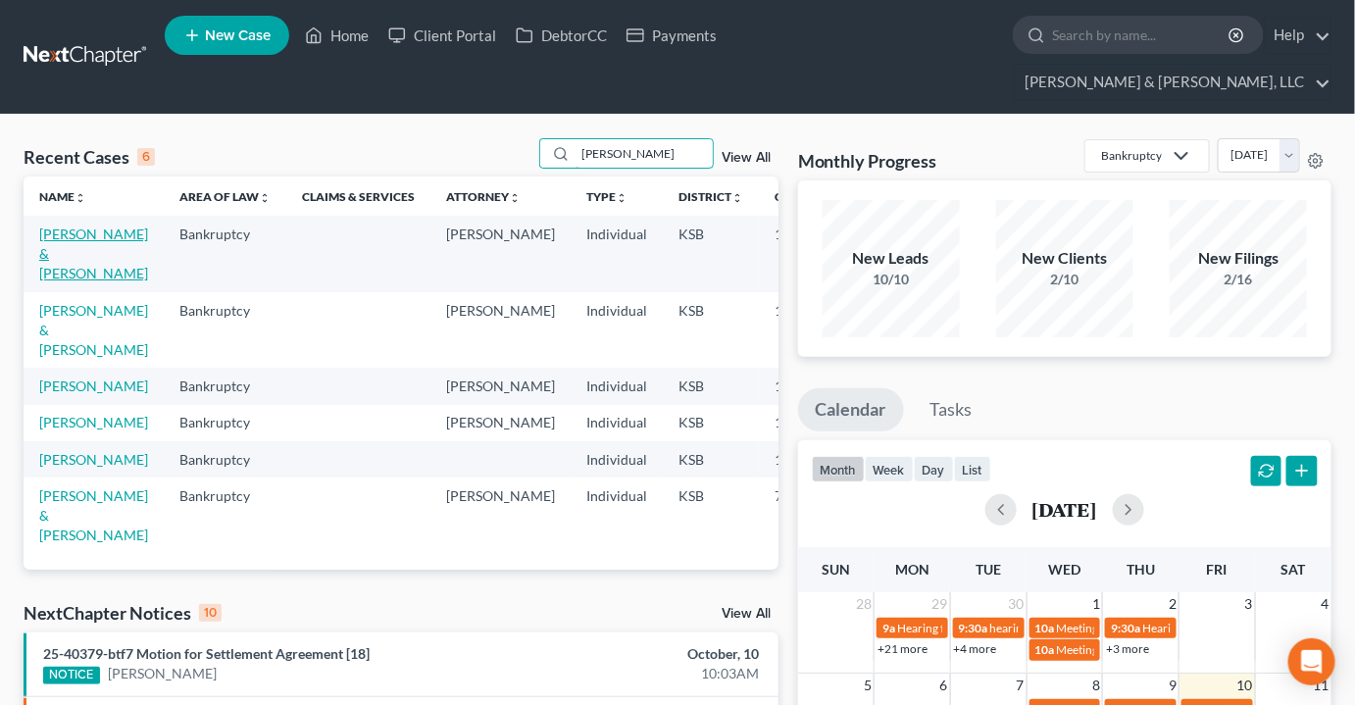
type input "drake"
click at [53, 226] on link "Drake, David & Jackson, Kandice" at bounding box center [93, 254] width 109 height 56
select select "2"
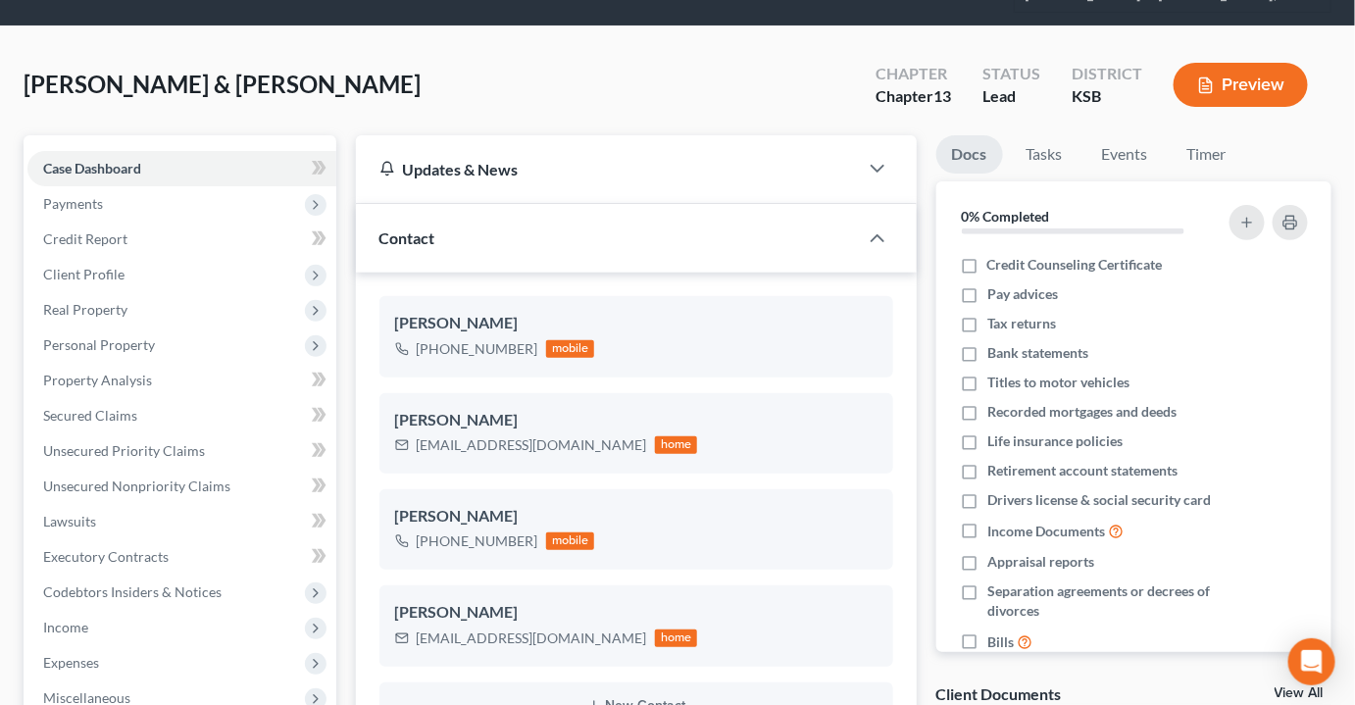
scroll to position [781, 0]
click at [124, 478] on span "Unsecured Nonpriority Claims" at bounding box center [136, 486] width 187 height 17
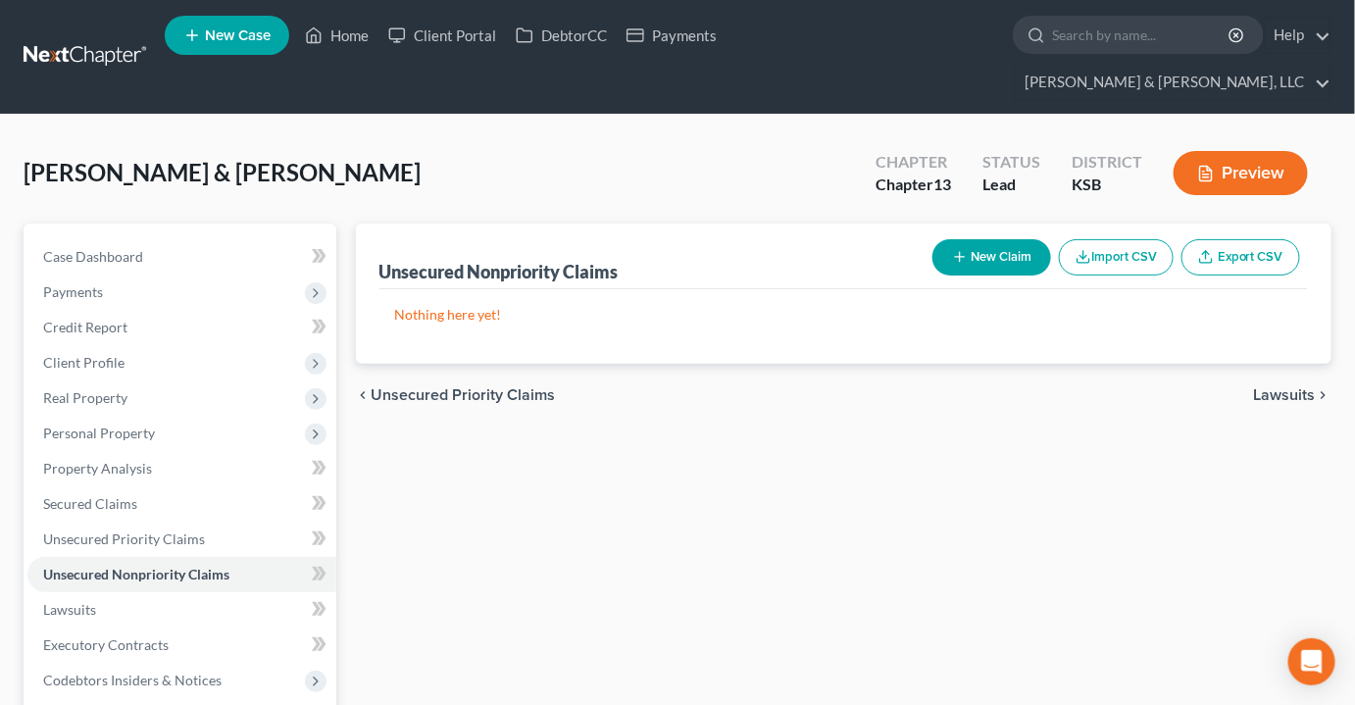
click at [1108, 239] on button "Import CSV" at bounding box center [1116, 257] width 115 height 36
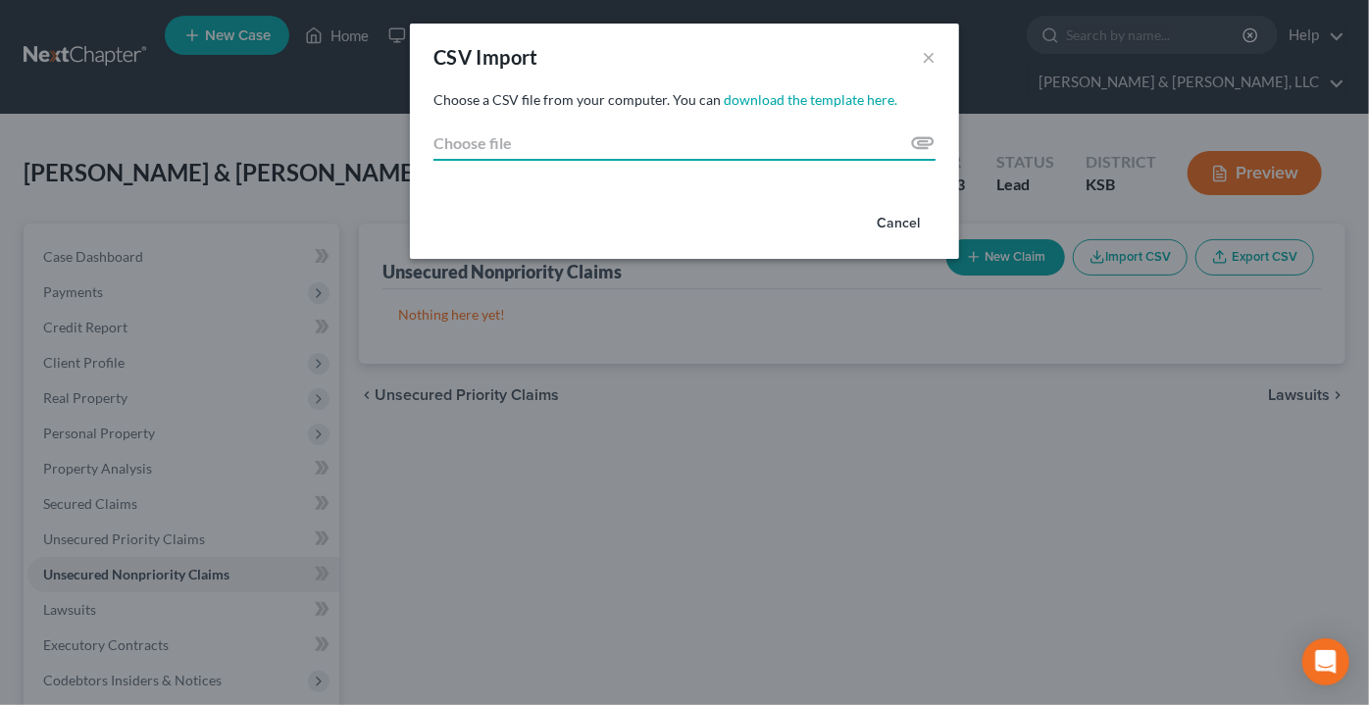
click at [920, 141] on input "Choose file" at bounding box center [684, 143] width 502 height 35
type input "C:\fakepath\export.csv"
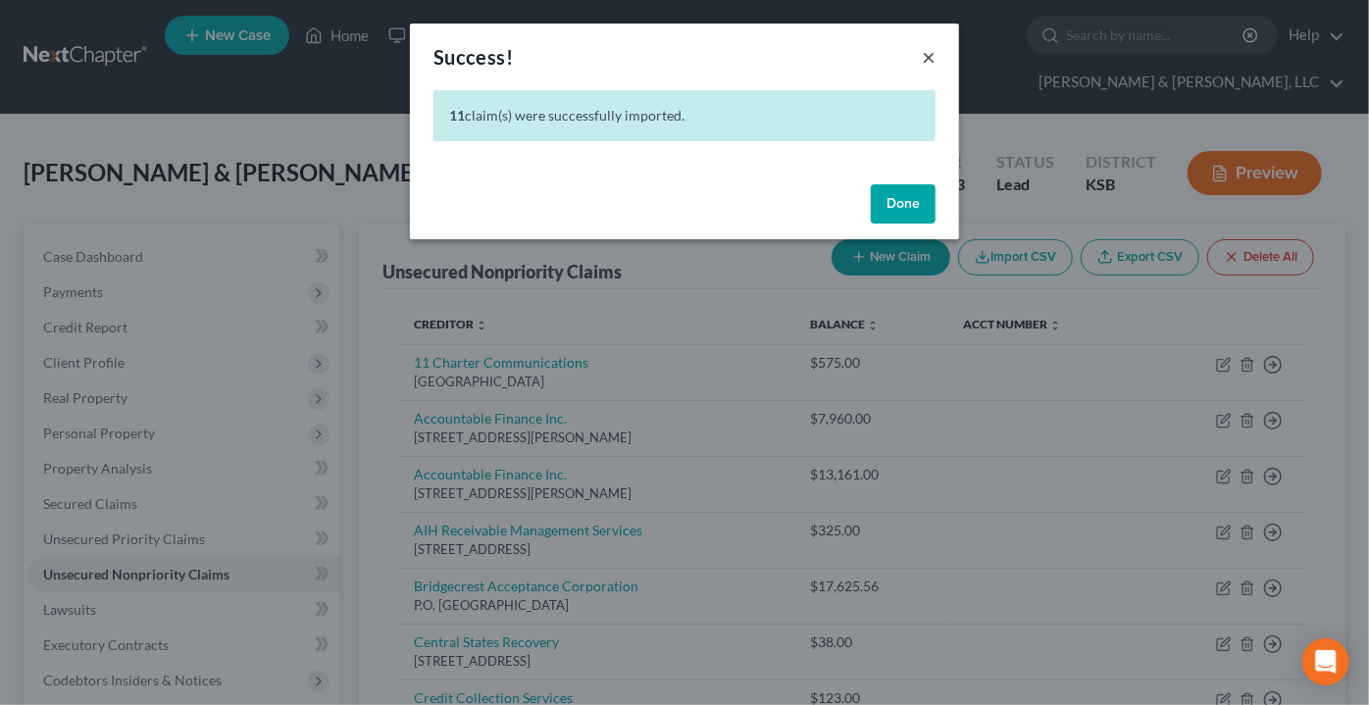
click at [929, 56] on button "×" at bounding box center [929, 57] width 14 height 24
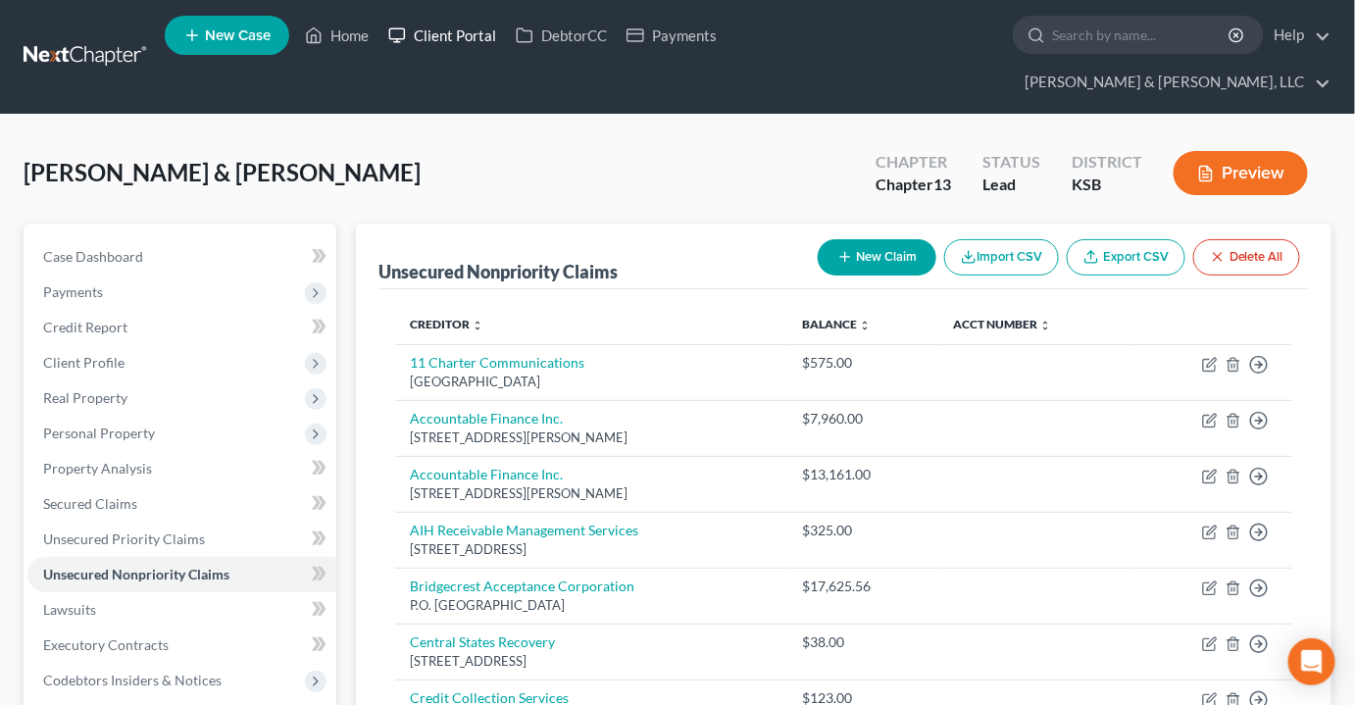
click at [437, 46] on link "Client Portal" at bounding box center [441, 35] width 127 height 35
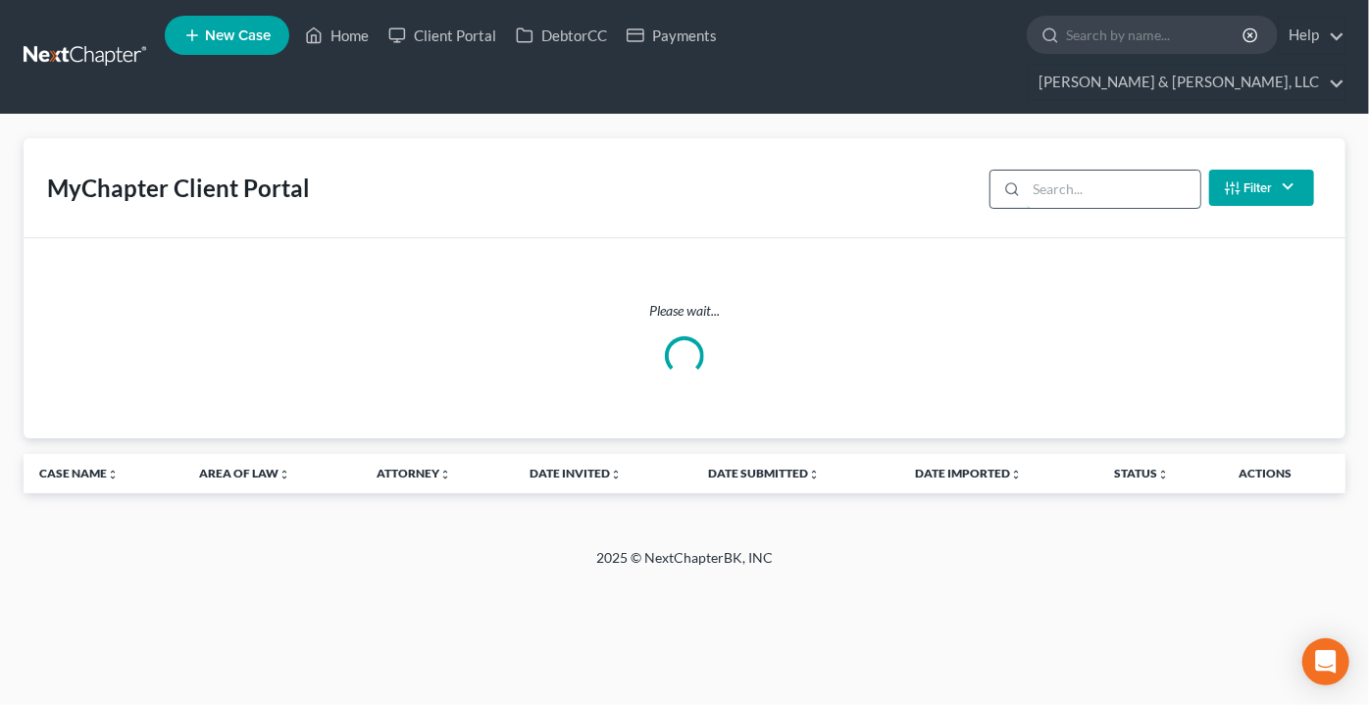
click at [1080, 171] on input "search" at bounding box center [1114, 189] width 174 height 37
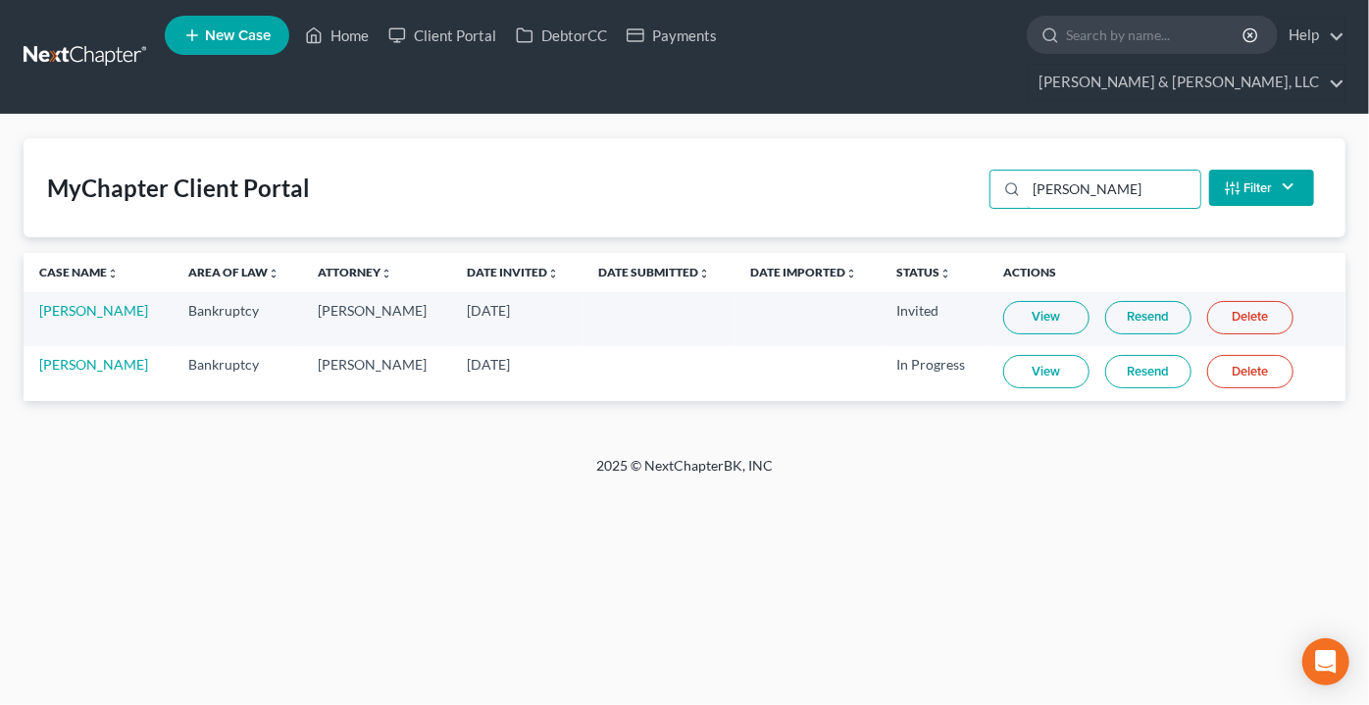
type input "drake"
click at [1025, 355] on link "View" at bounding box center [1046, 371] width 86 height 33
click at [347, 43] on link "Home" at bounding box center [336, 35] width 83 height 35
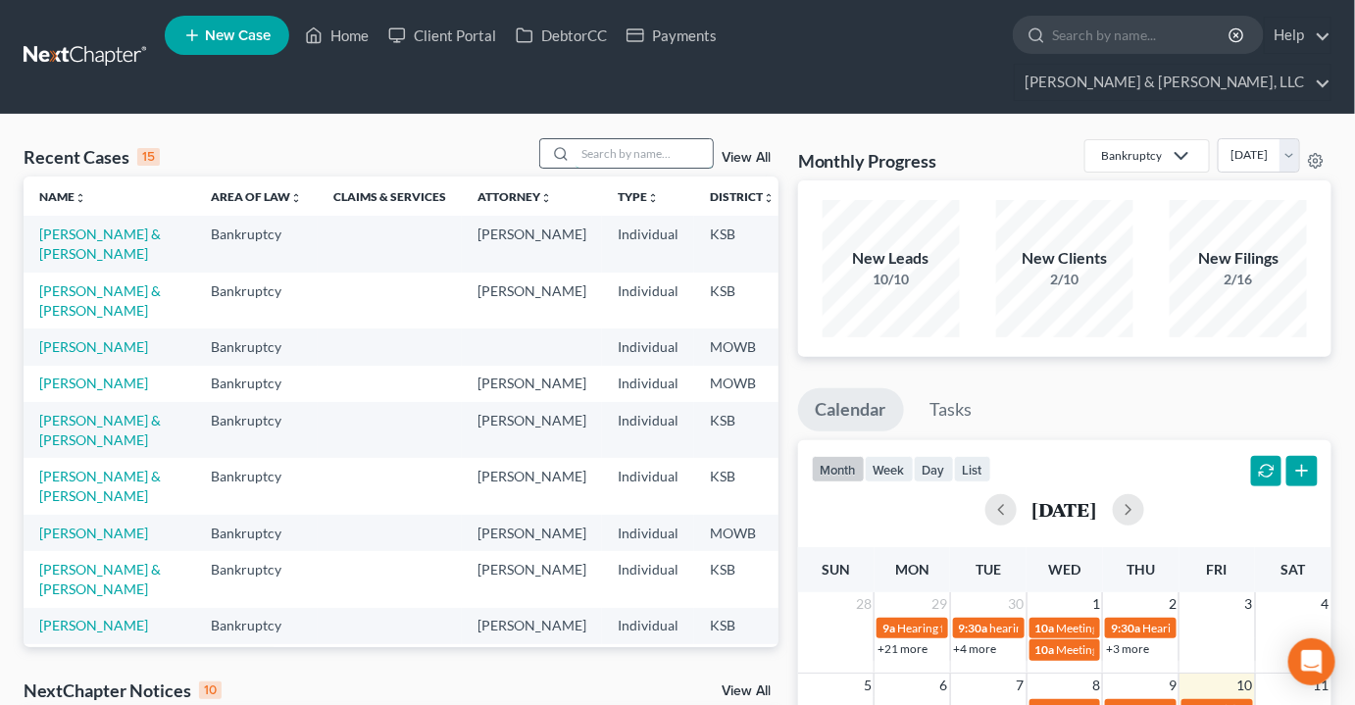
click at [611, 139] on input "search" at bounding box center [644, 153] width 137 height 28
type input "holland"
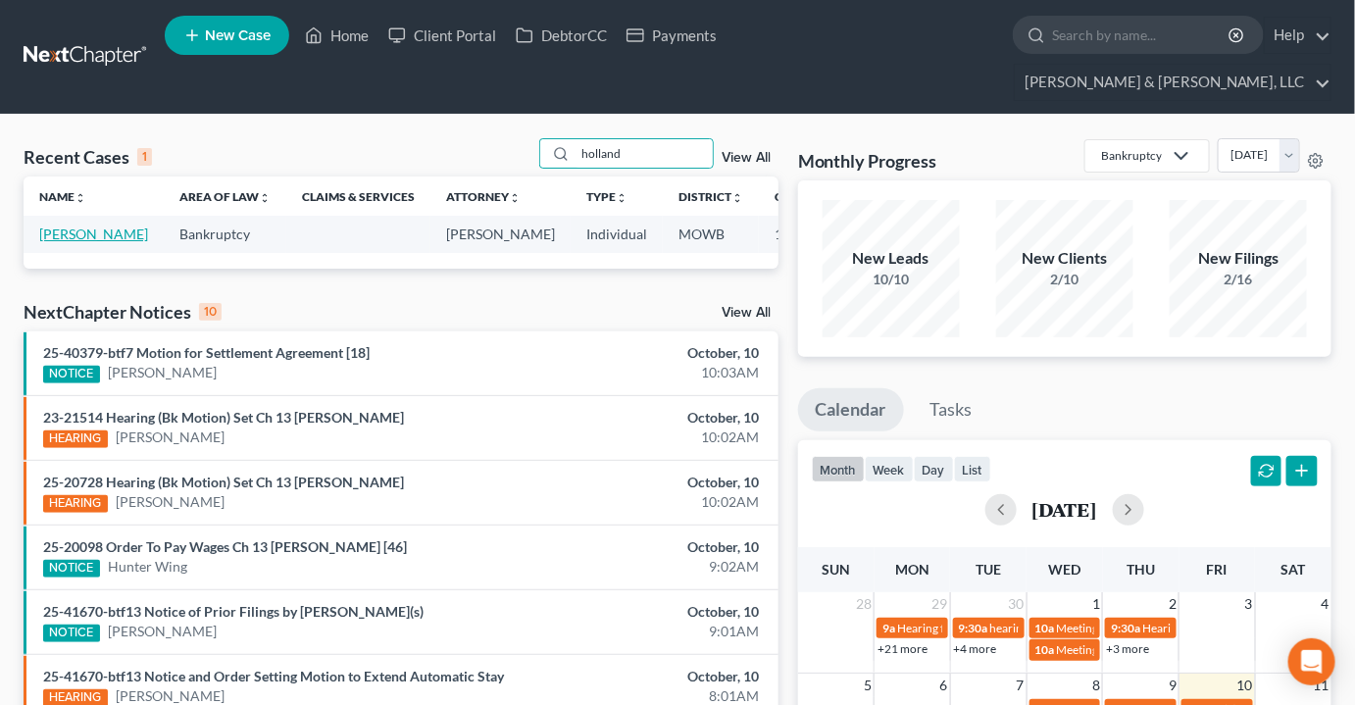
click at [52, 226] on link "Holland, Jeremy" at bounding box center [93, 234] width 109 height 17
select select "2"
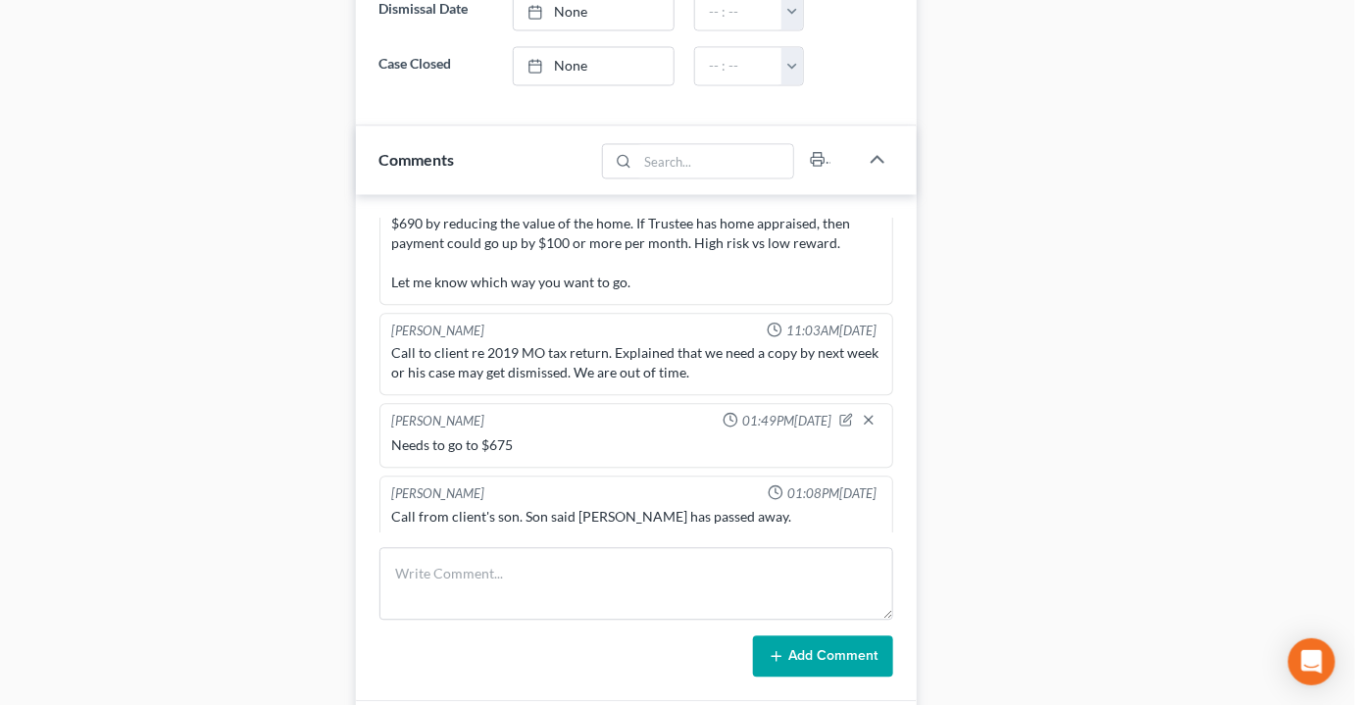
scroll to position [1426, 0]
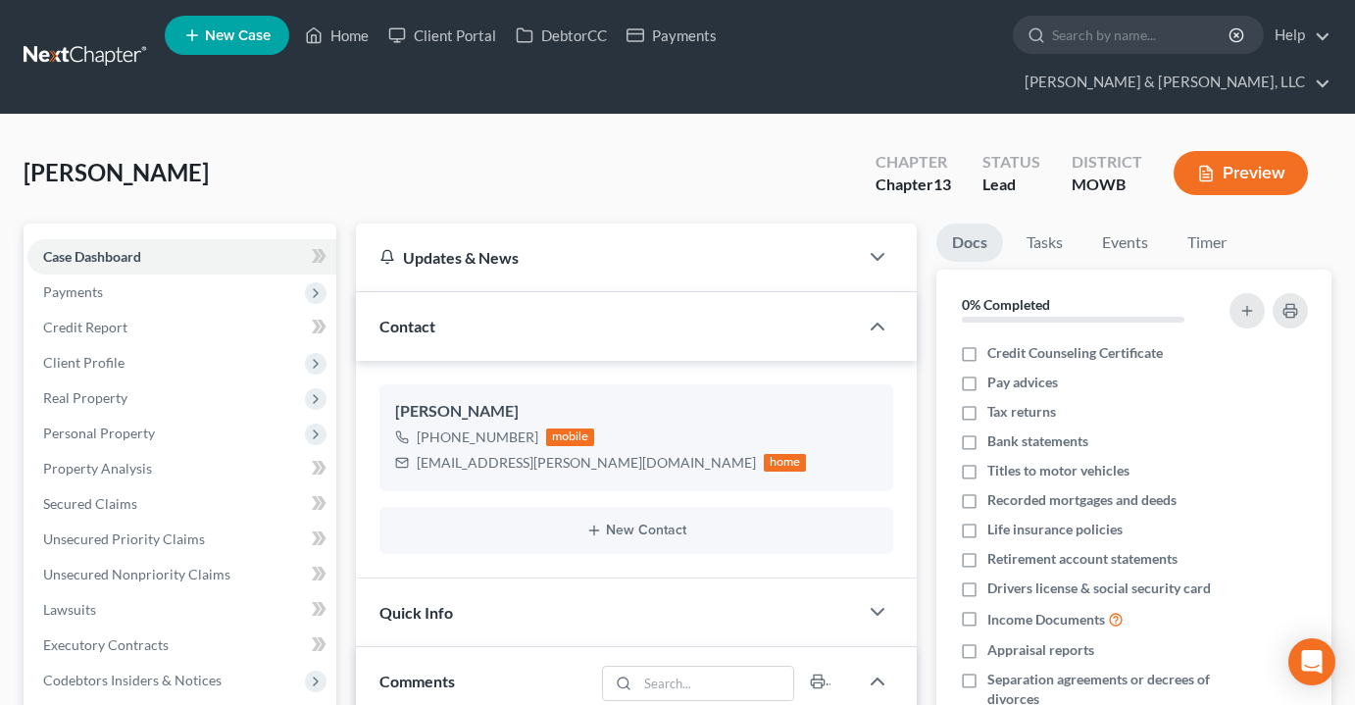
select select "0"
